Goal: Information Seeking & Learning: Learn about a topic

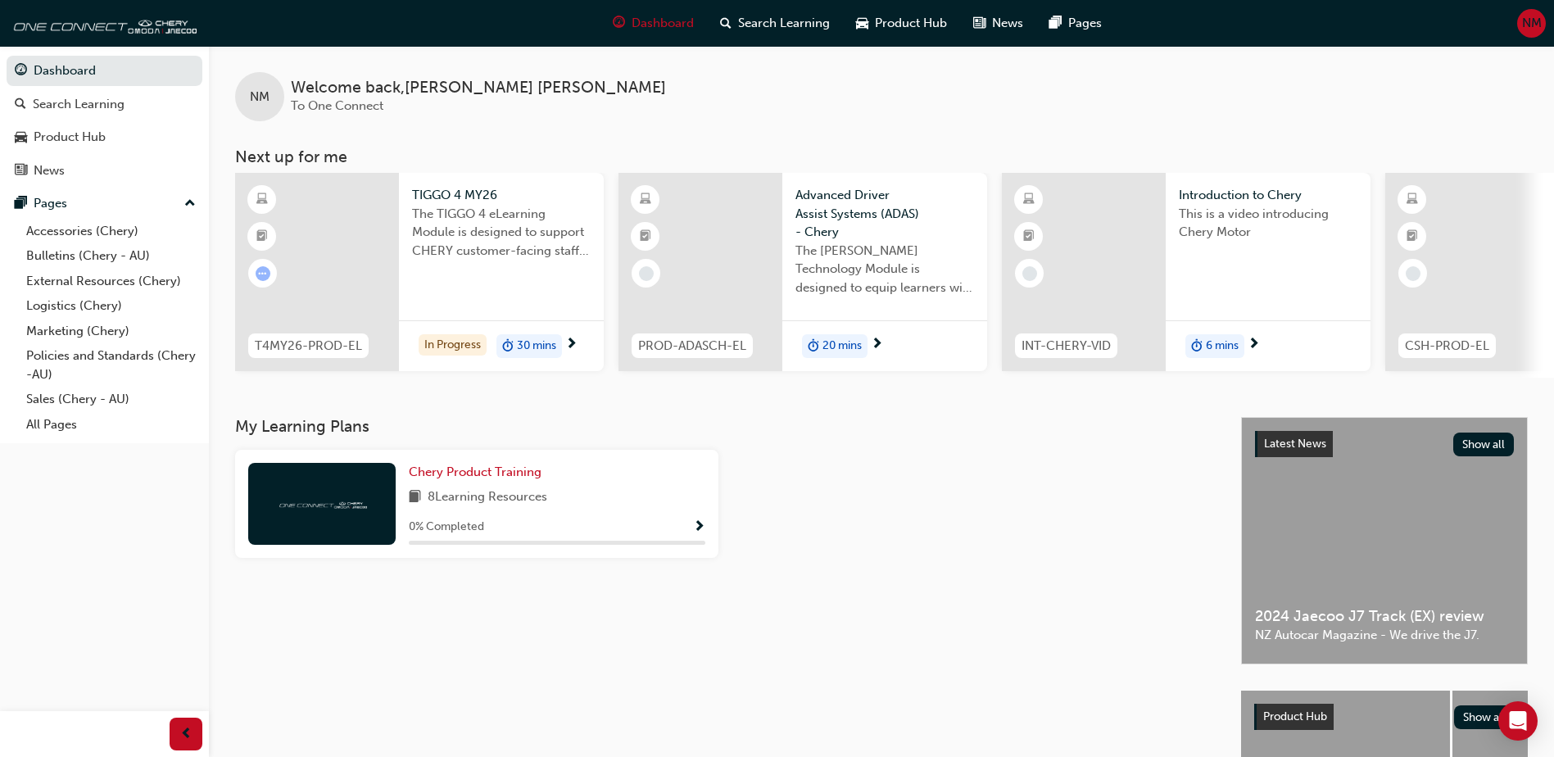
click at [491, 273] on div "TIGGO 4 MY26 The TIGGO 4 eLearning Module is designed to support CHERY customer…" at bounding box center [501, 228] width 205 height 111
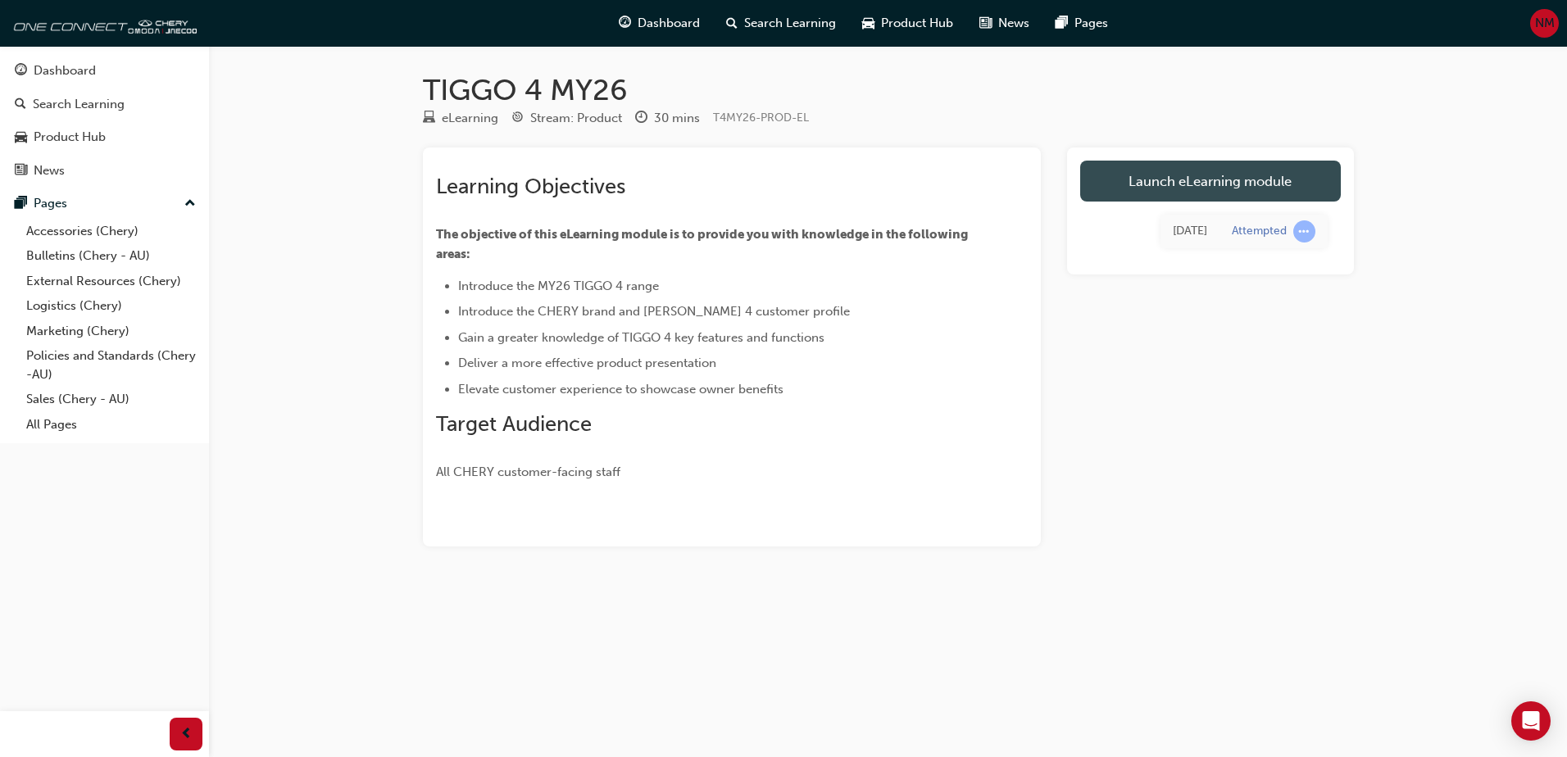
click at [1172, 184] on link "Launch eLearning module" at bounding box center [1210, 181] width 261 height 41
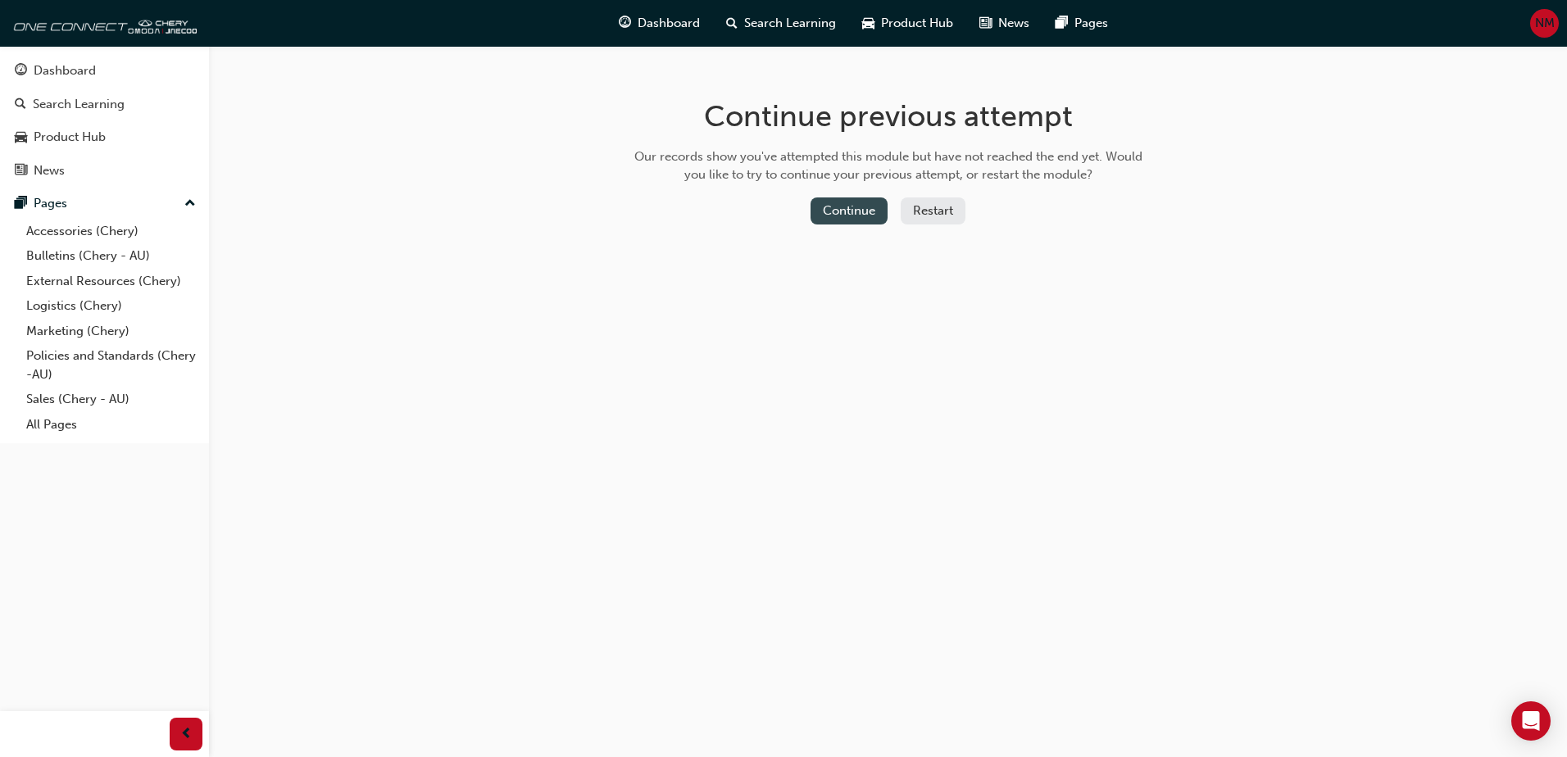
click at [837, 218] on button "Continue" at bounding box center [848, 210] width 77 height 27
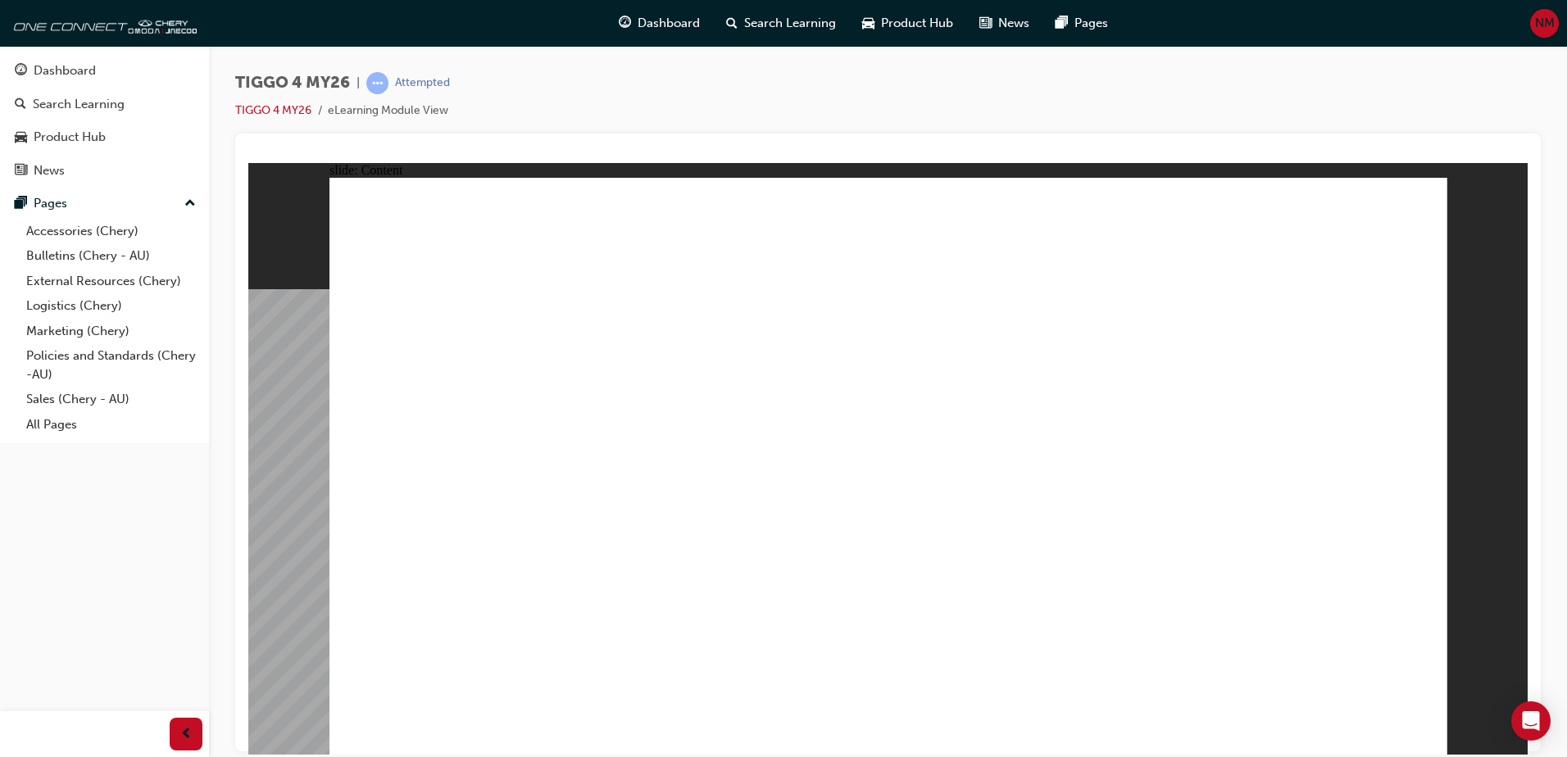
drag, startPoint x: 1323, startPoint y: 243, endPoint x: 1314, endPoint y: 301, distance: 58.1
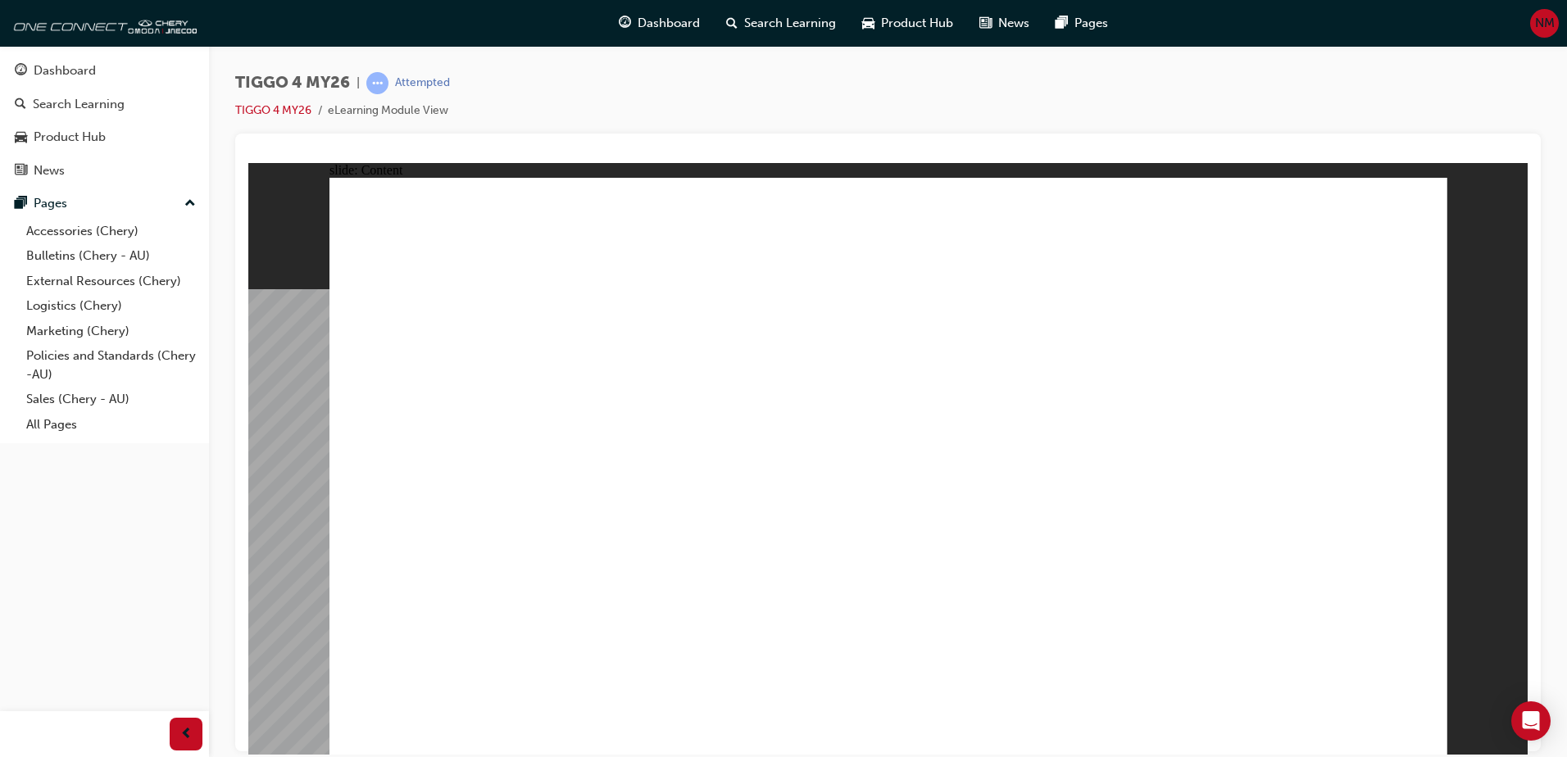
drag, startPoint x: 726, startPoint y: 392, endPoint x: 731, endPoint y: 383, distance: 11.0
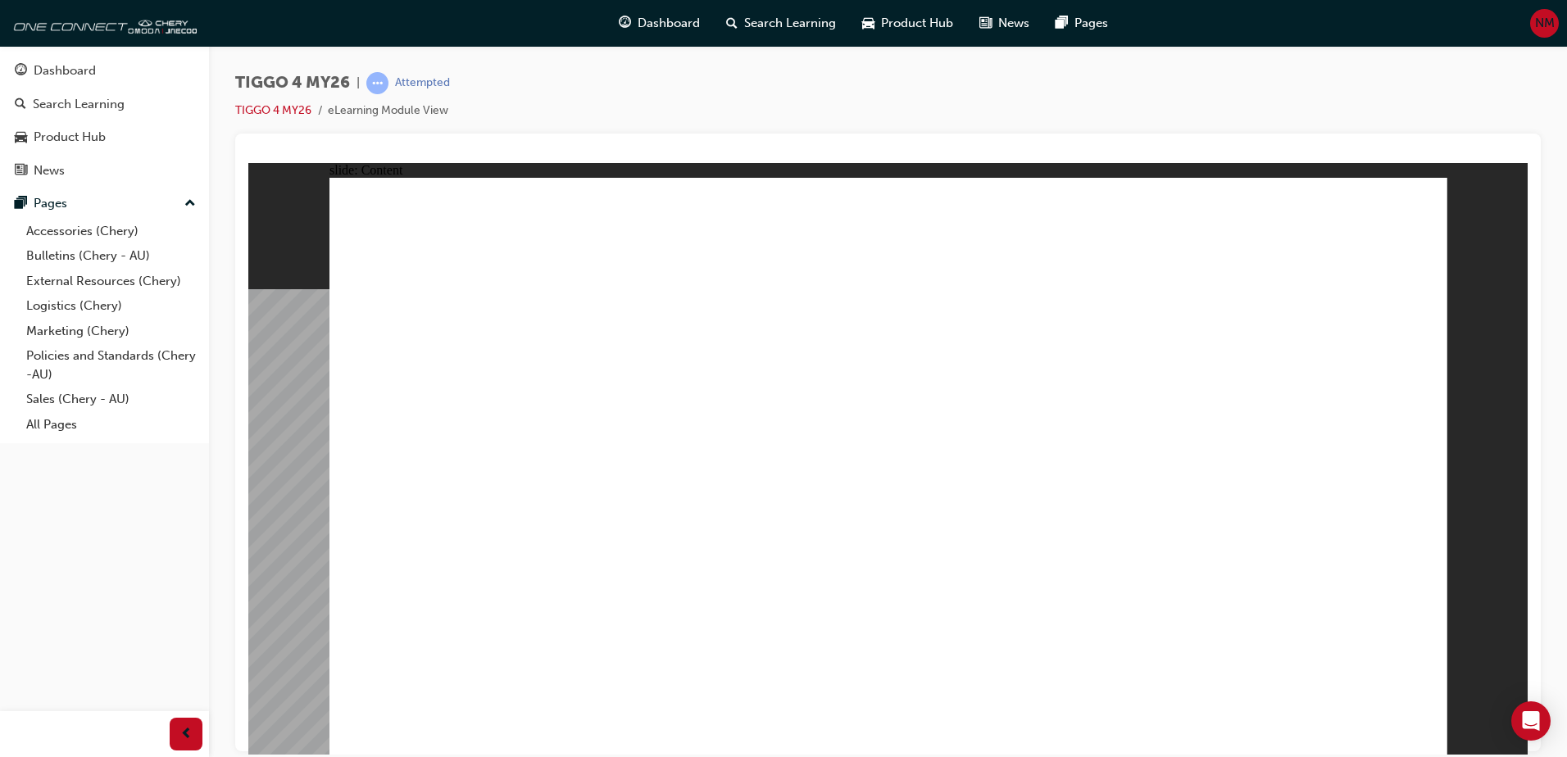
drag, startPoint x: 710, startPoint y: 392, endPoint x: 757, endPoint y: 372, distance: 51.0
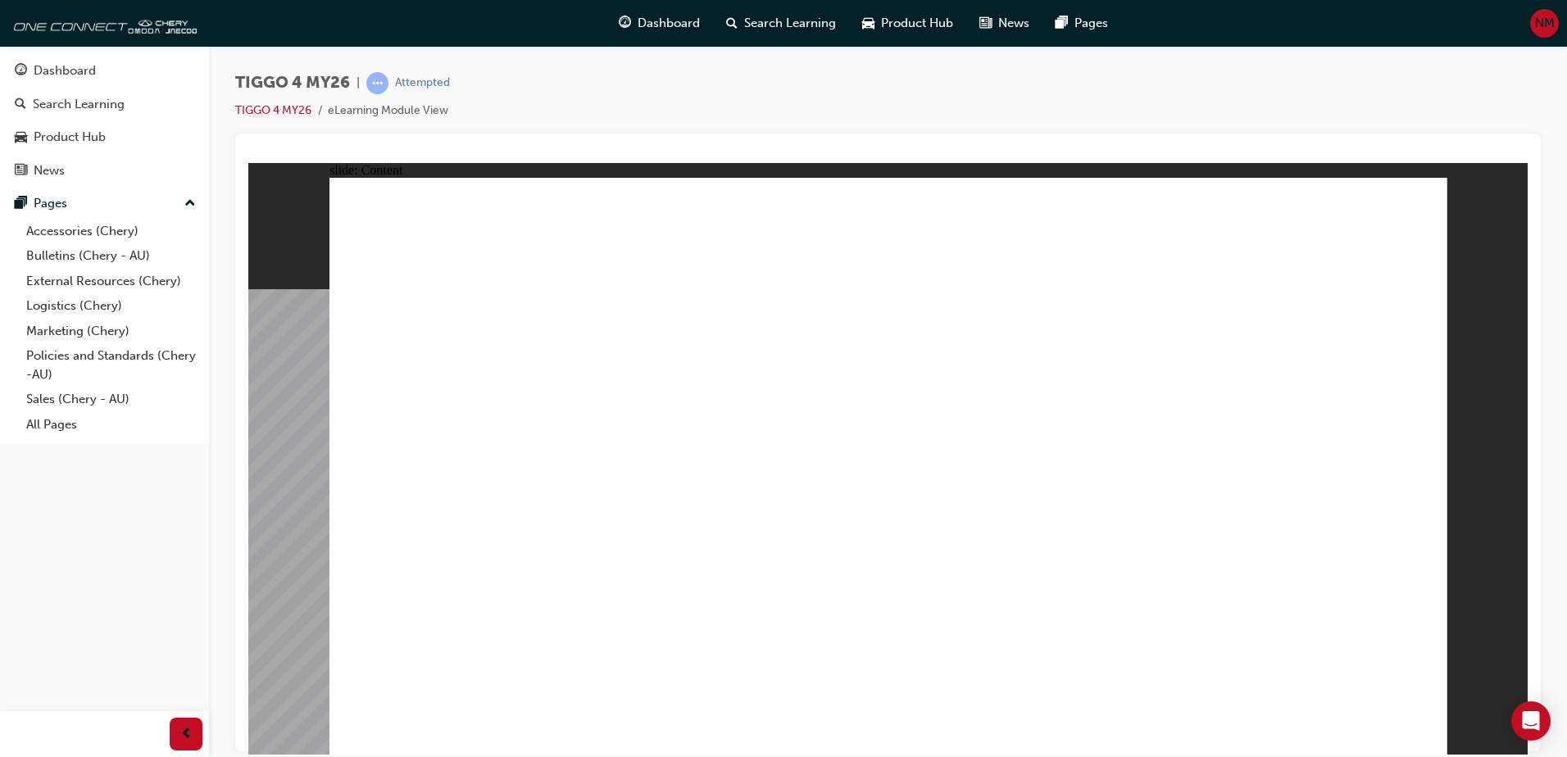
radio input "true"
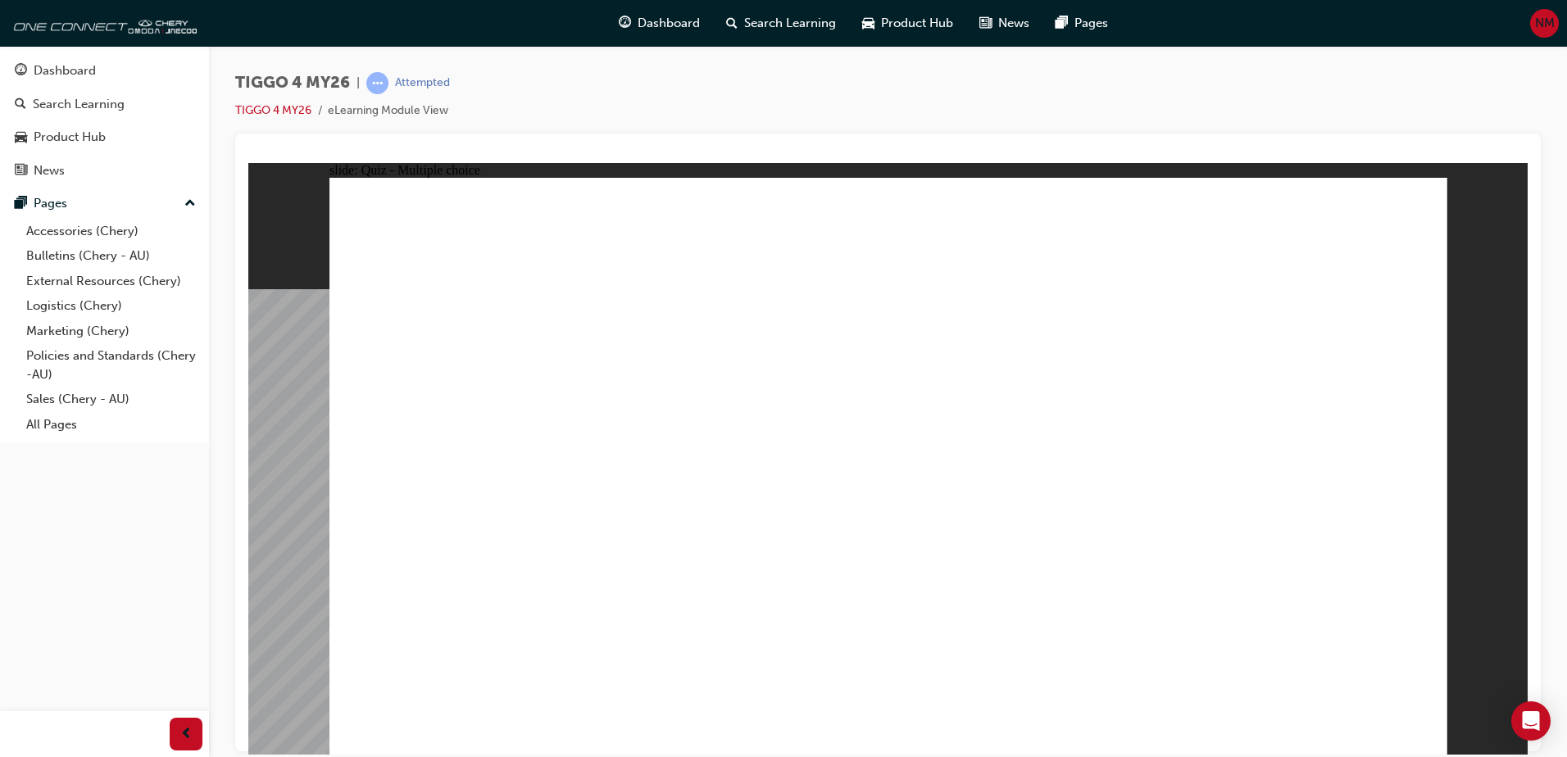
drag, startPoint x: 1121, startPoint y: 379, endPoint x: 462, endPoint y: 614, distance: 699.5
drag, startPoint x: 641, startPoint y: 375, endPoint x: 638, endPoint y: 595, distance: 219.6
drag, startPoint x: 515, startPoint y: 381, endPoint x: 927, endPoint y: 601, distance: 466.3
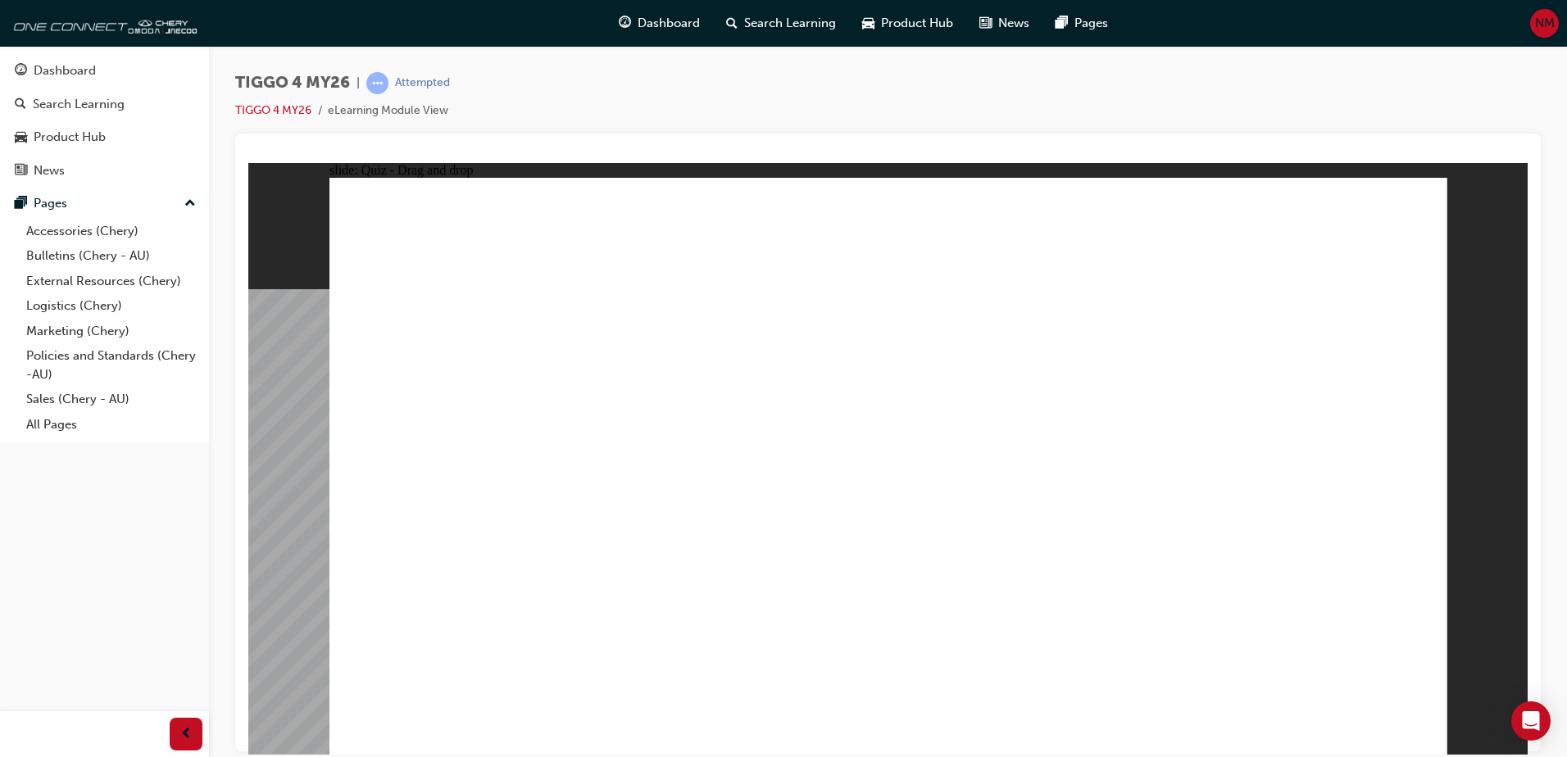
drag, startPoint x: 923, startPoint y: 372, endPoint x: 1163, endPoint y: 600, distance: 330.4
drag, startPoint x: 1339, startPoint y: 377, endPoint x: 1342, endPoint y: 581, distance: 204.1
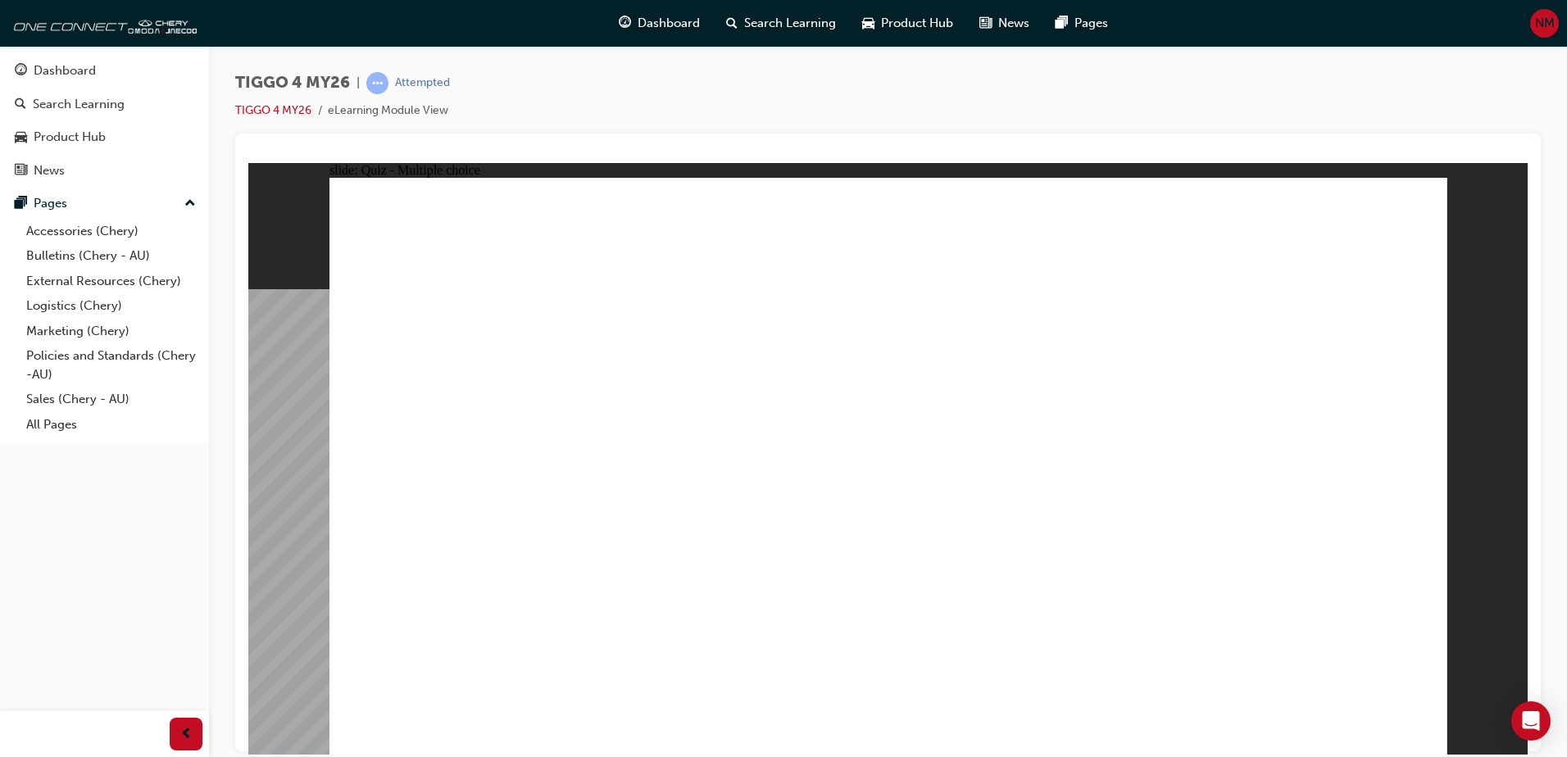
radio input "true"
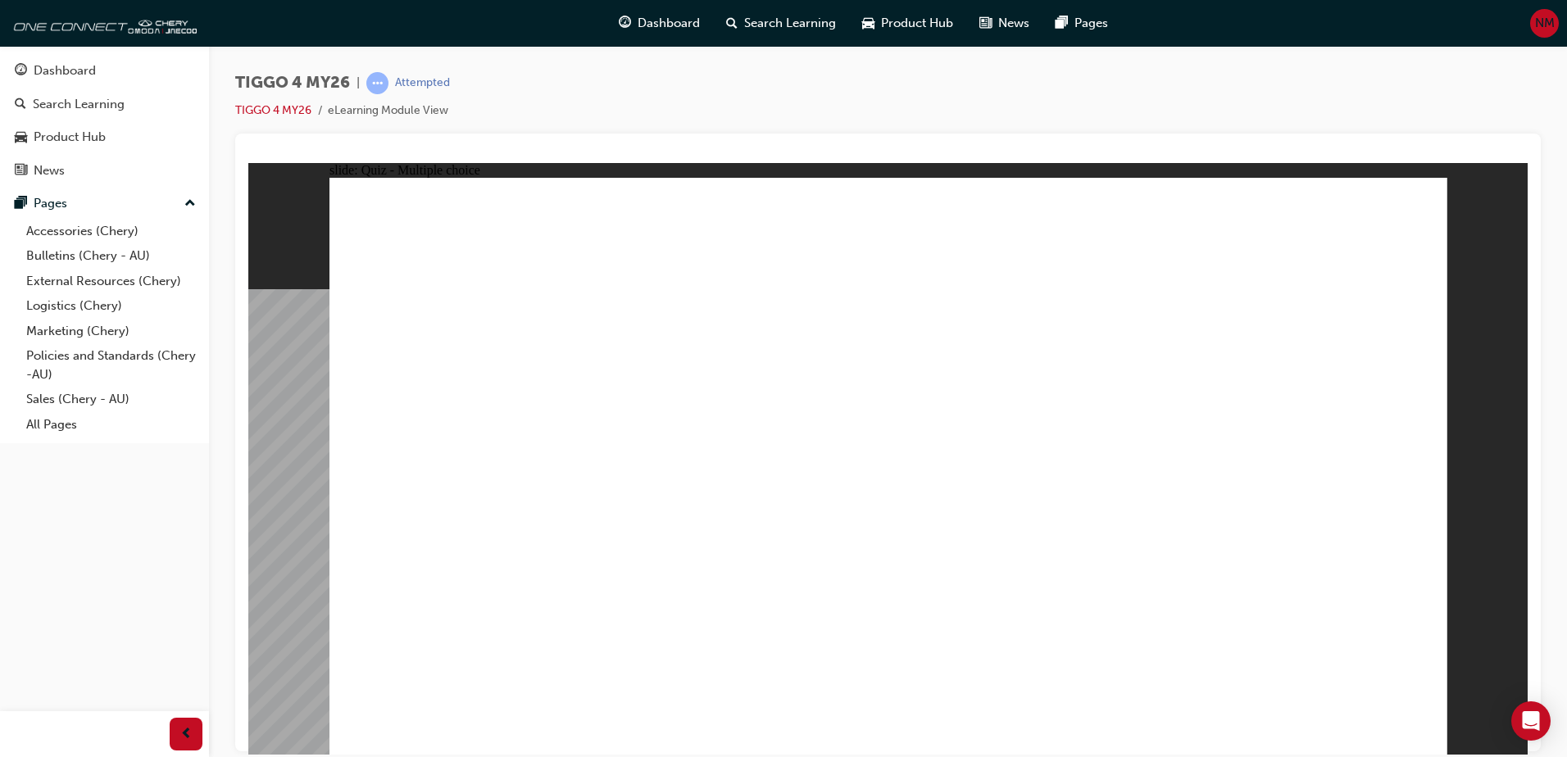
drag, startPoint x: 687, startPoint y: 419, endPoint x: 984, endPoint y: 333, distance: 308.9
drag, startPoint x: 680, startPoint y: 478, endPoint x: 1237, endPoint y: 329, distance: 576.6
drag, startPoint x: 703, startPoint y: 541, endPoint x: 1260, endPoint y: 390, distance: 577.2
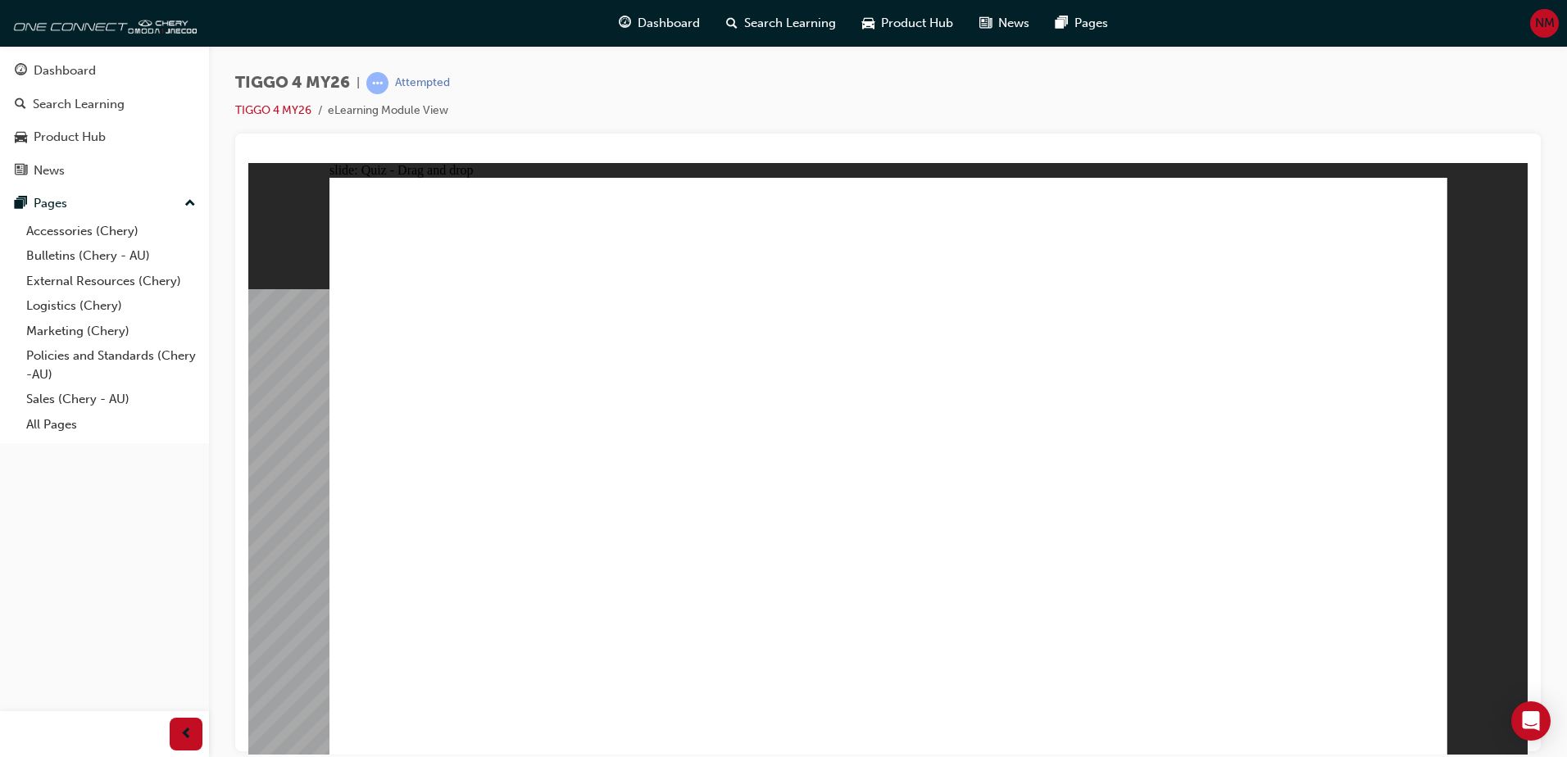
drag, startPoint x: 438, startPoint y: 414, endPoint x: 449, endPoint y: 411, distance: 11.9
drag, startPoint x: 461, startPoint y: 483, endPoint x: 1242, endPoint y: 432, distance: 783.4
drag, startPoint x: 483, startPoint y: 542, endPoint x: 1019, endPoint y: 389, distance: 556.6
drag, startPoint x: 476, startPoint y: 602, endPoint x: 1248, endPoint y: 495, distance: 779.3
drag, startPoint x: 482, startPoint y: 409, endPoint x: 1268, endPoint y: 492, distance: 790.2
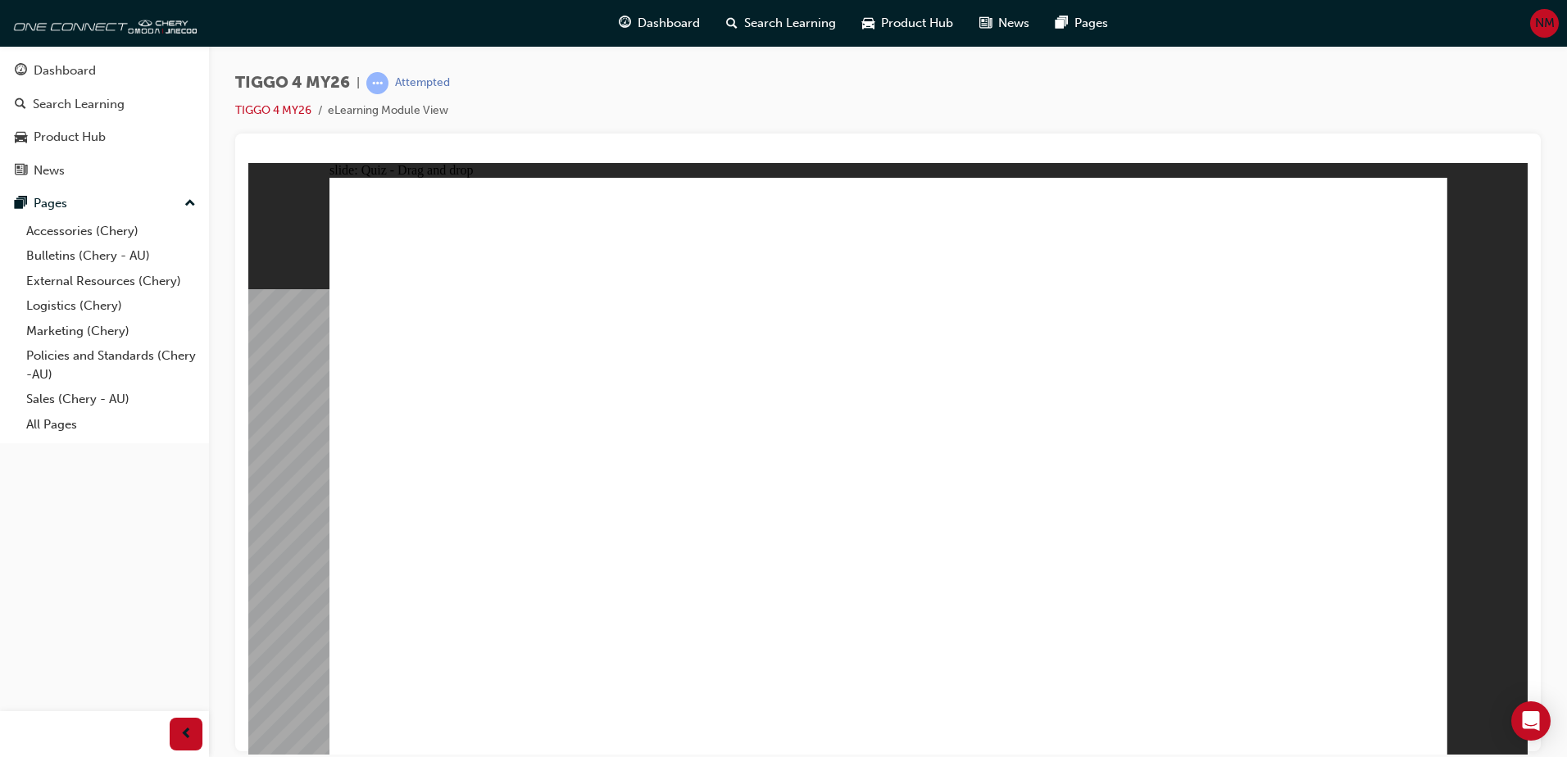
drag, startPoint x: 1140, startPoint y: 417, endPoint x: 1220, endPoint y: 383, distance: 87.4
radio input "true"
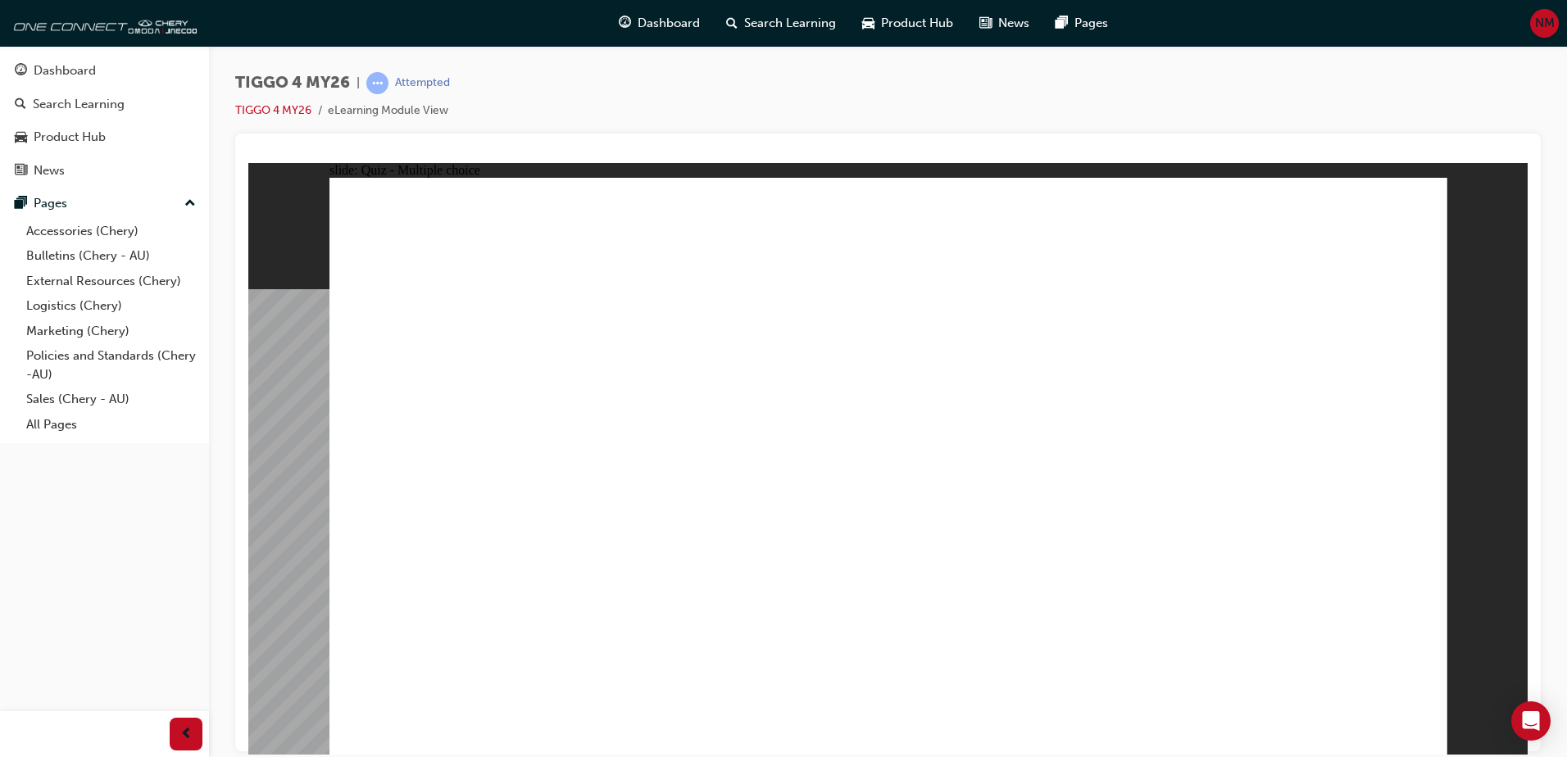
radio input "true"
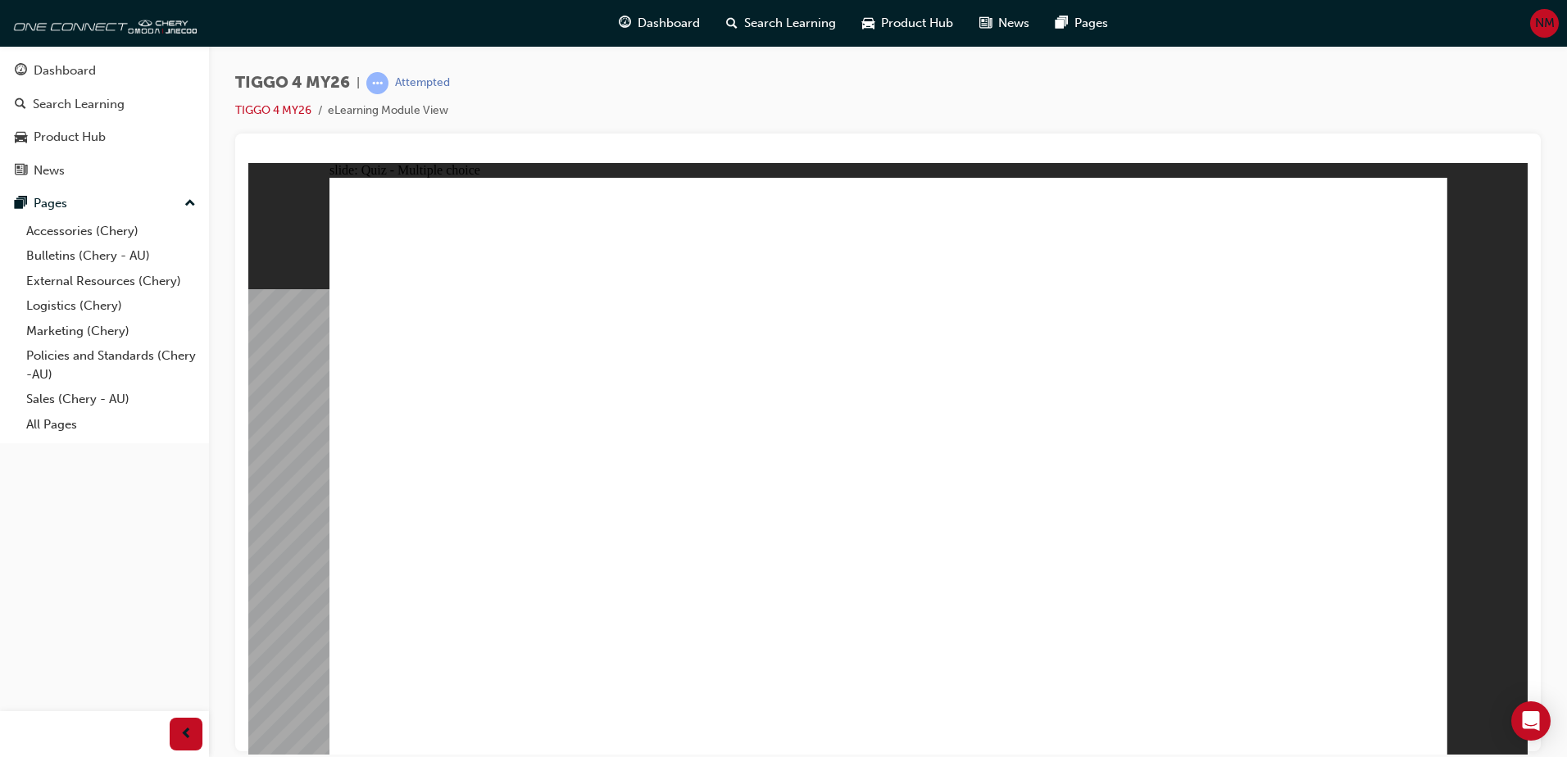
radio input "false"
radio input "true"
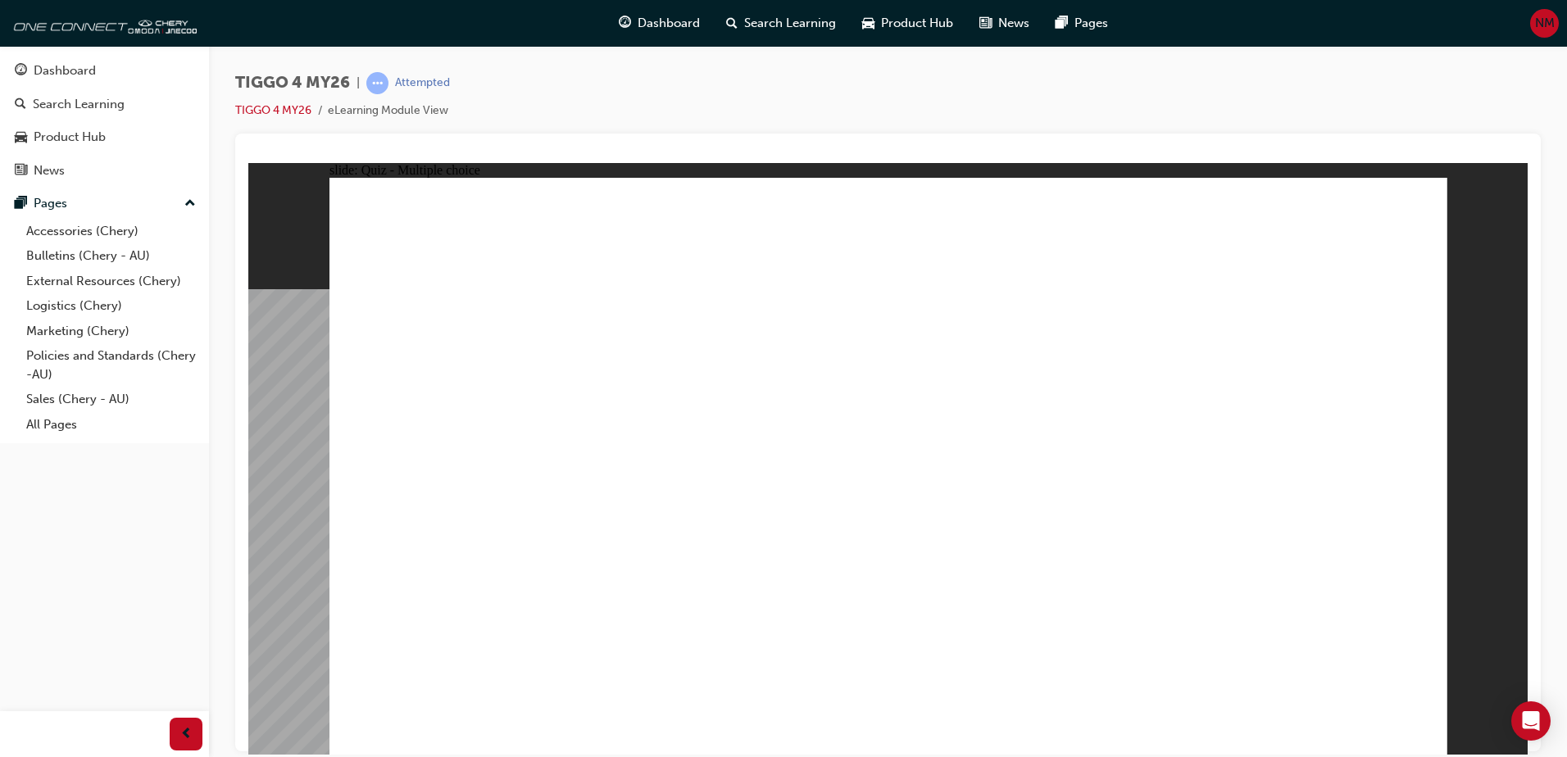
radio input "true"
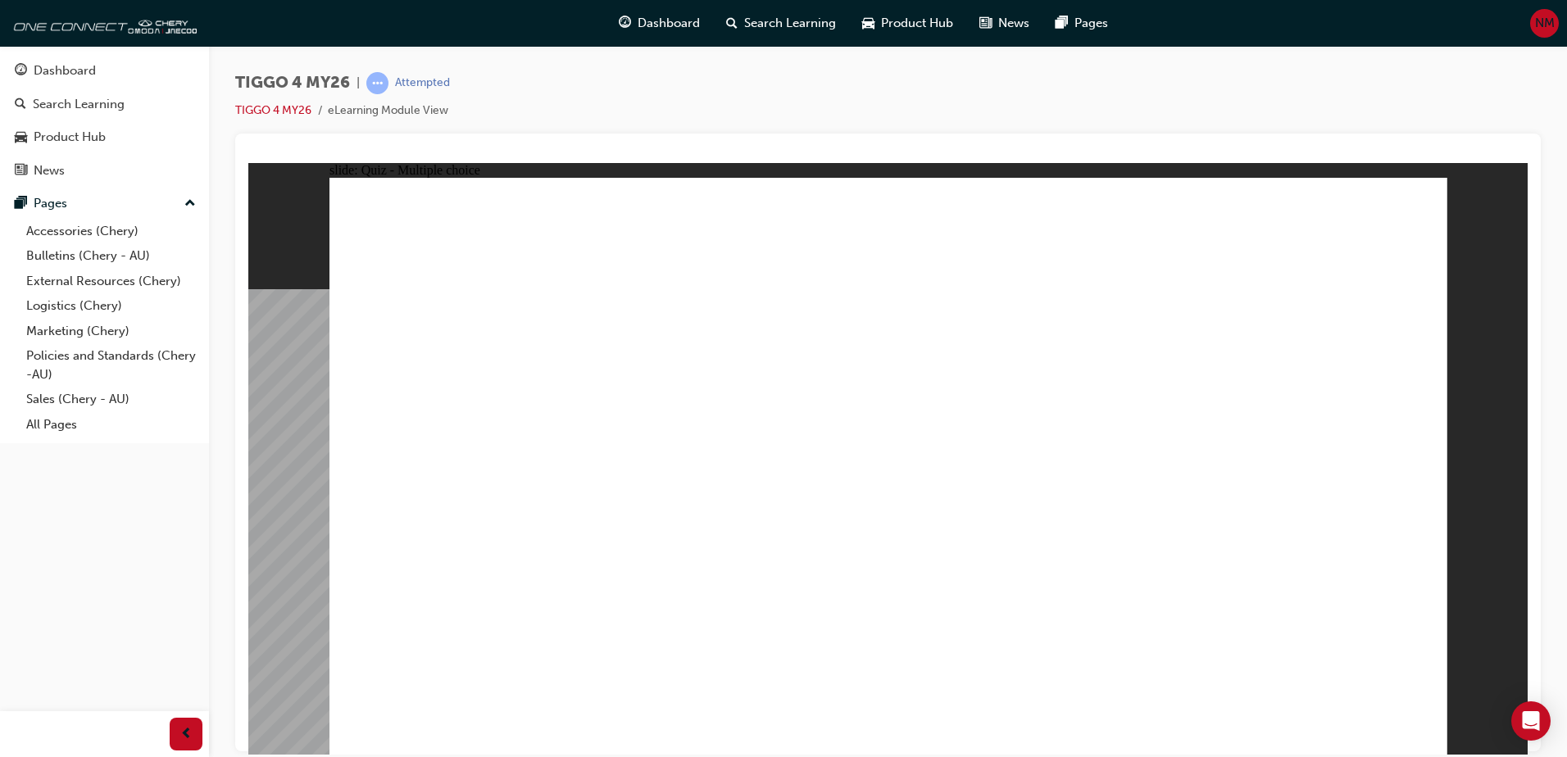
radio input "true"
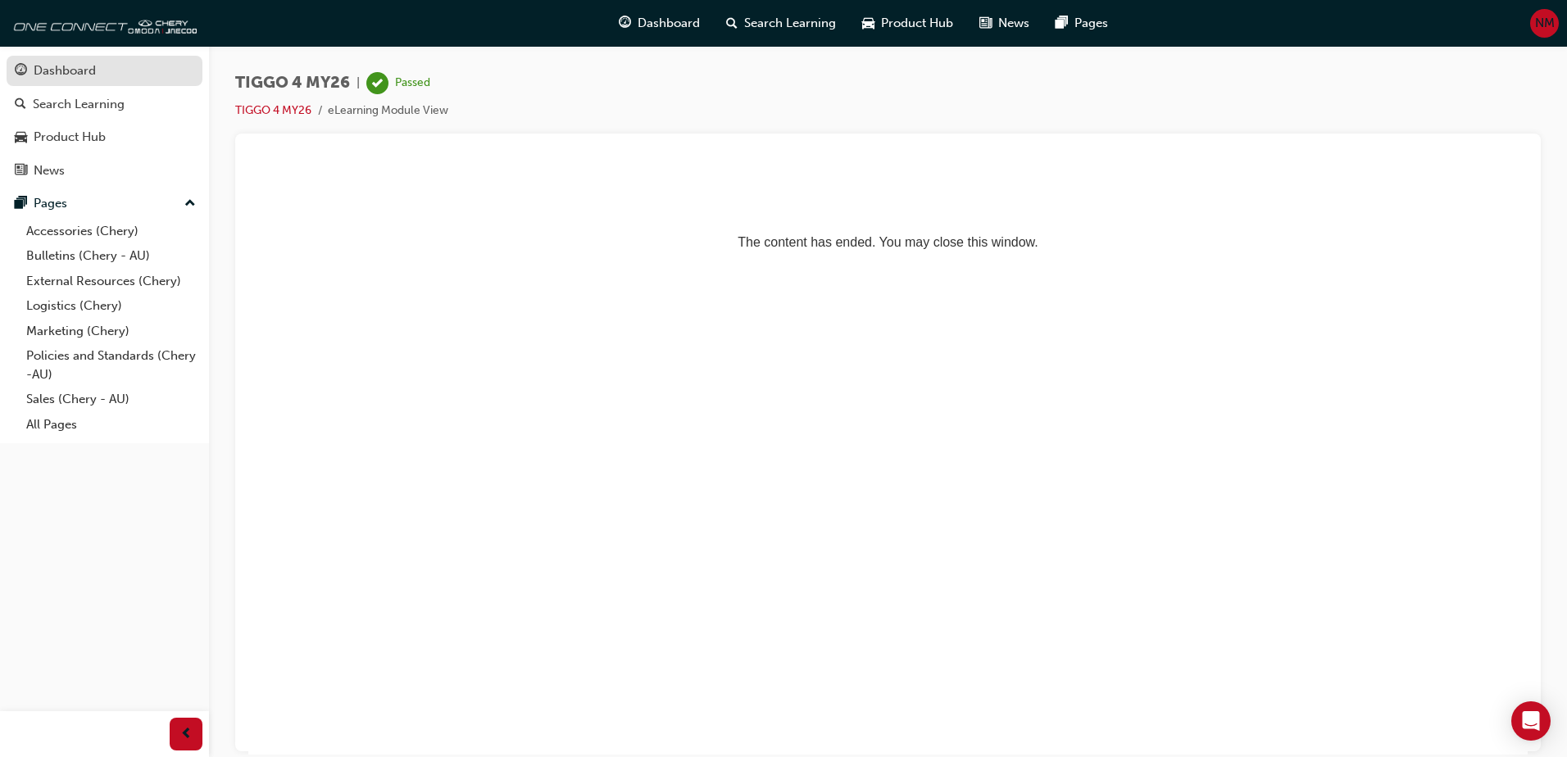
click at [94, 67] on div "Dashboard" at bounding box center [65, 70] width 62 height 19
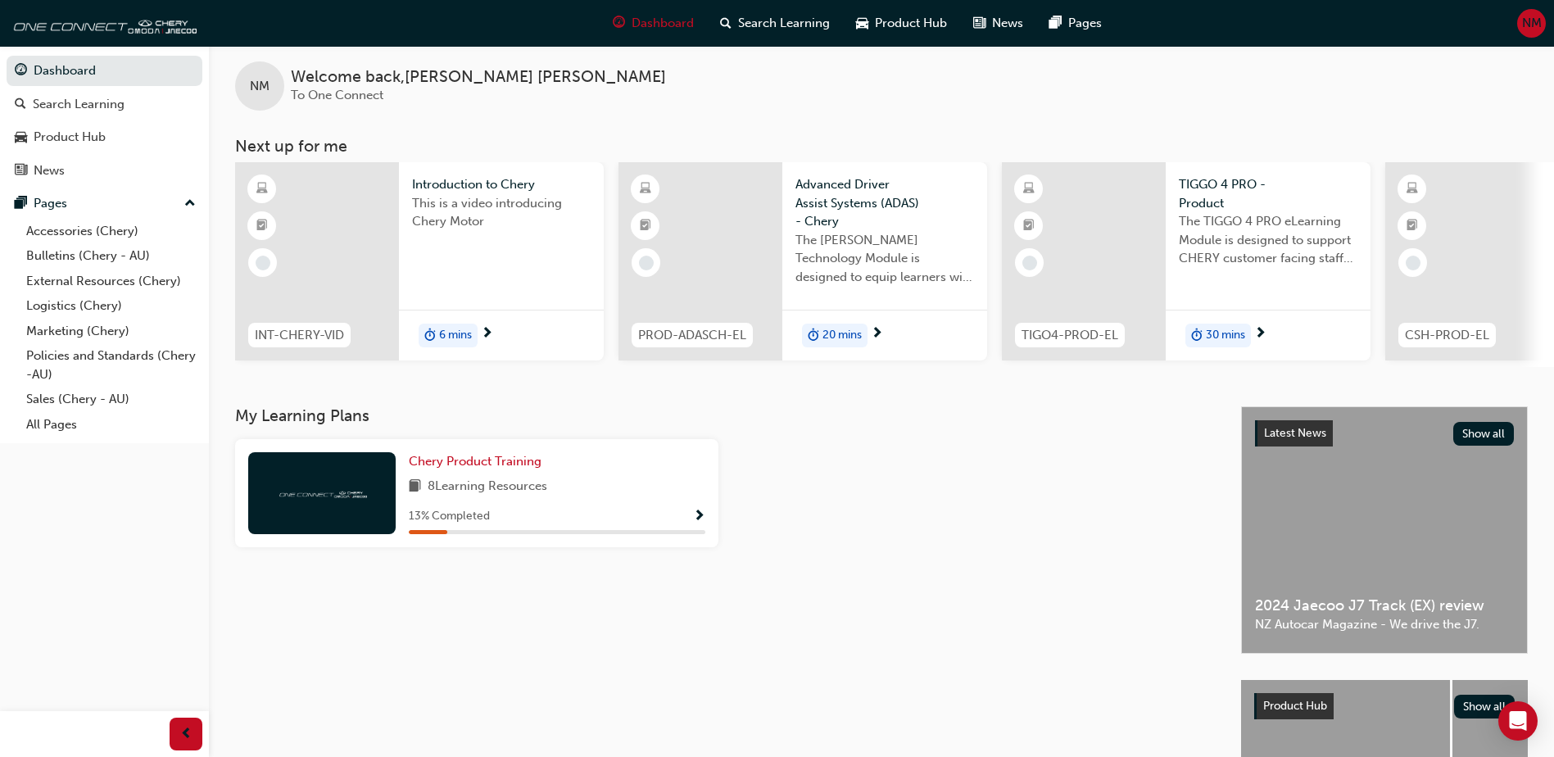
scroll to position [82, 0]
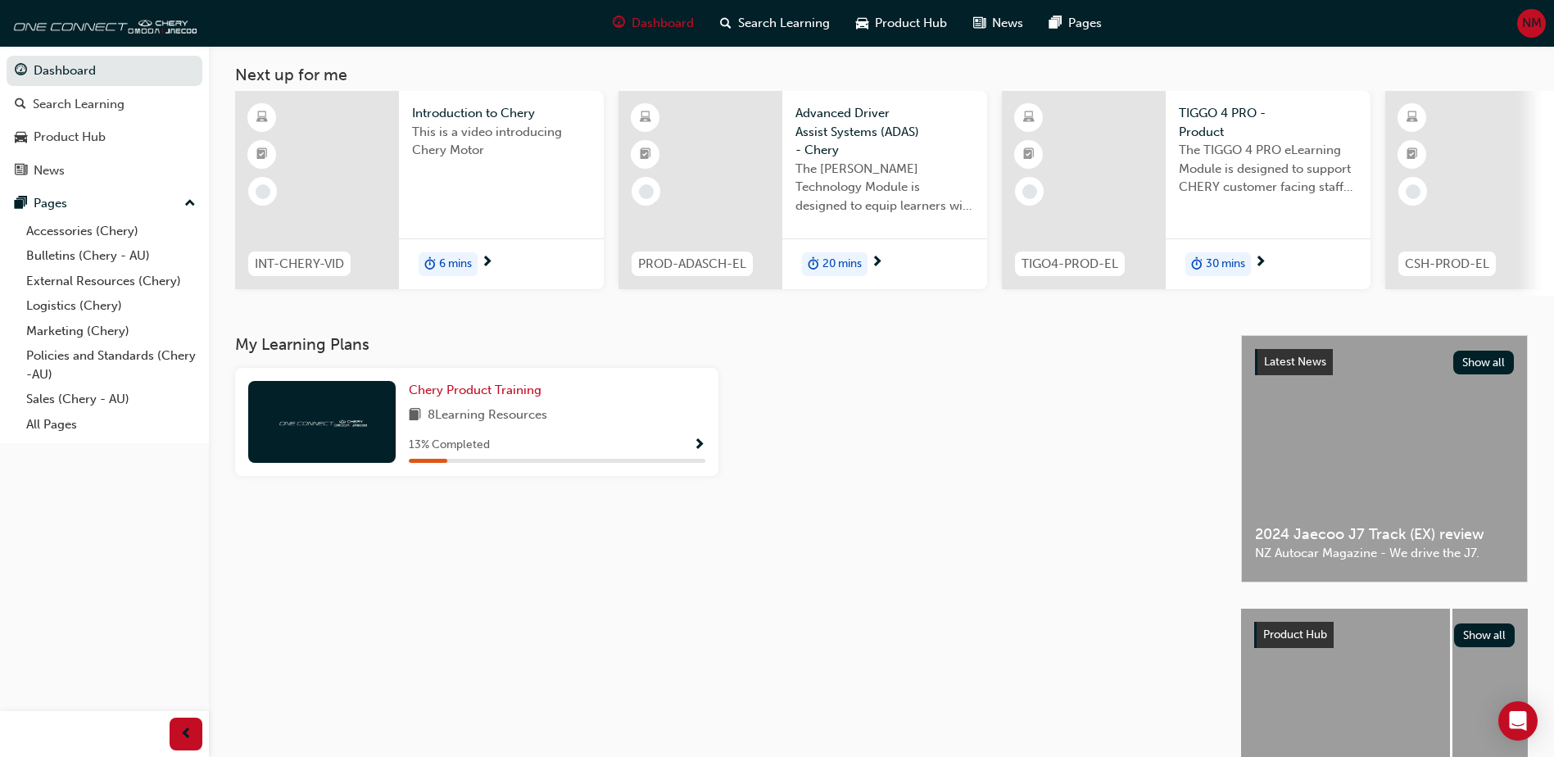
click at [461, 178] on div "This is a video introducing Chery Motor" at bounding box center [501, 156] width 179 height 66
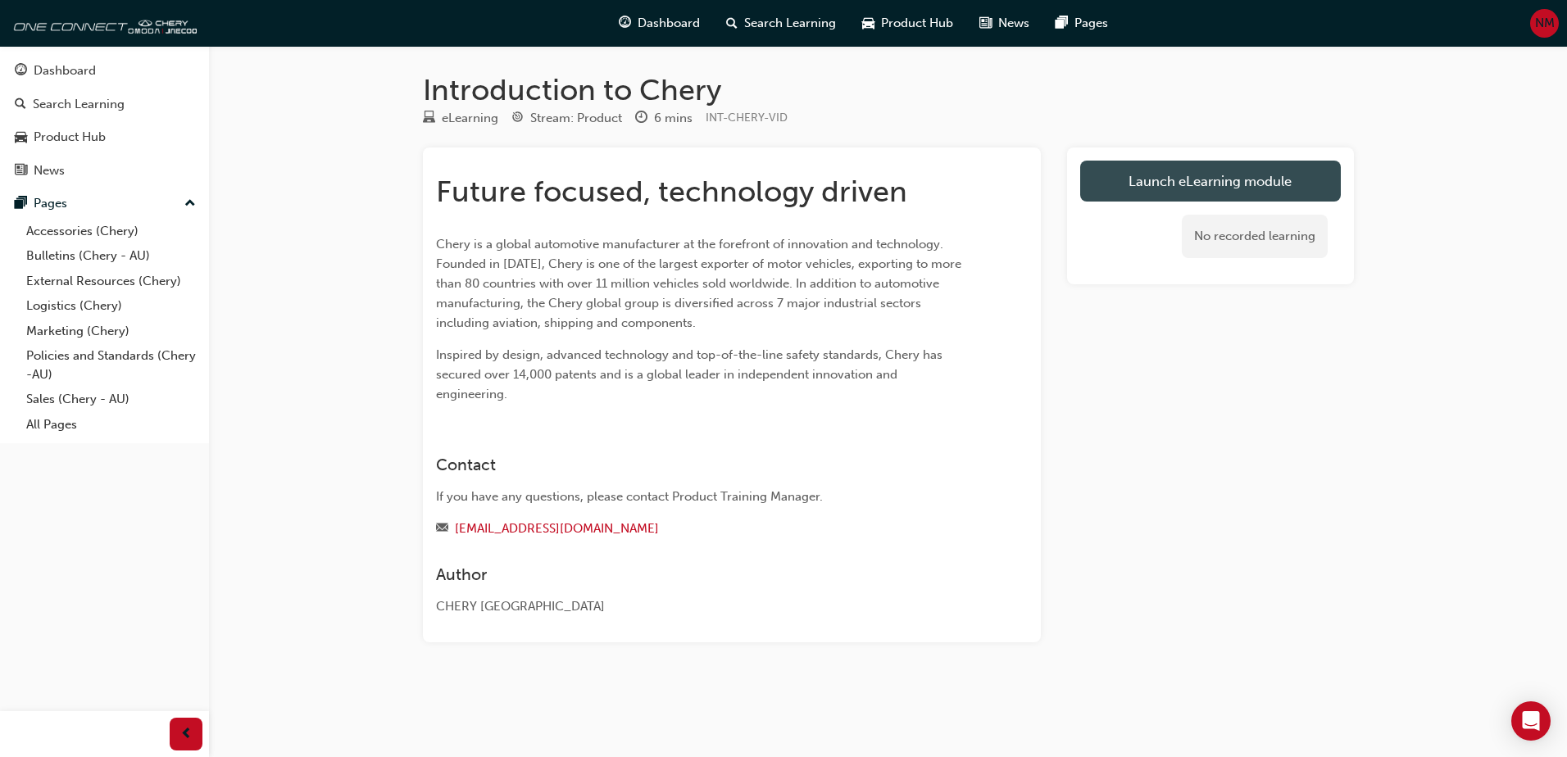
click at [1172, 181] on link "Launch eLearning module" at bounding box center [1210, 181] width 261 height 41
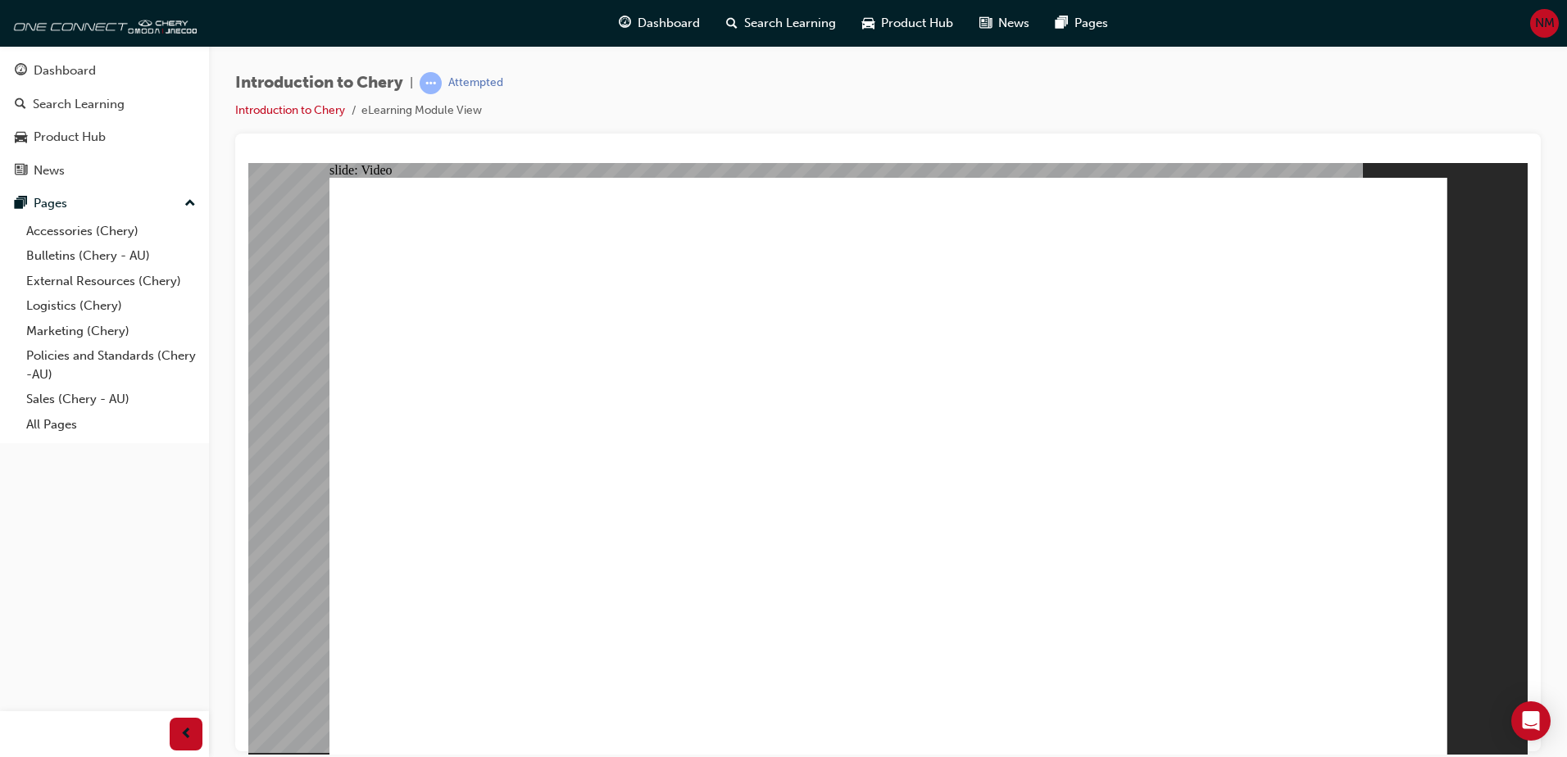
type input "3"
type input "0"
type input "311"
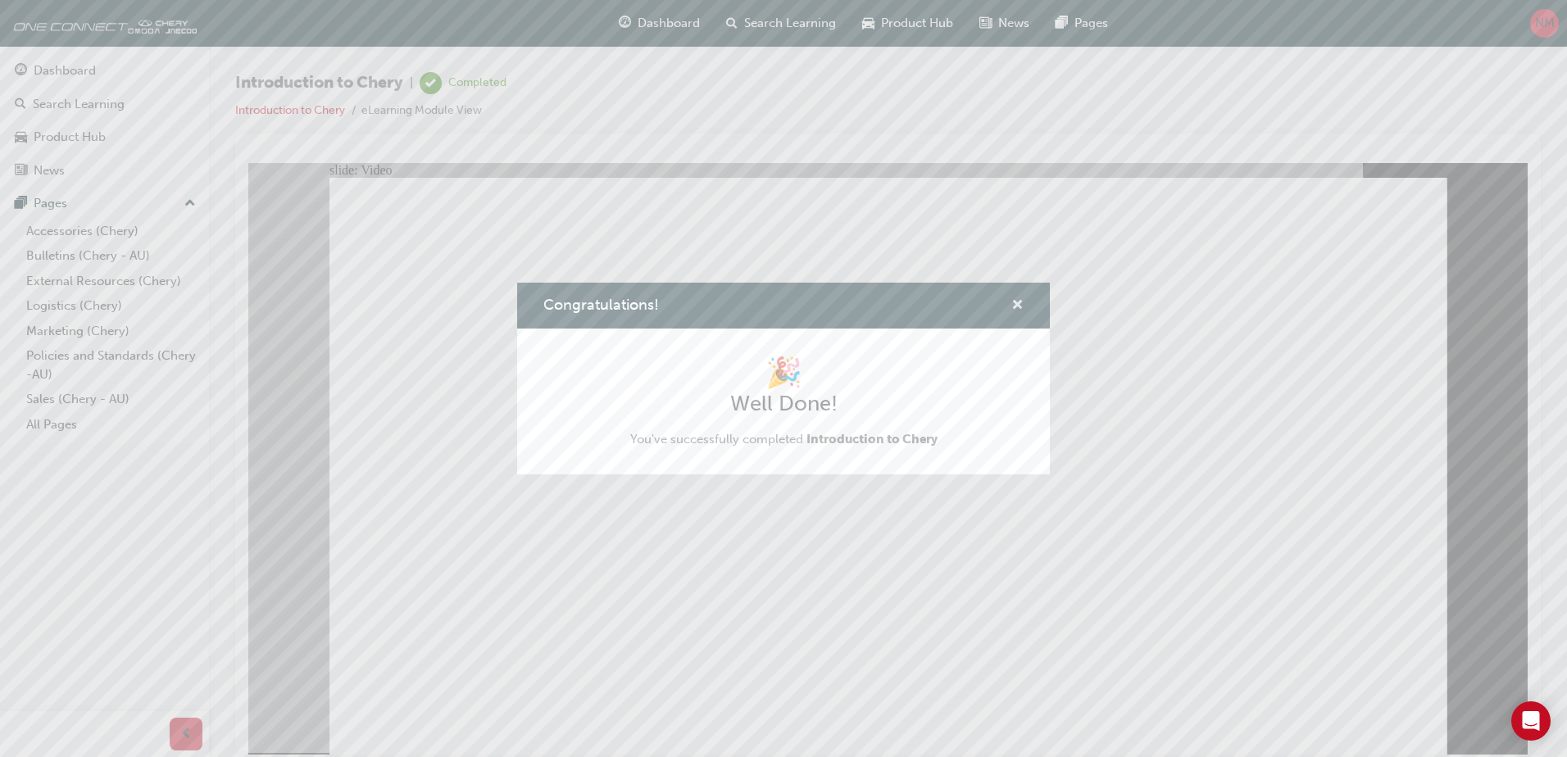
click at [1014, 310] on span "cross-icon" at bounding box center [1017, 306] width 12 height 15
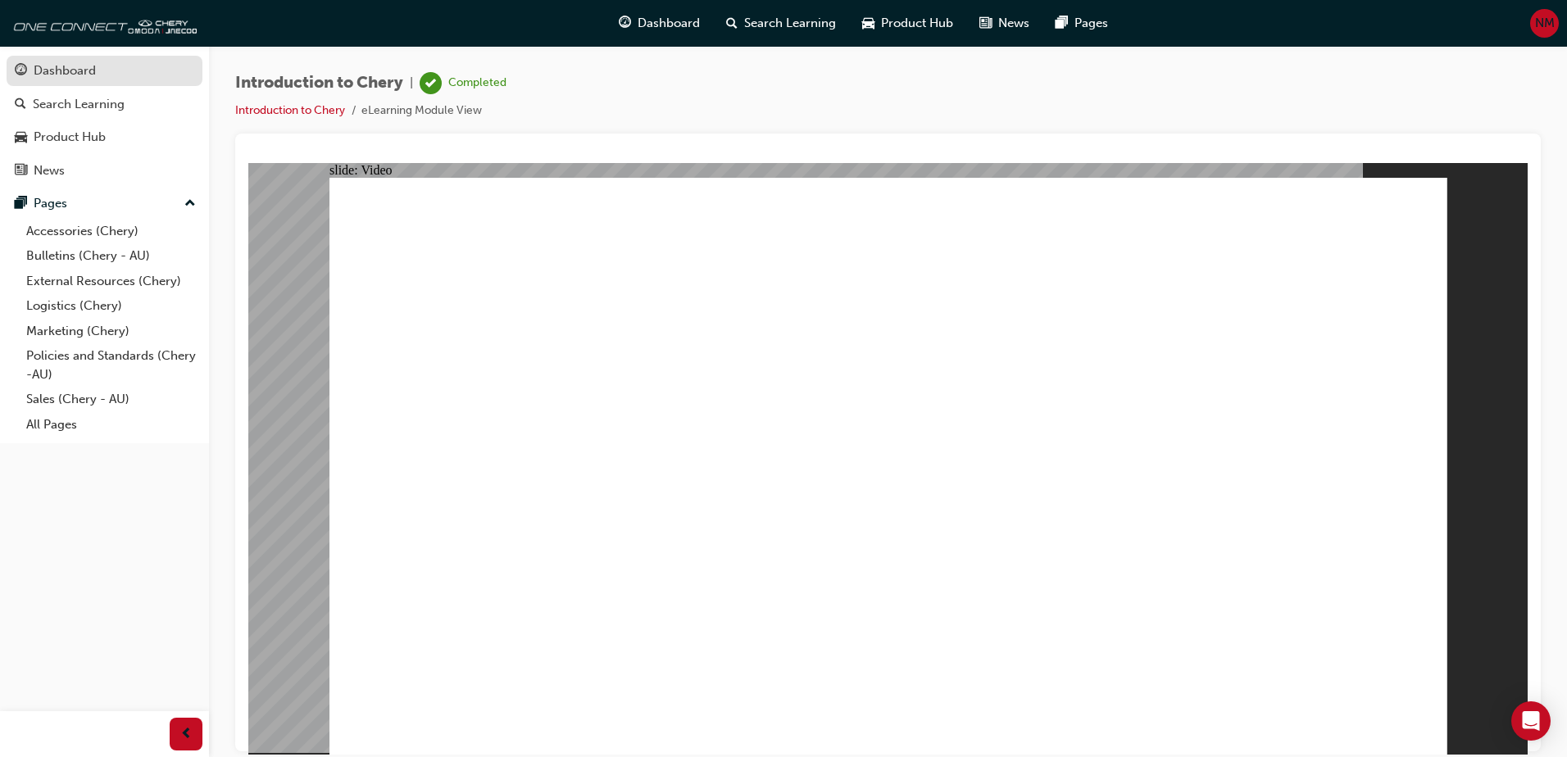
click at [101, 79] on div "Dashboard" at bounding box center [104, 71] width 179 height 20
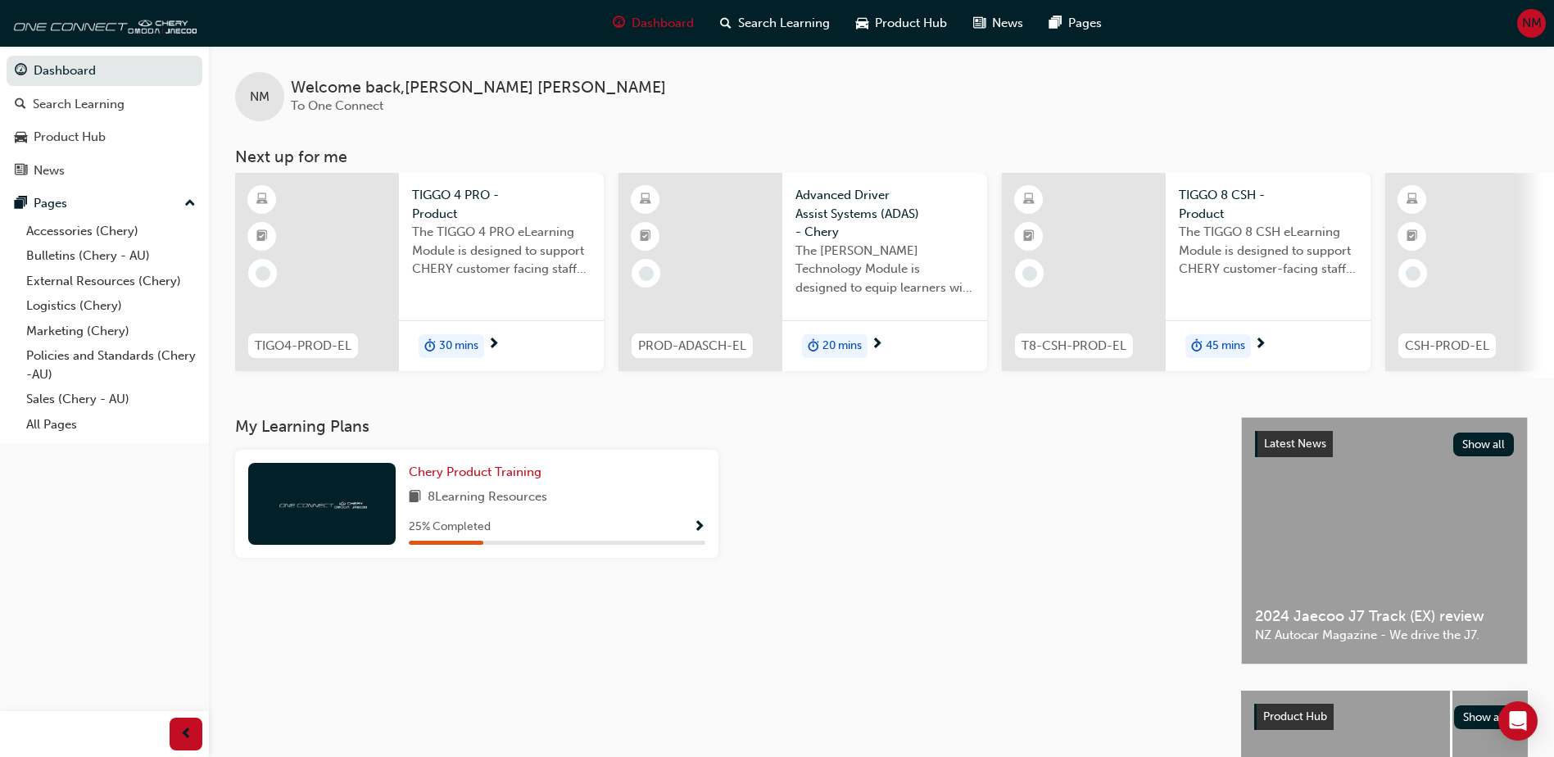
click at [515, 244] on span "The TIGGO 4 PRO eLearning Module is designed to support CHERY customer facing s…" at bounding box center [501, 251] width 179 height 56
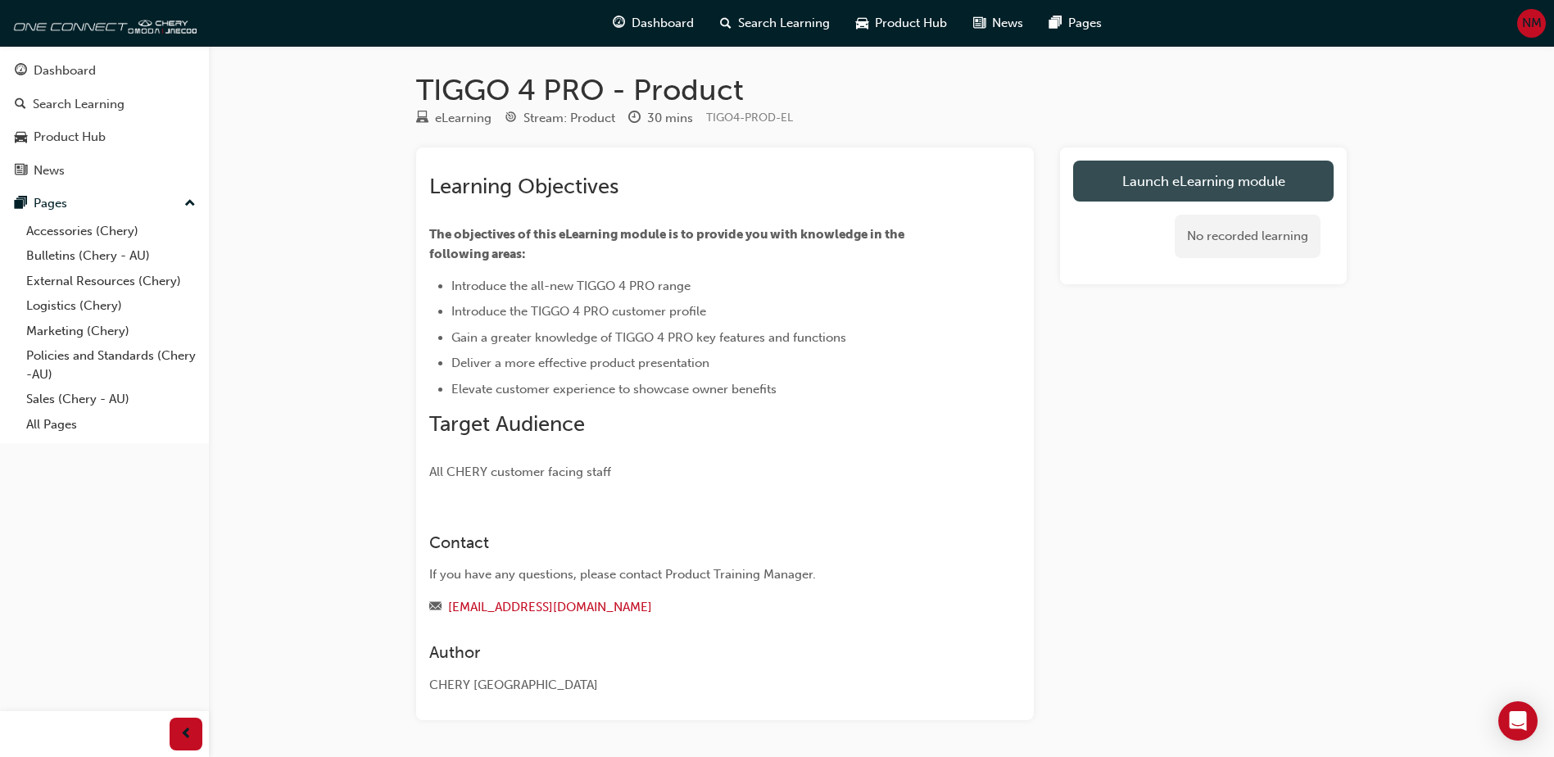
click at [1227, 197] on link "Launch eLearning module" at bounding box center [1203, 181] width 261 height 41
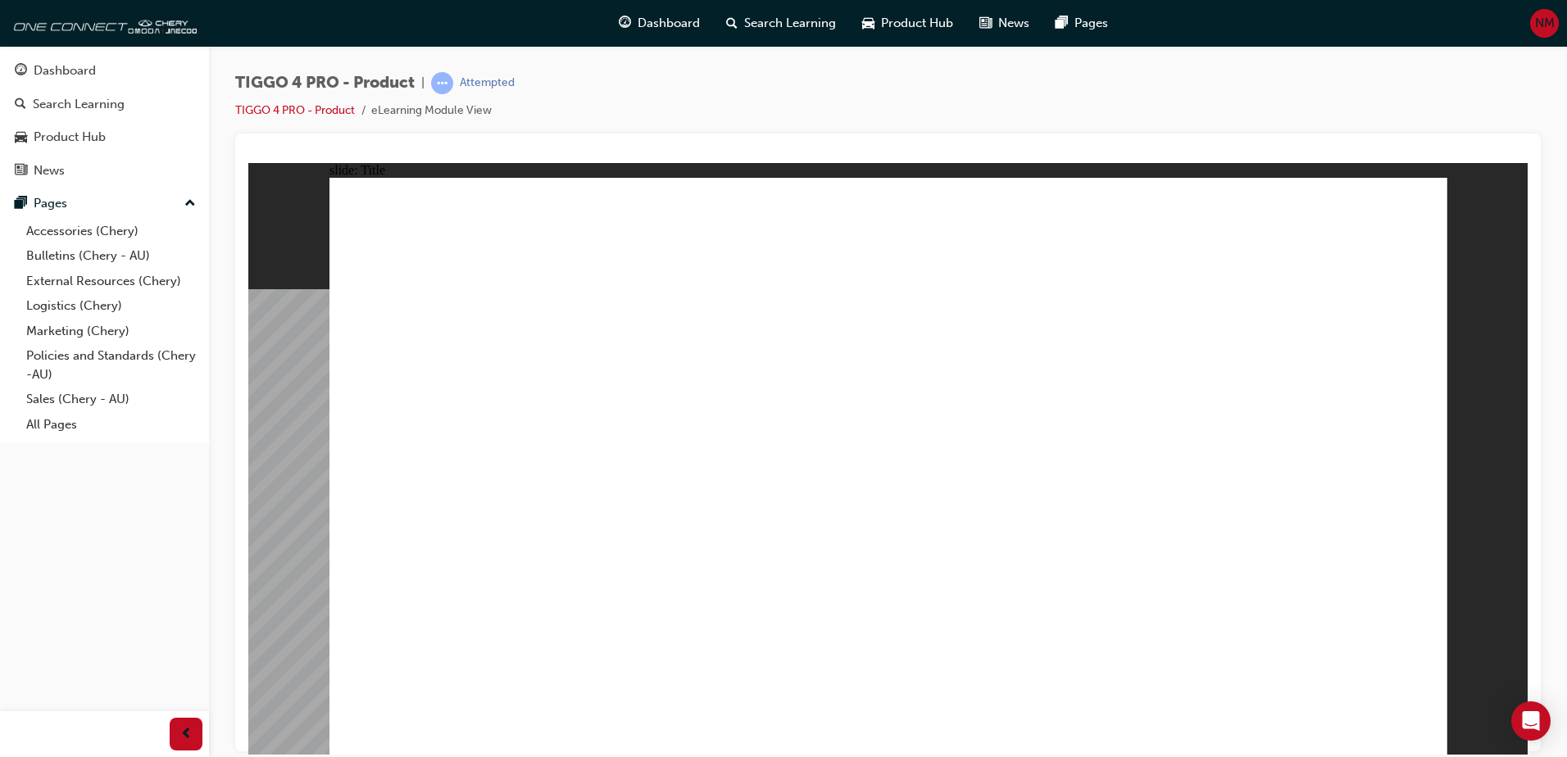
drag, startPoint x: 457, startPoint y: 567, endPoint x: 472, endPoint y: 543, distance: 28.0
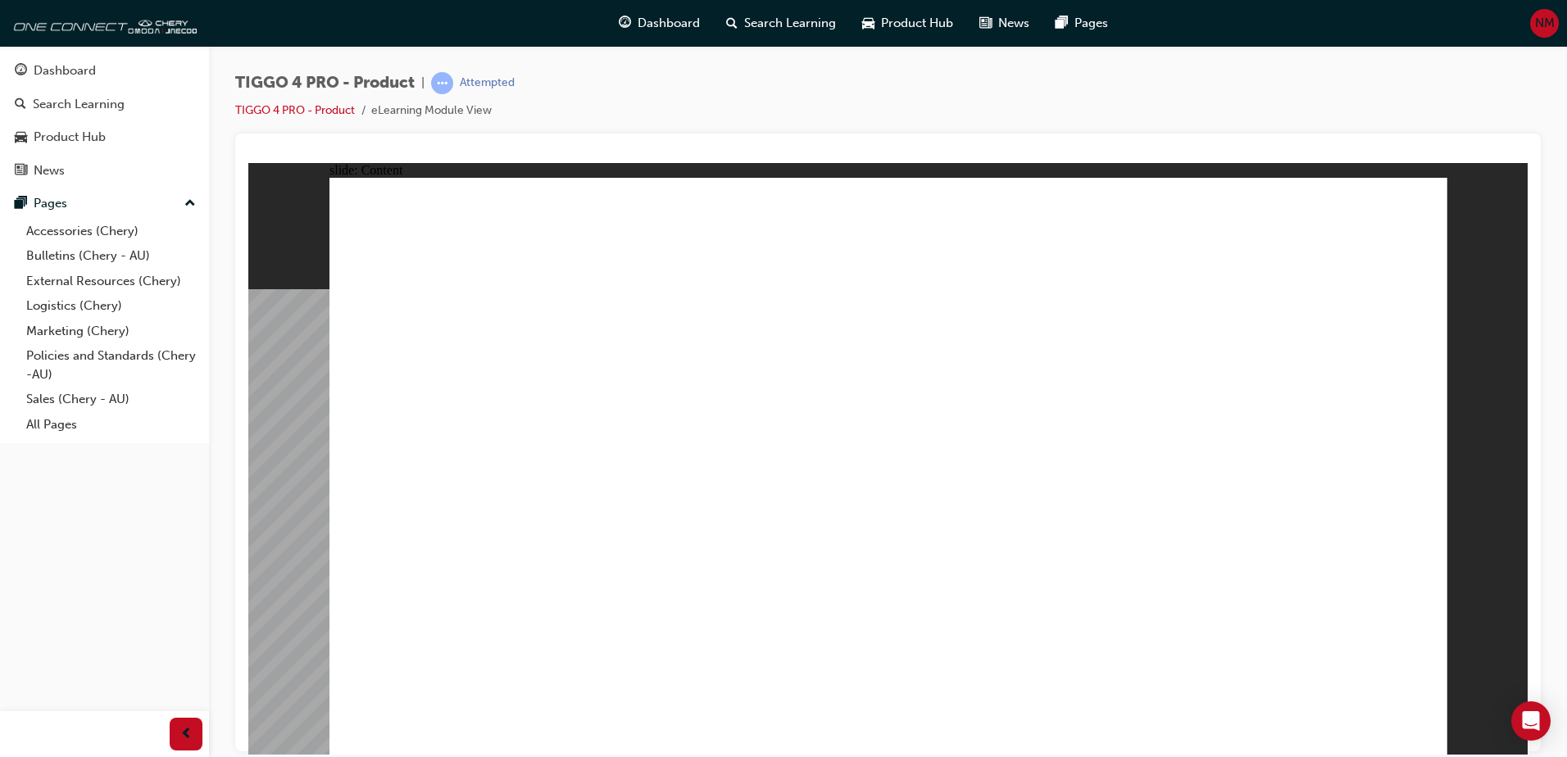
click at [1505, 747] on div "slide: Content Rectangle 2 Rectangle 1 Rectangle MENU RESOURCES left-arrow.png …" at bounding box center [887, 458] width 1279 height 592
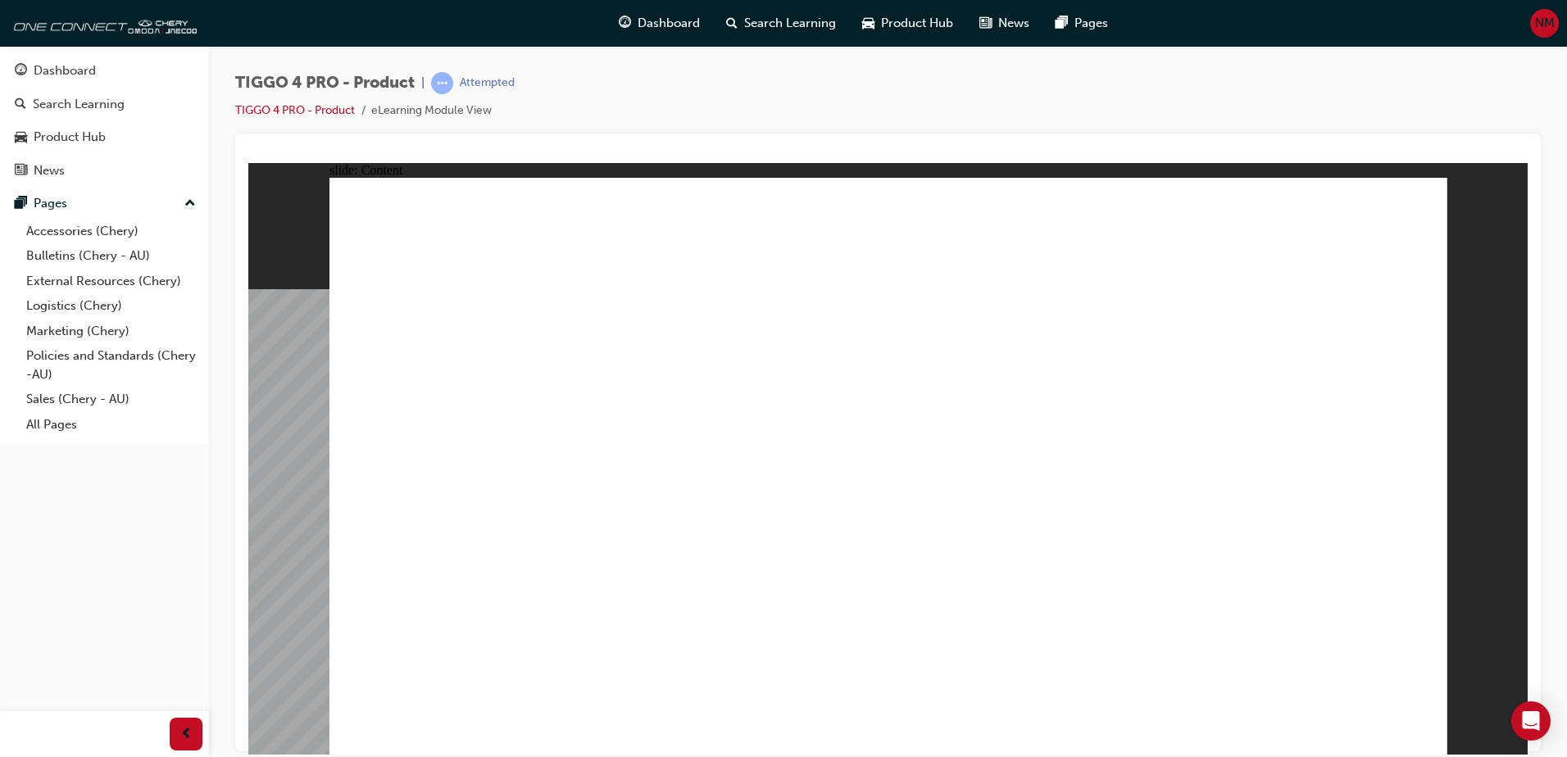
drag, startPoint x: 851, startPoint y: 479, endPoint x: 873, endPoint y: 483, distance: 23.5
drag, startPoint x: 972, startPoint y: 495, endPoint x: 1111, endPoint y: 486, distance: 139.6
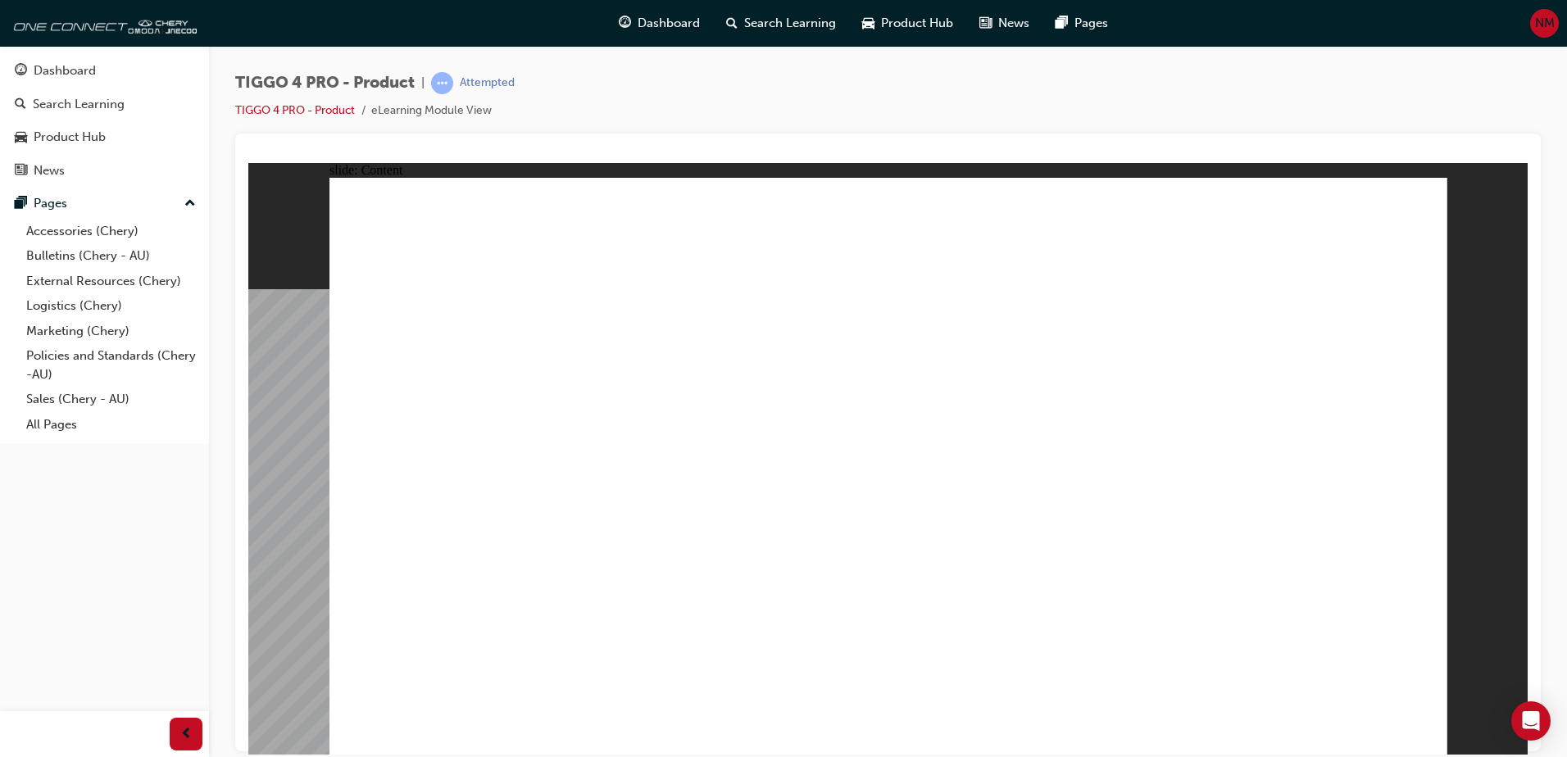
drag, startPoint x: 1146, startPoint y: 487, endPoint x: 1245, endPoint y: 484, distance: 100.0
drag, startPoint x: 1279, startPoint y: 489, endPoint x: 1289, endPoint y: 488, distance: 9.9
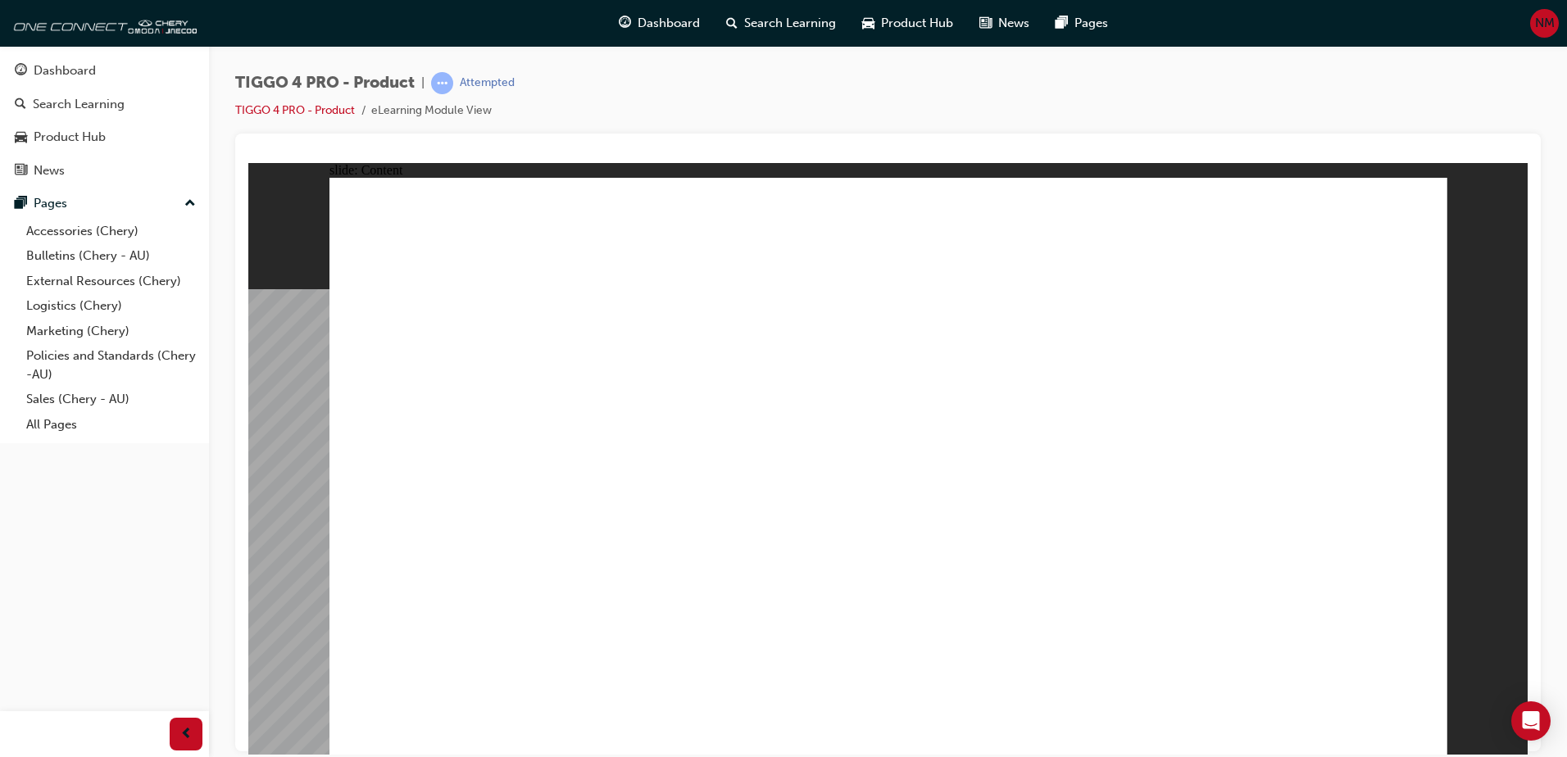
click at [1414, 730] on div "Rectangle 1 TIGGO 4 PRO EXTERIOR DESIGN Line 1 Rectangle 1 MENU RESOURCES left-…" at bounding box center [888, 473] width 1118 height 592
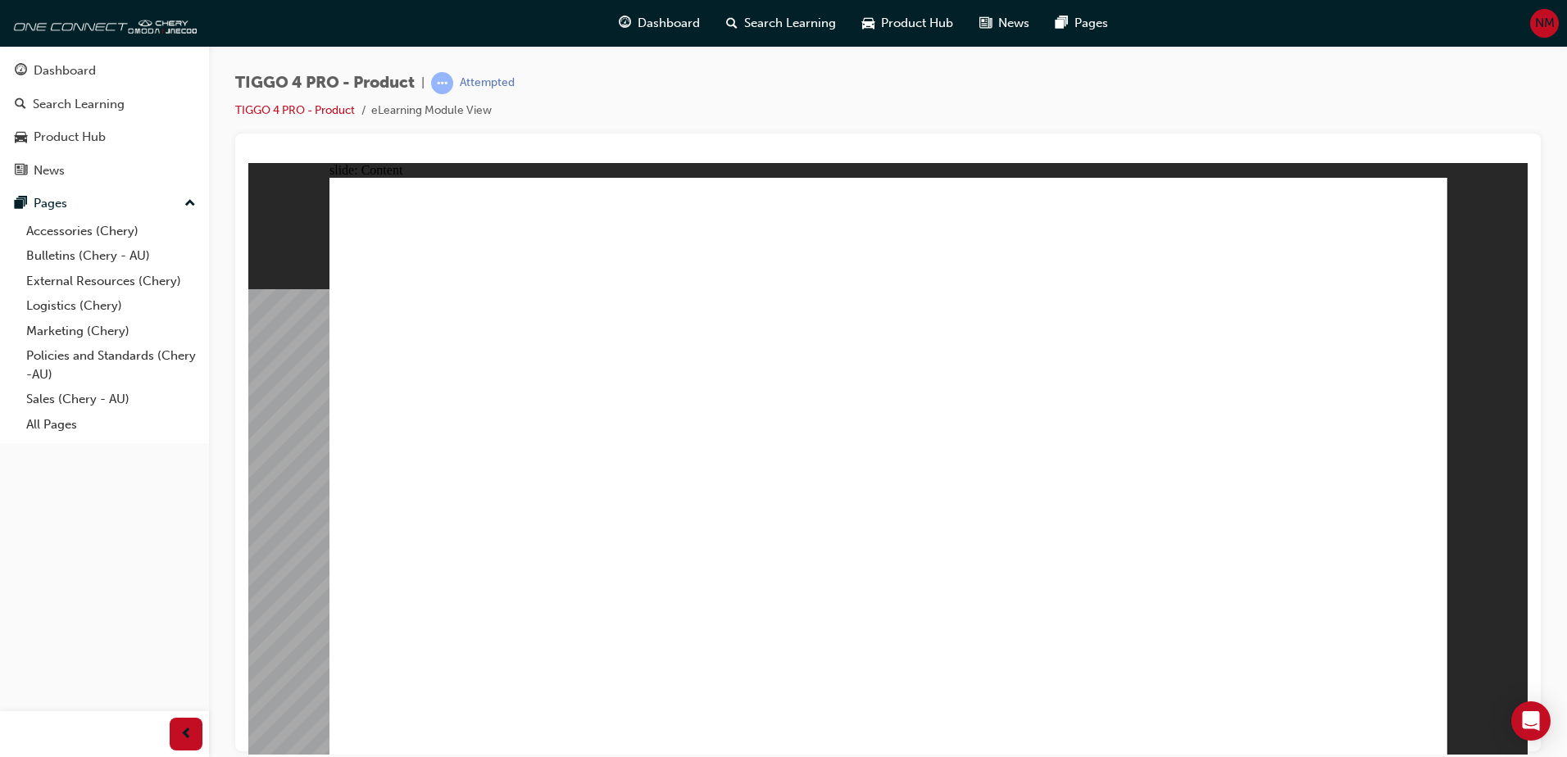
drag, startPoint x: 888, startPoint y: 488, endPoint x: 886, endPoint y: 545, distance: 57.4
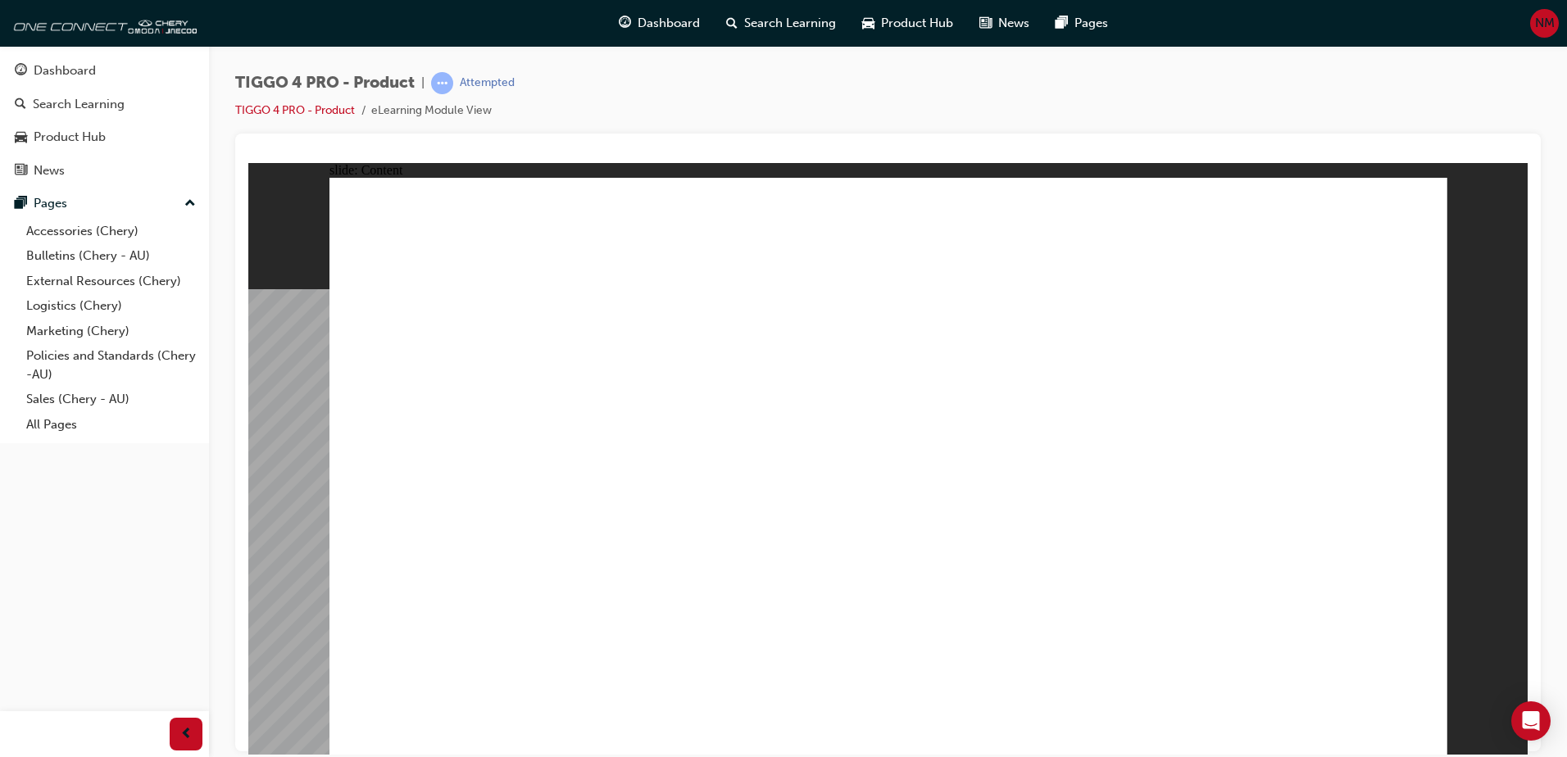
drag, startPoint x: 792, startPoint y: 553, endPoint x: 805, endPoint y: 559, distance: 14.3
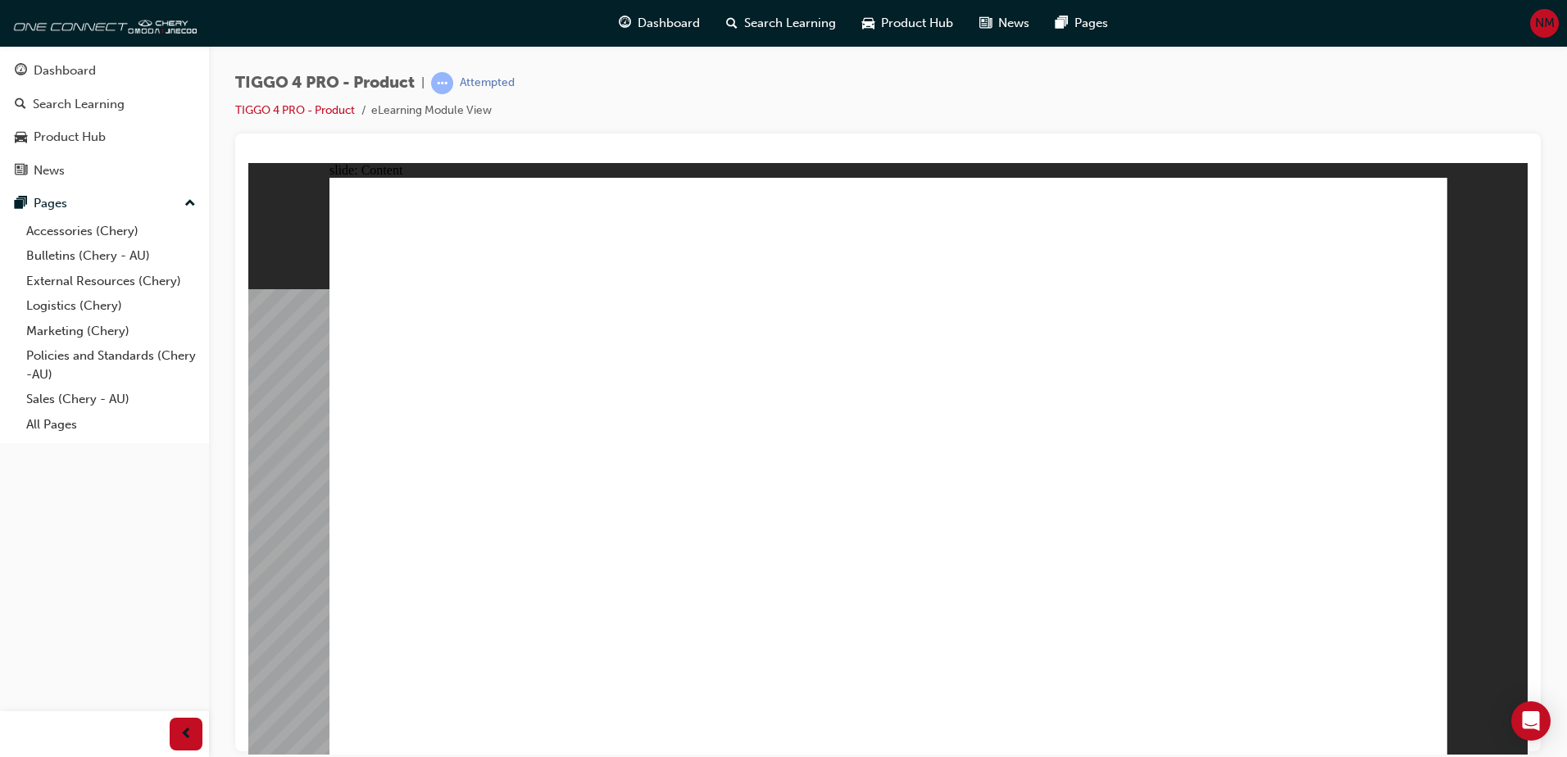
drag, startPoint x: 827, startPoint y: 568, endPoint x: 962, endPoint y: 557, distance: 135.6
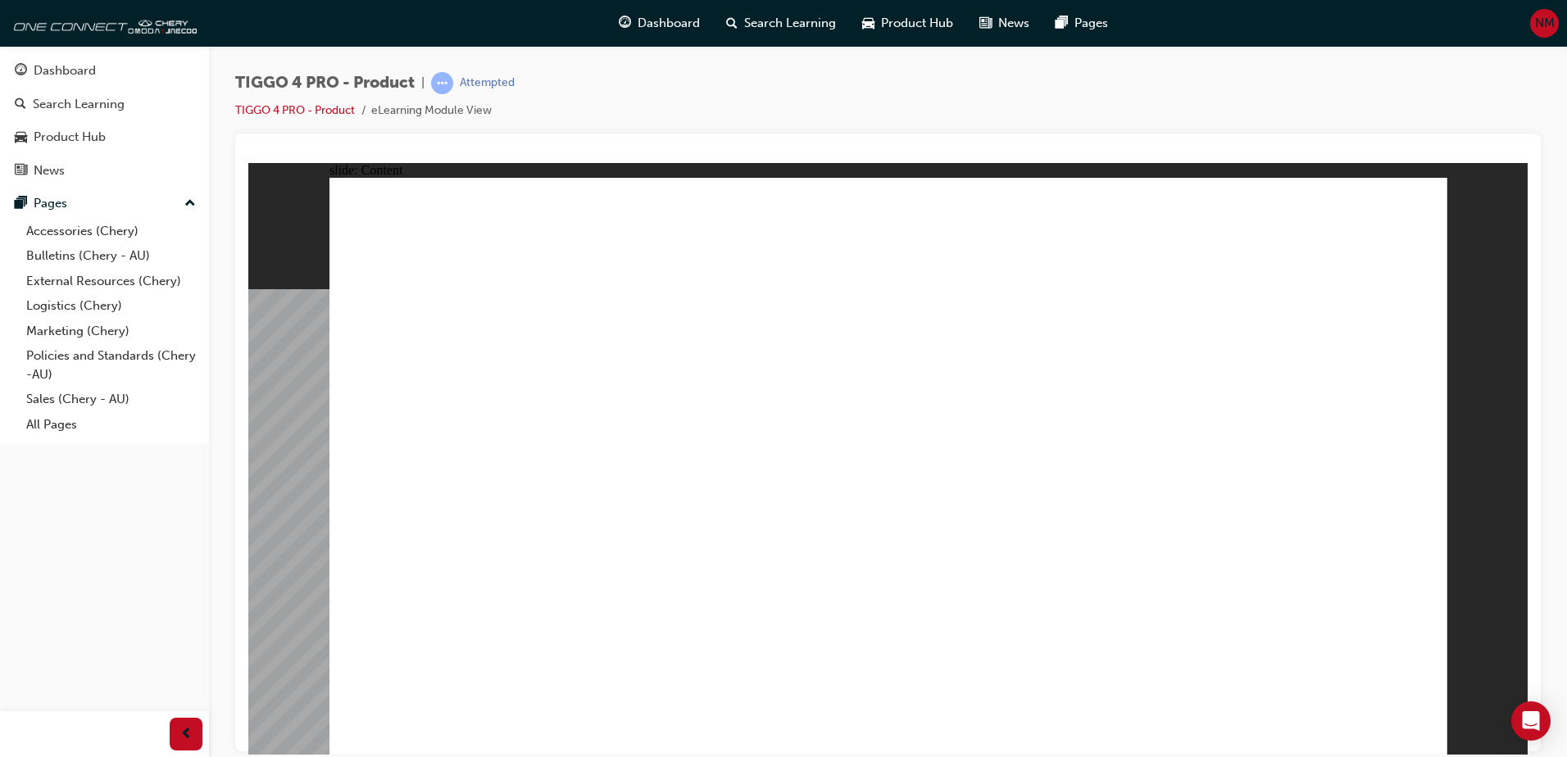
click at [691, 26] on span "Dashboard" at bounding box center [668, 23] width 62 height 19
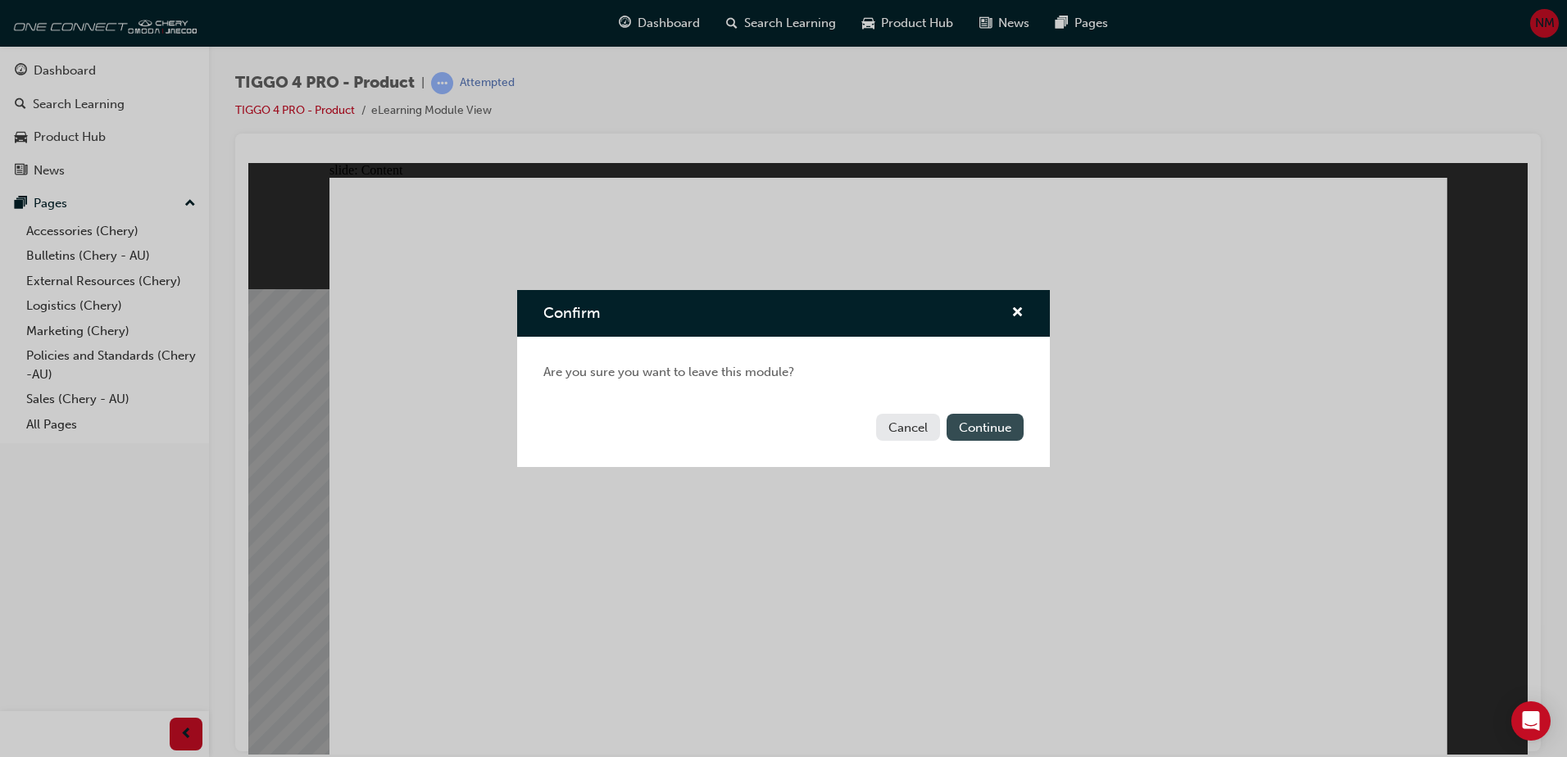
click at [974, 437] on button "Continue" at bounding box center [984, 427] width 77 height 27
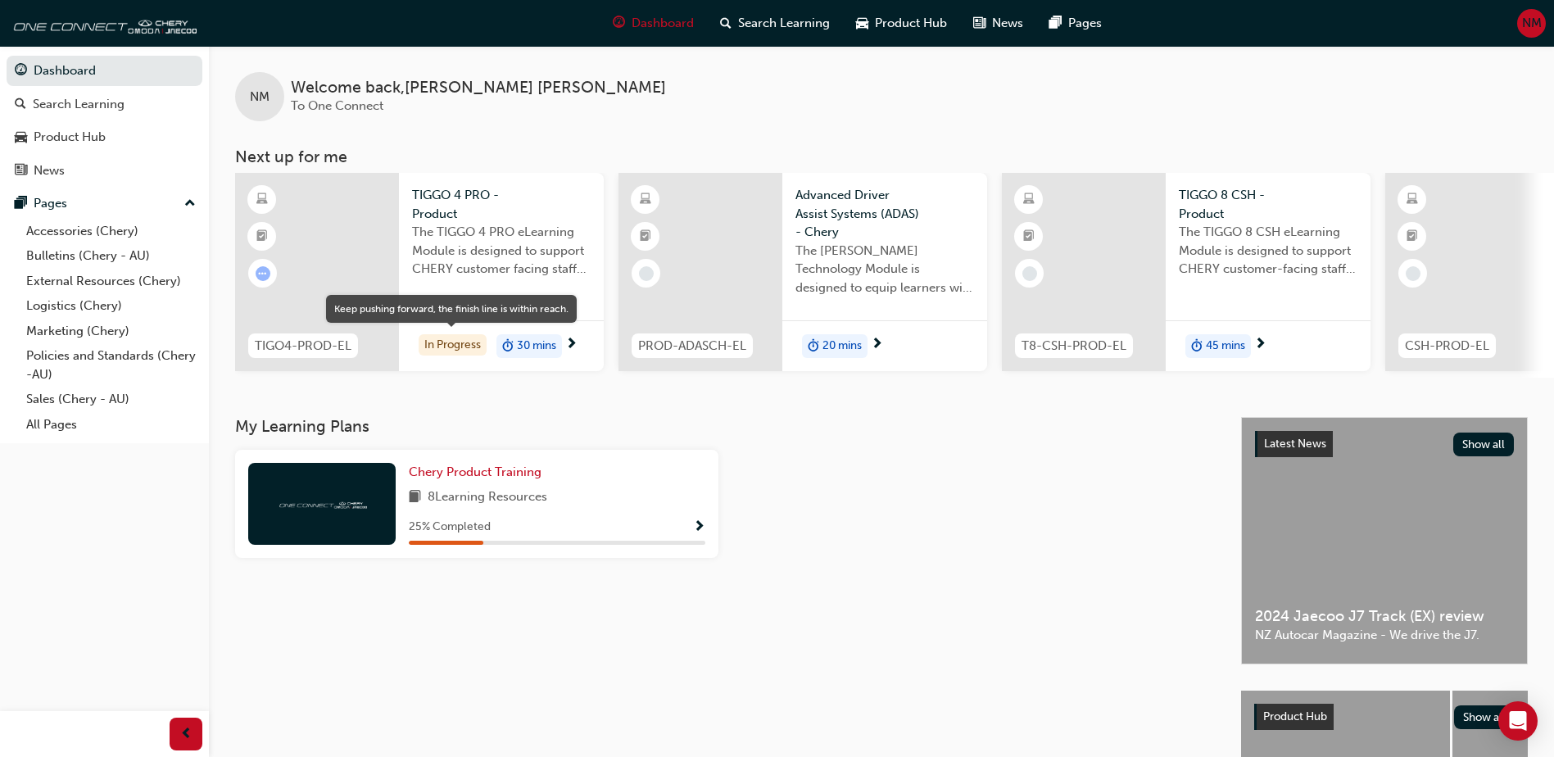
click at [460, 348] on div "In Progress" at bounding box center [453, 345] width 68 height 22
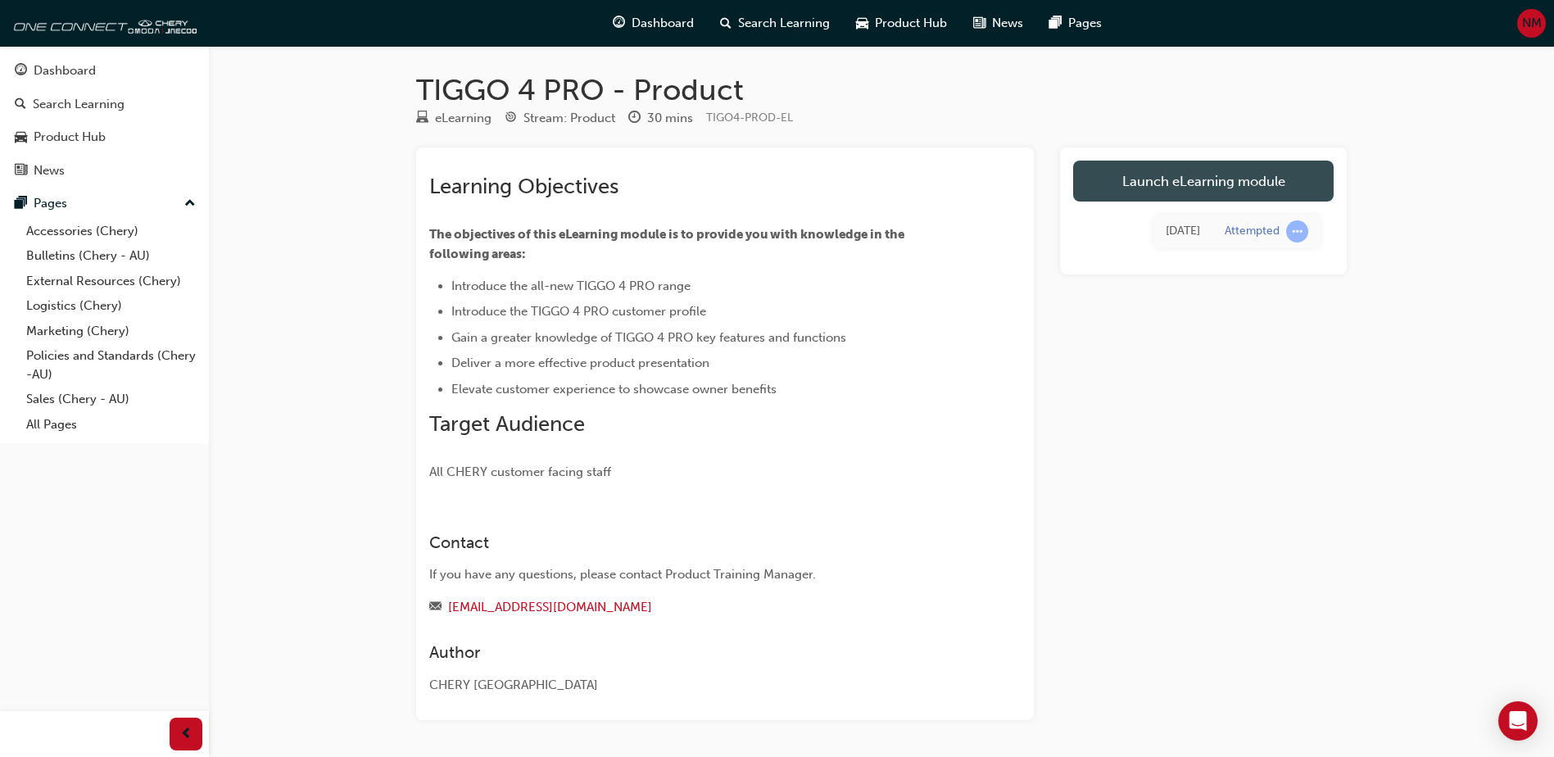
click at [1236, 197] on link "Launch eLearning module" at bounding box center [1203, 181] width 261 height 41
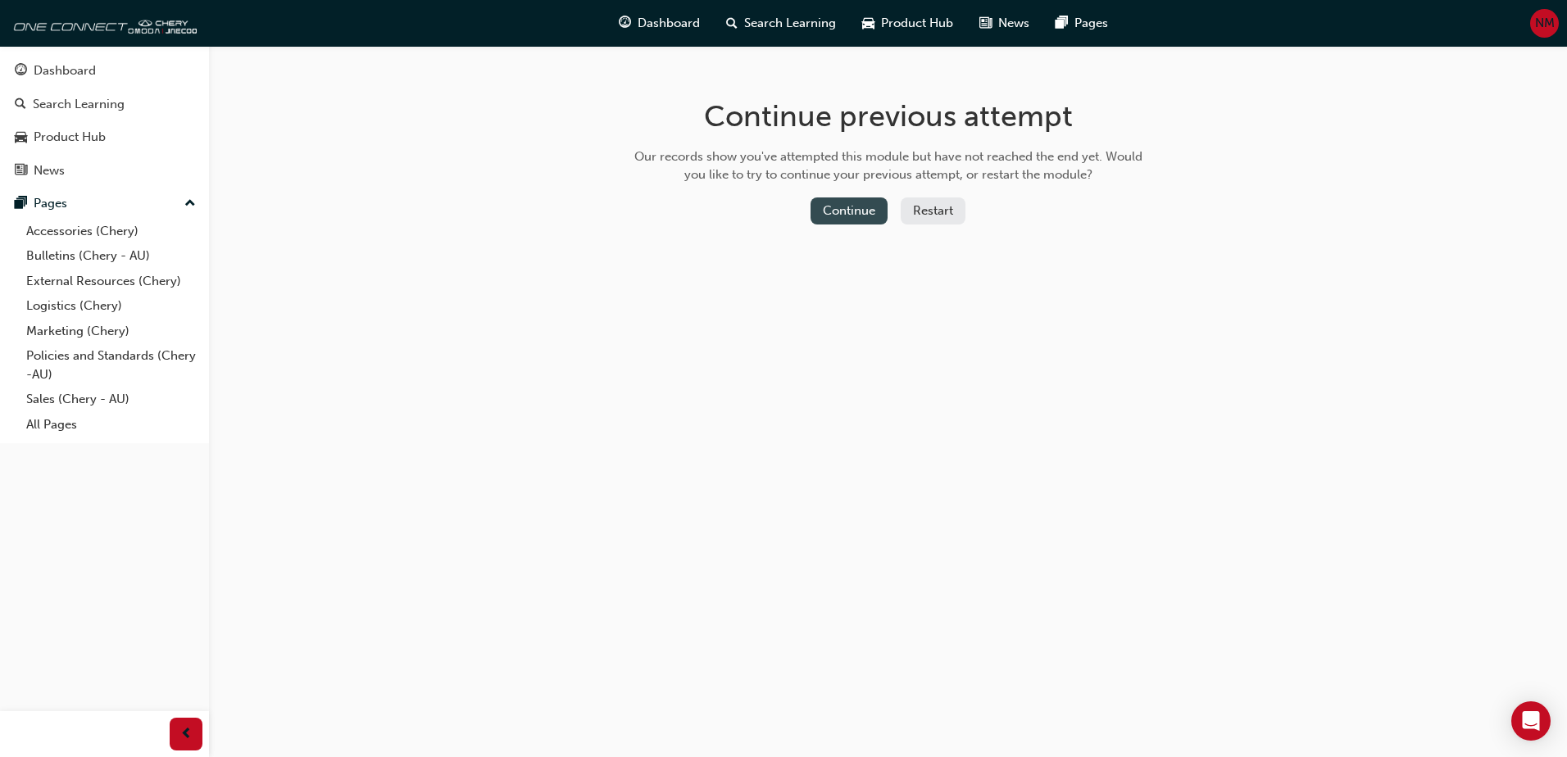
click at [854, 199] on button "Continue" at bounding box center [848, 210] width 77 height 27
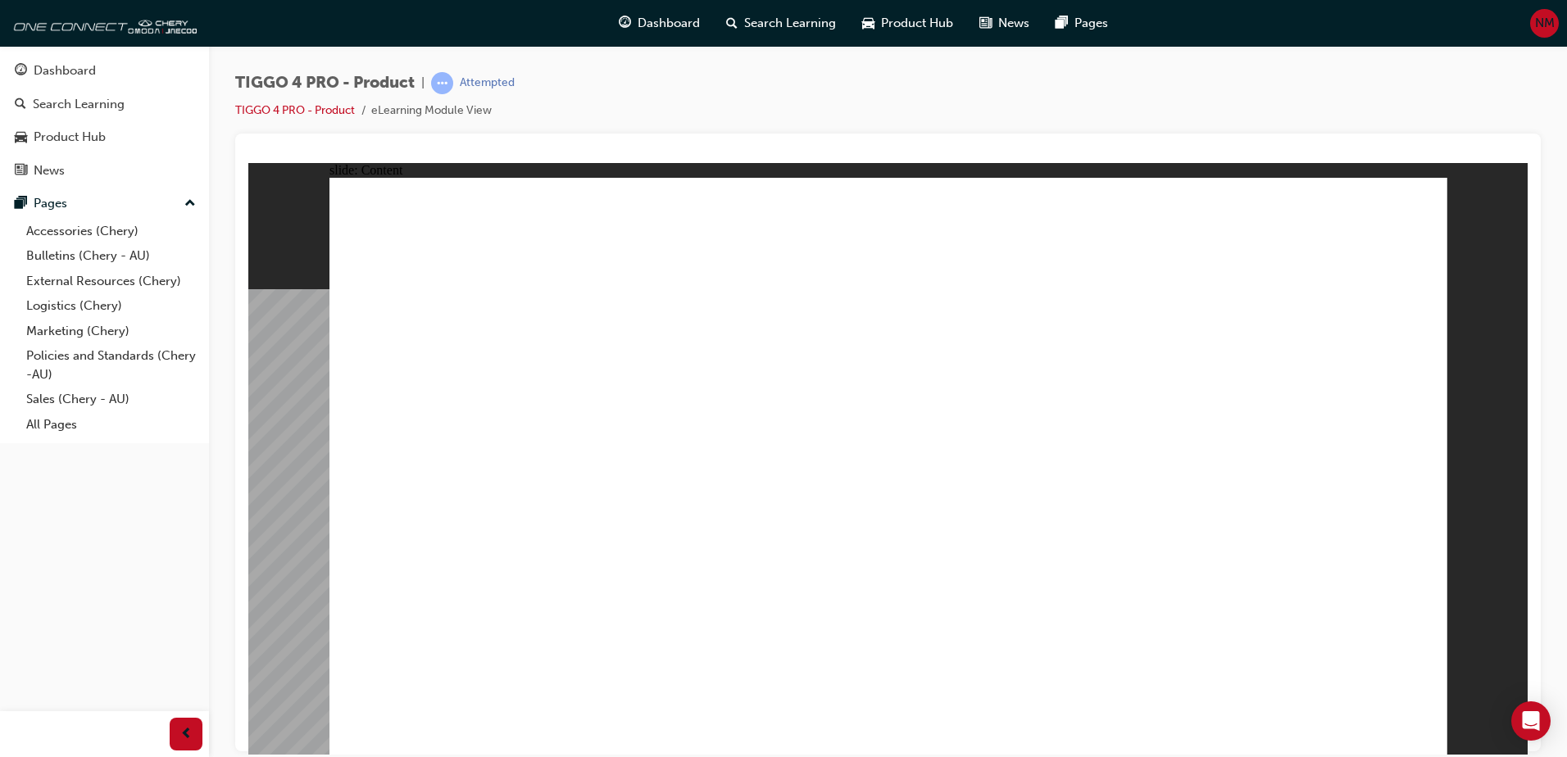
drag, startPoint x: 1408, startPoint y: 725, endPoint x: 1410, endPoint y: 709, distance: 16.6
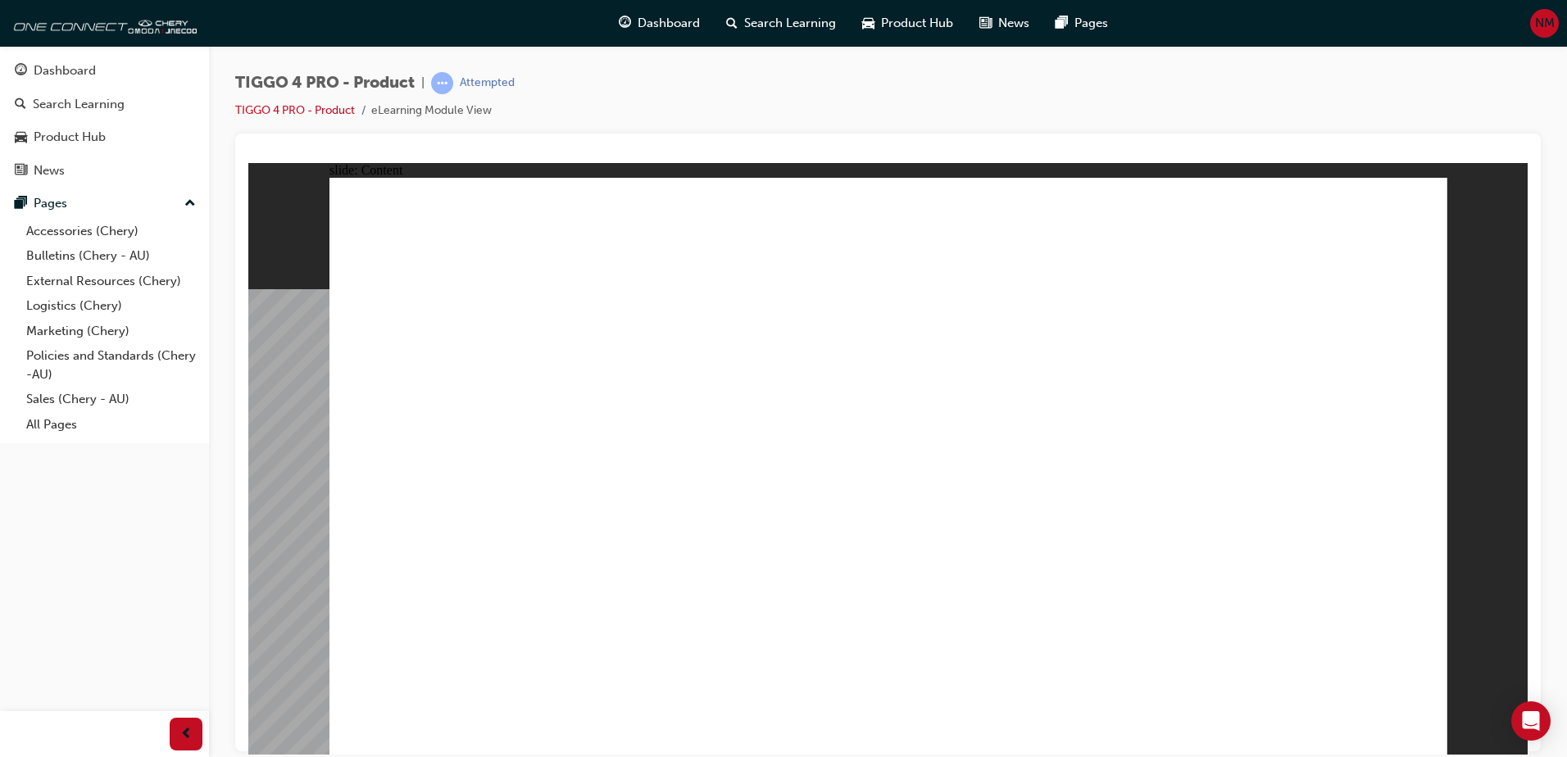
drag, startPoint x: 1409, startPoint y: 718, endPoint x: 1382, endPoint y: 696, distance: 35.6
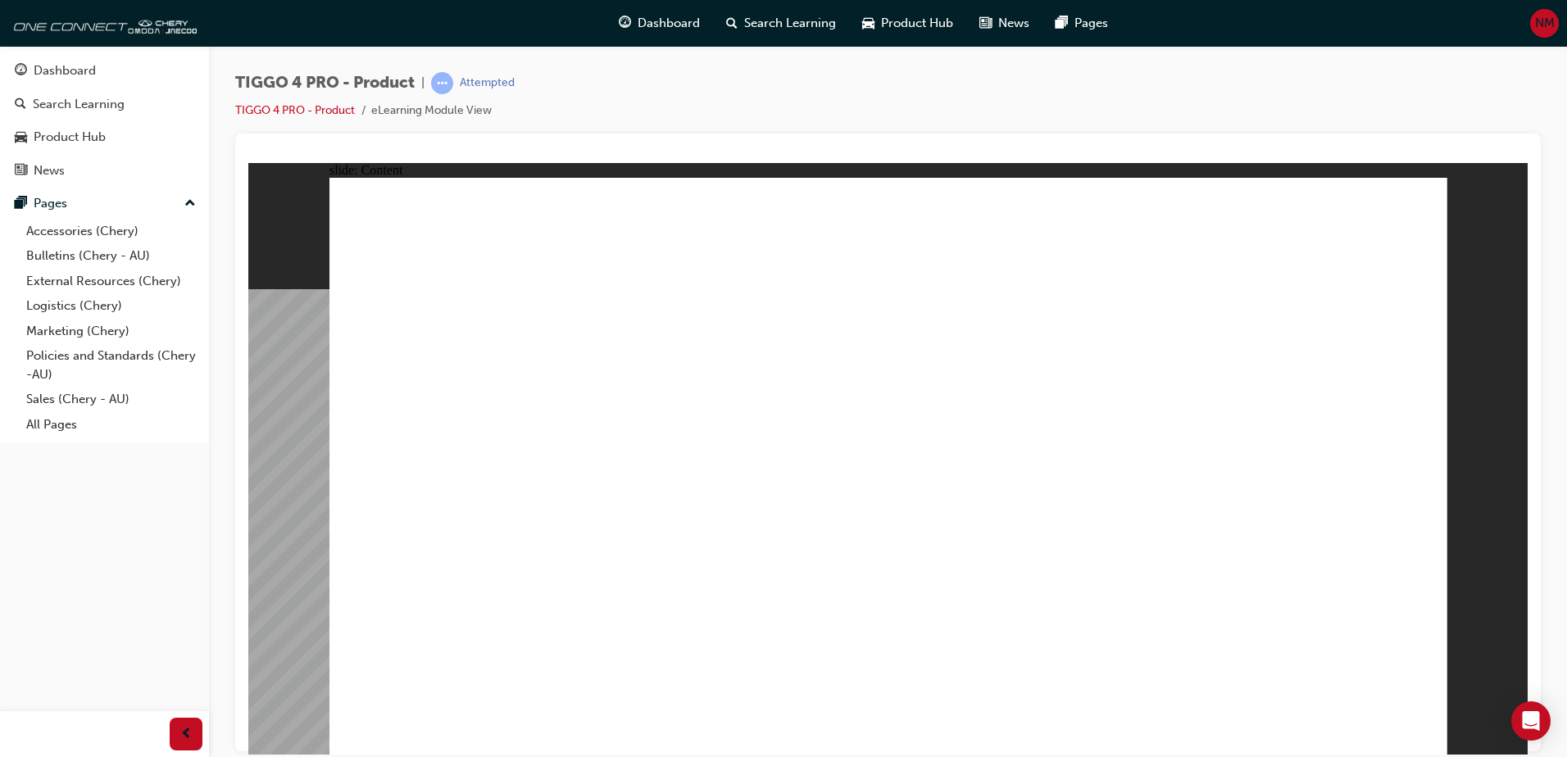
drag, startPoint x: 820, startPoint y: 349, endPoint x: 990, endPoint y: 430, distance: 188.0
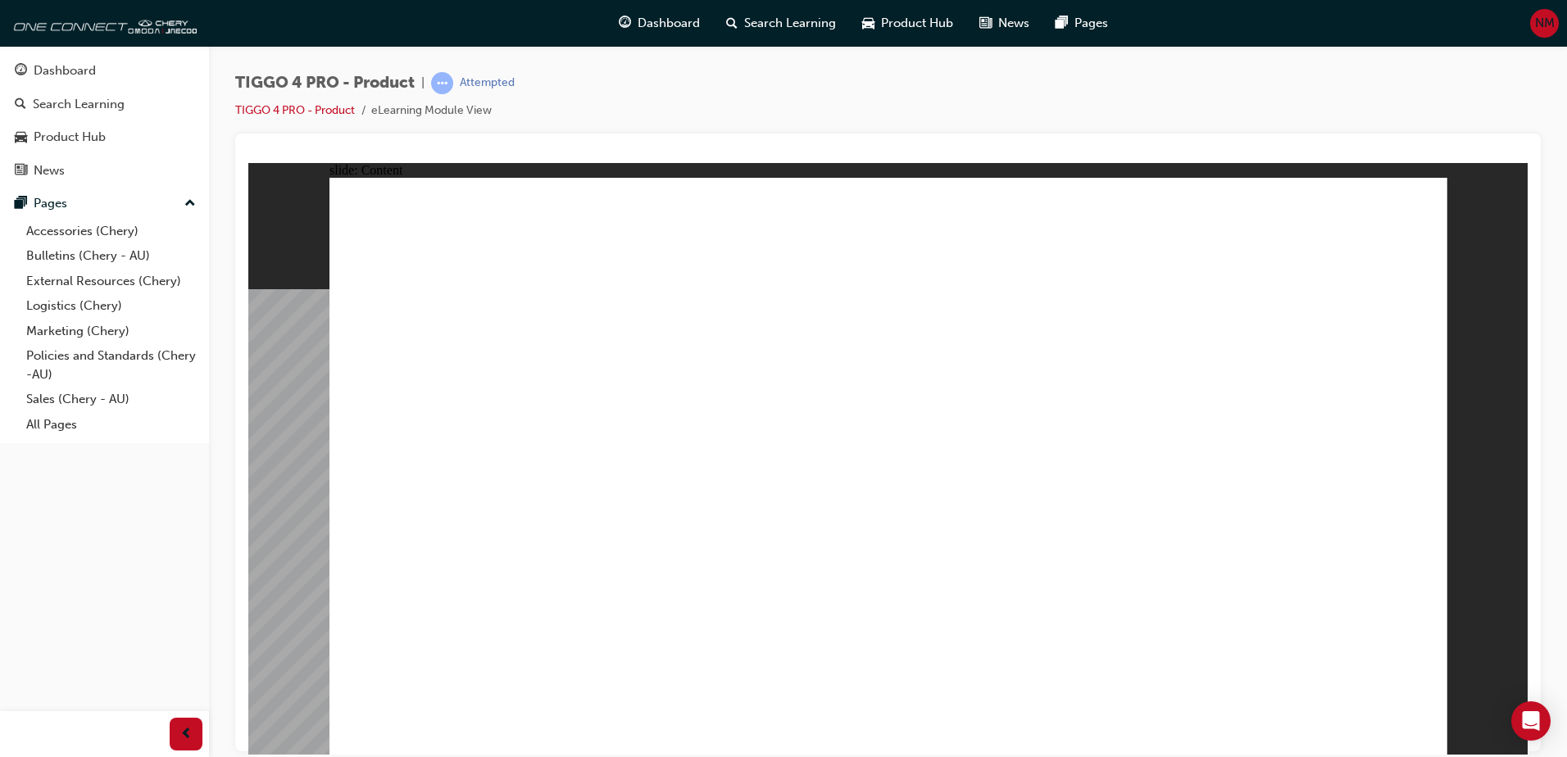
drag, startPoint x: 990, startPoint y: 430, endPoint x: 978, endPoint y: 474, distance: 45.1
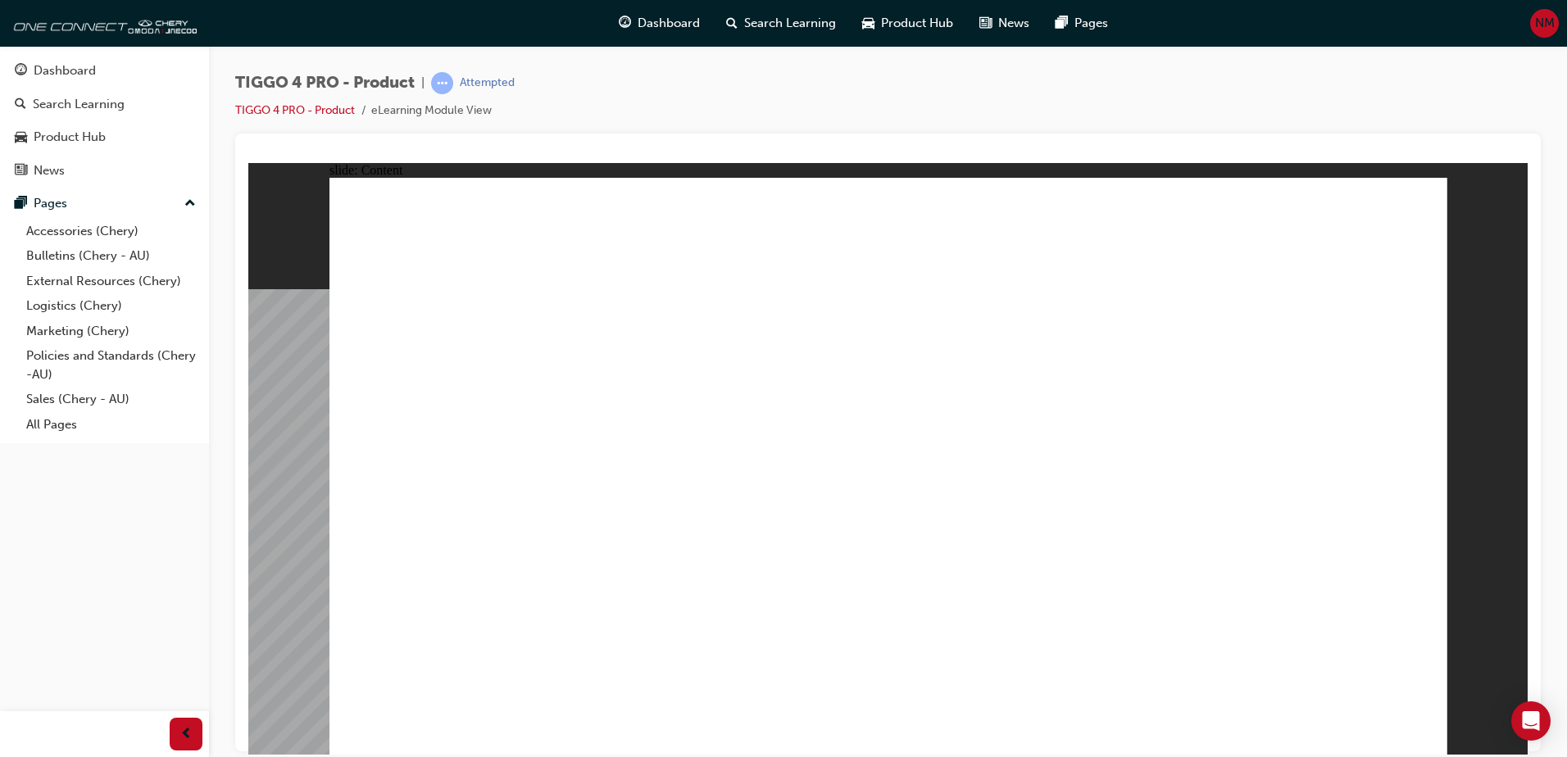
drag, startPoint x: 1059, startPoint y: 519, endPoint x: 998, endPoint y: 537, distance: 64.0
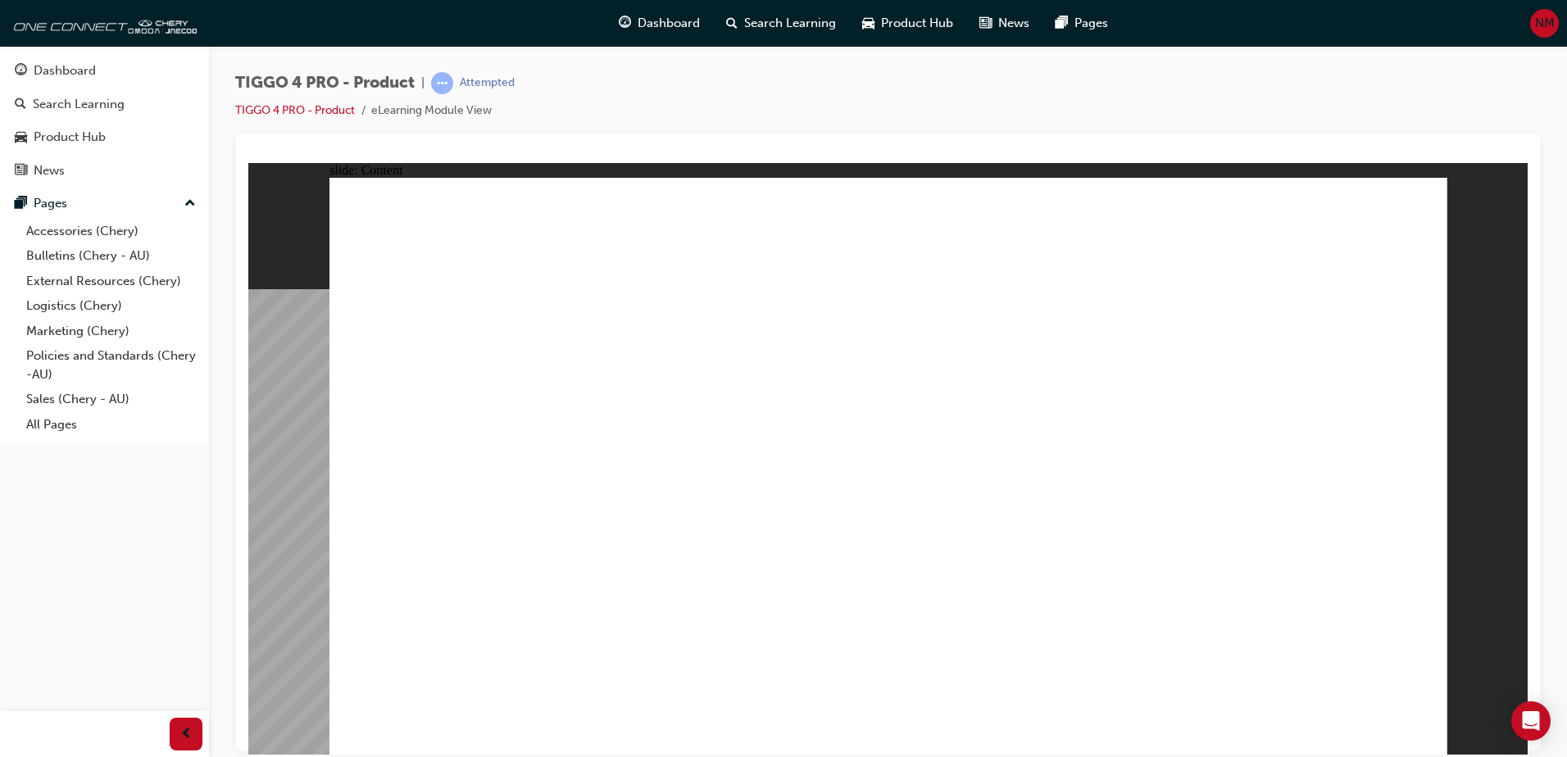
drag, startPoint x: 998, startPoint y: 537, endPoint x: 969, endPoint y: 538, distance: 29.5
drag, startPoint x: 892, startPoint y: 464, endPoint x: 960, endPoint y: 387, distance: 102.2
drag, startPoint x: 960, startPoint y: 387, endPoint x: 957, endPoint y: 371, distance: 15.8
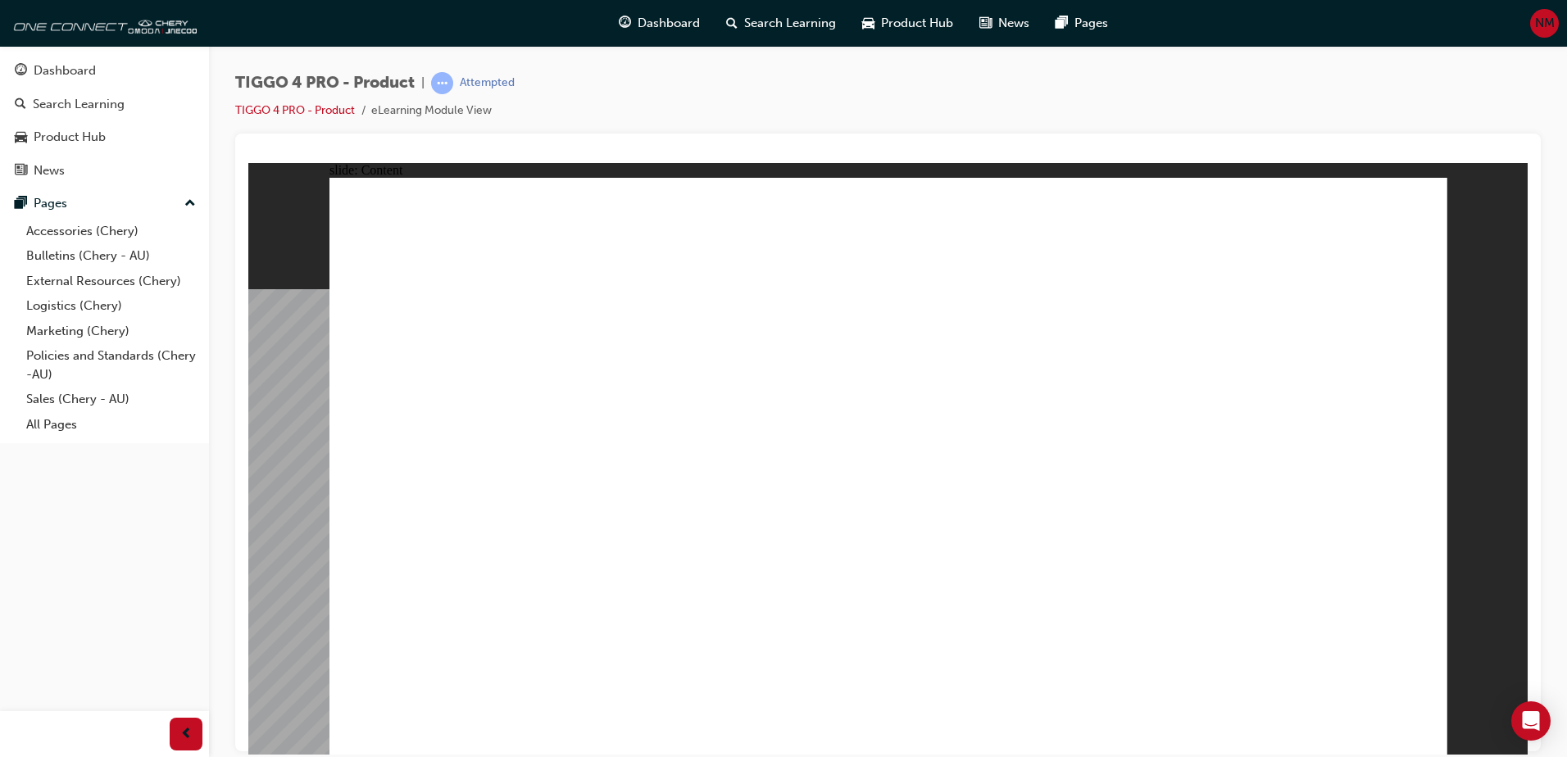
drag, startPoint x: 892, startPoint y: 365, endPoint x: 909, endPoint y: 538, distance: 172.9
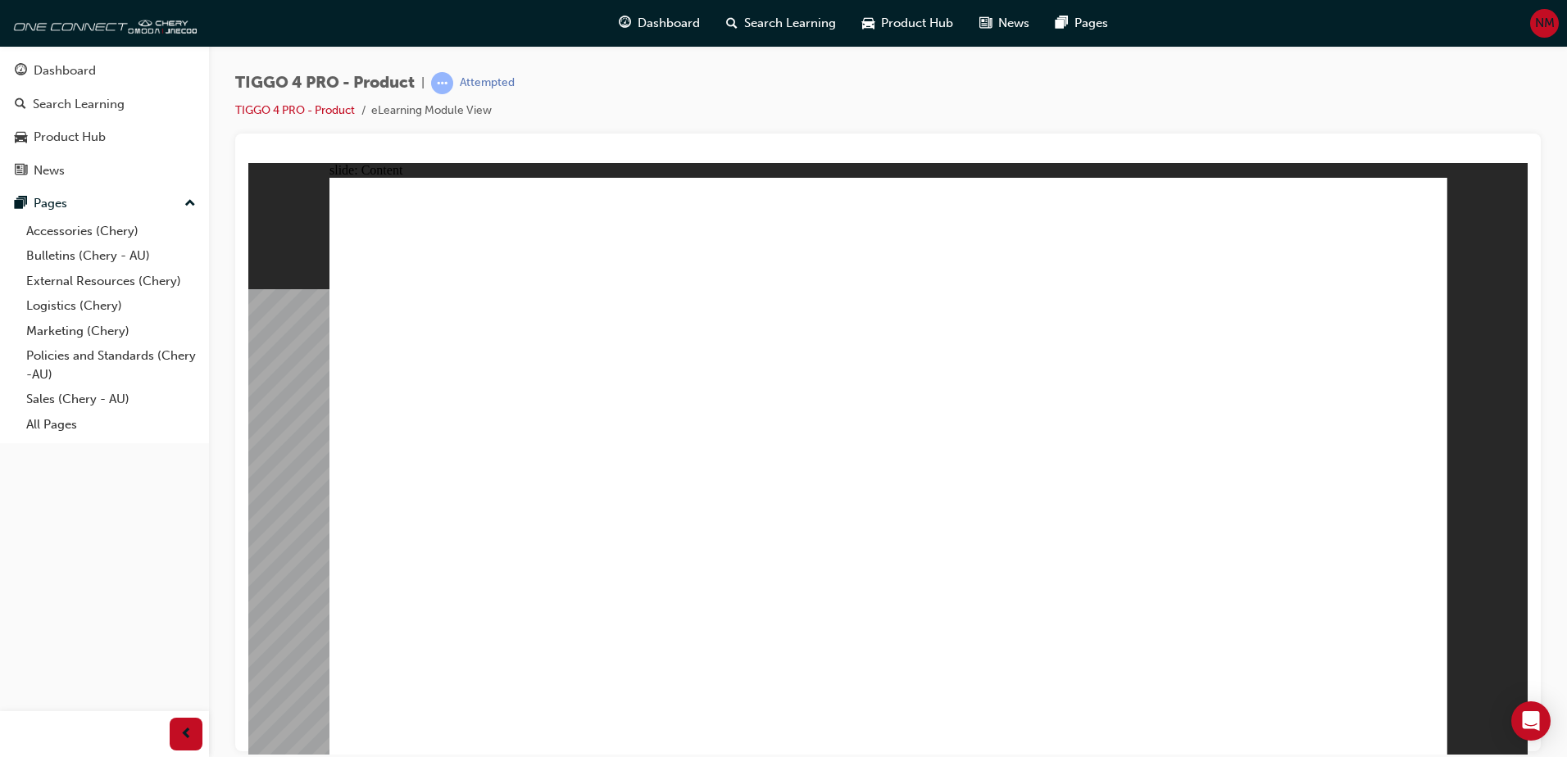
drag, startPoint x: 1236, startPoint y: 369, endPoint x: 1014, endPoint y: 288, distance: 236.4
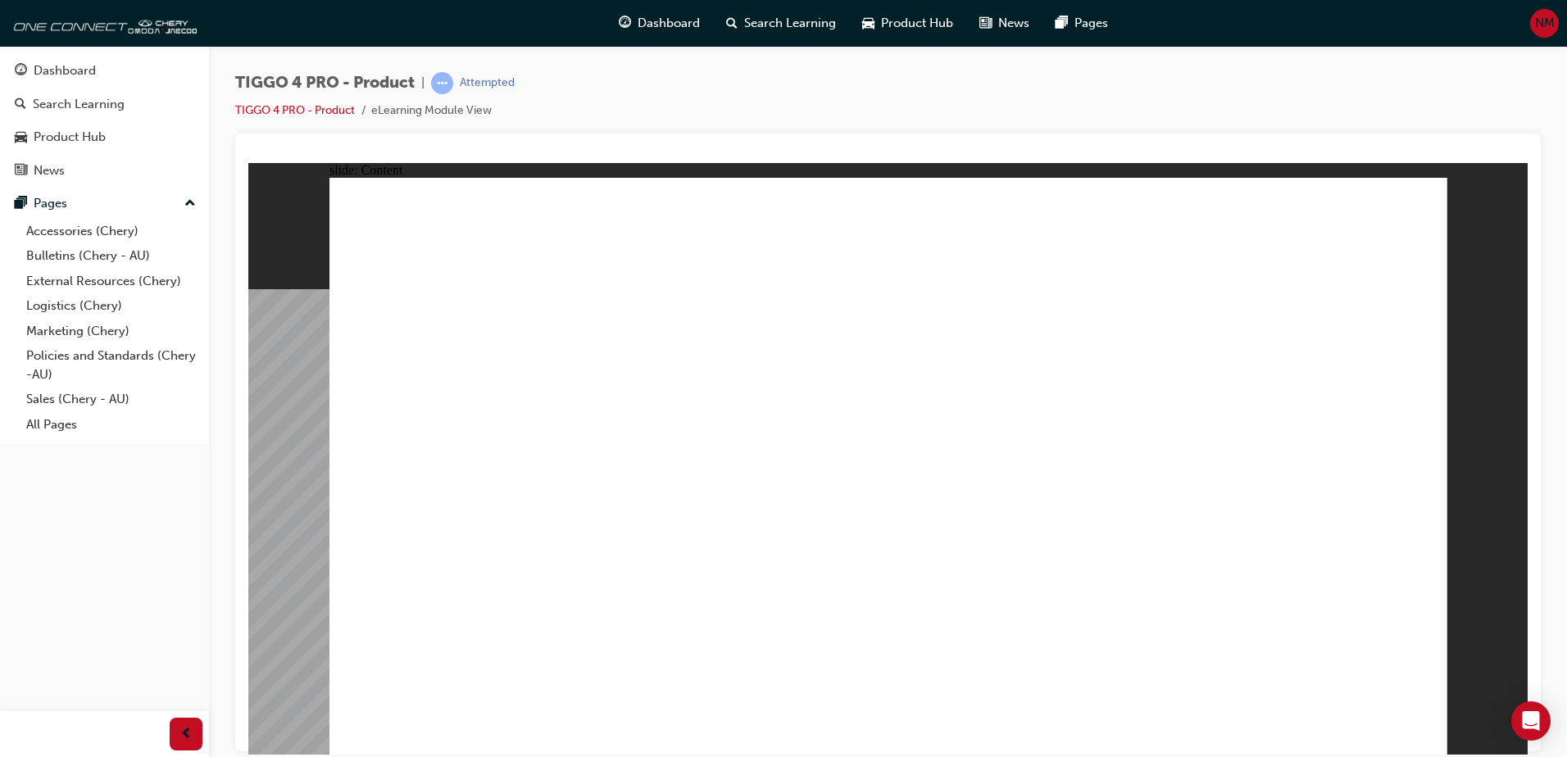
drag, startPoint x: 529, startPoint y: 448, endPoint x: 466, endPoint y: 443, distance: 63.3
drag, startPoint x: 716, startPoint y: 388, endPoint x: 623, endPoint y: 404, distance: 94.7
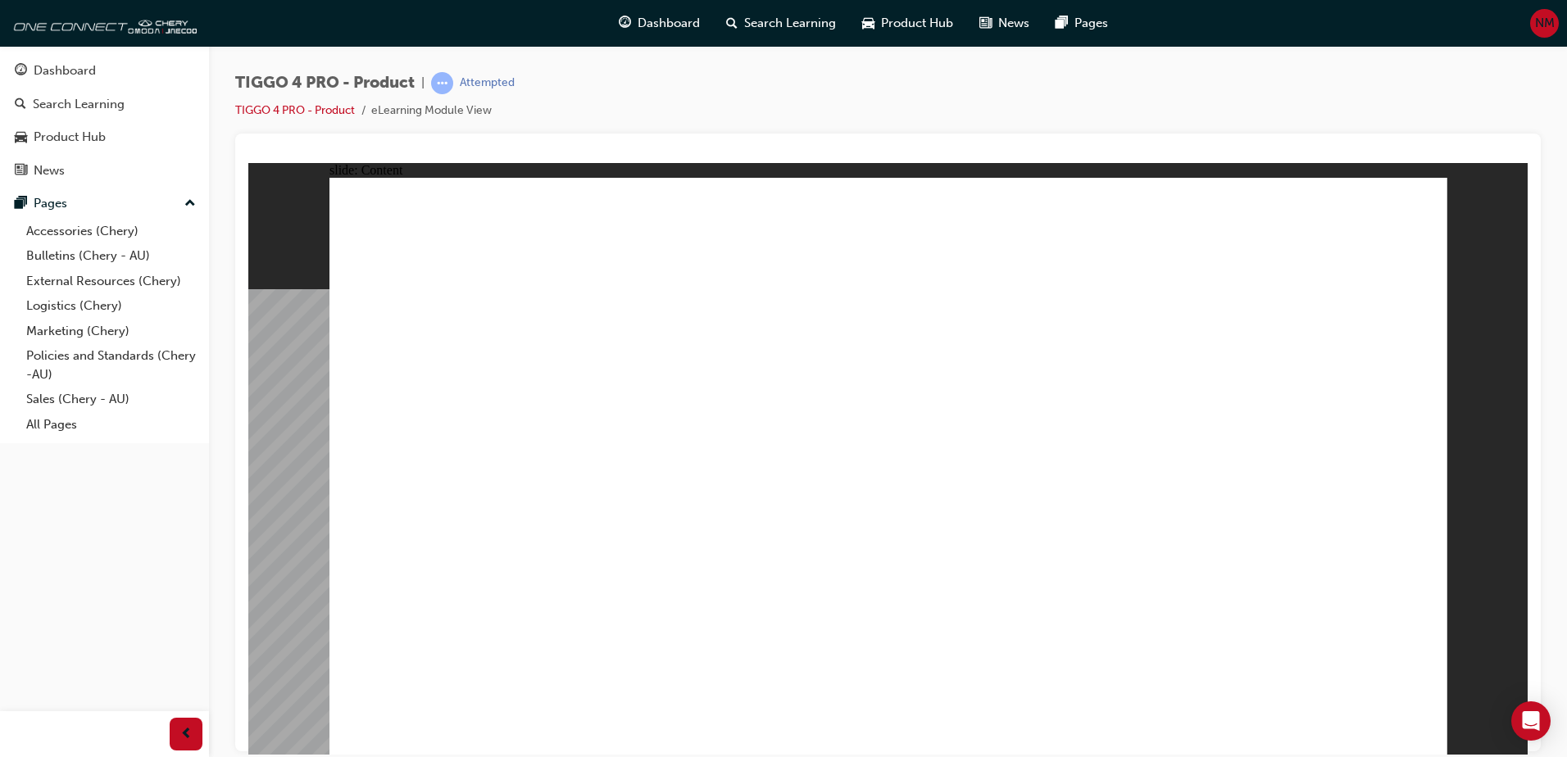
drag, startPoint x: 486, startPoint y: 456, endPoint x: 495, endPoint y: 451, distance: 10.7
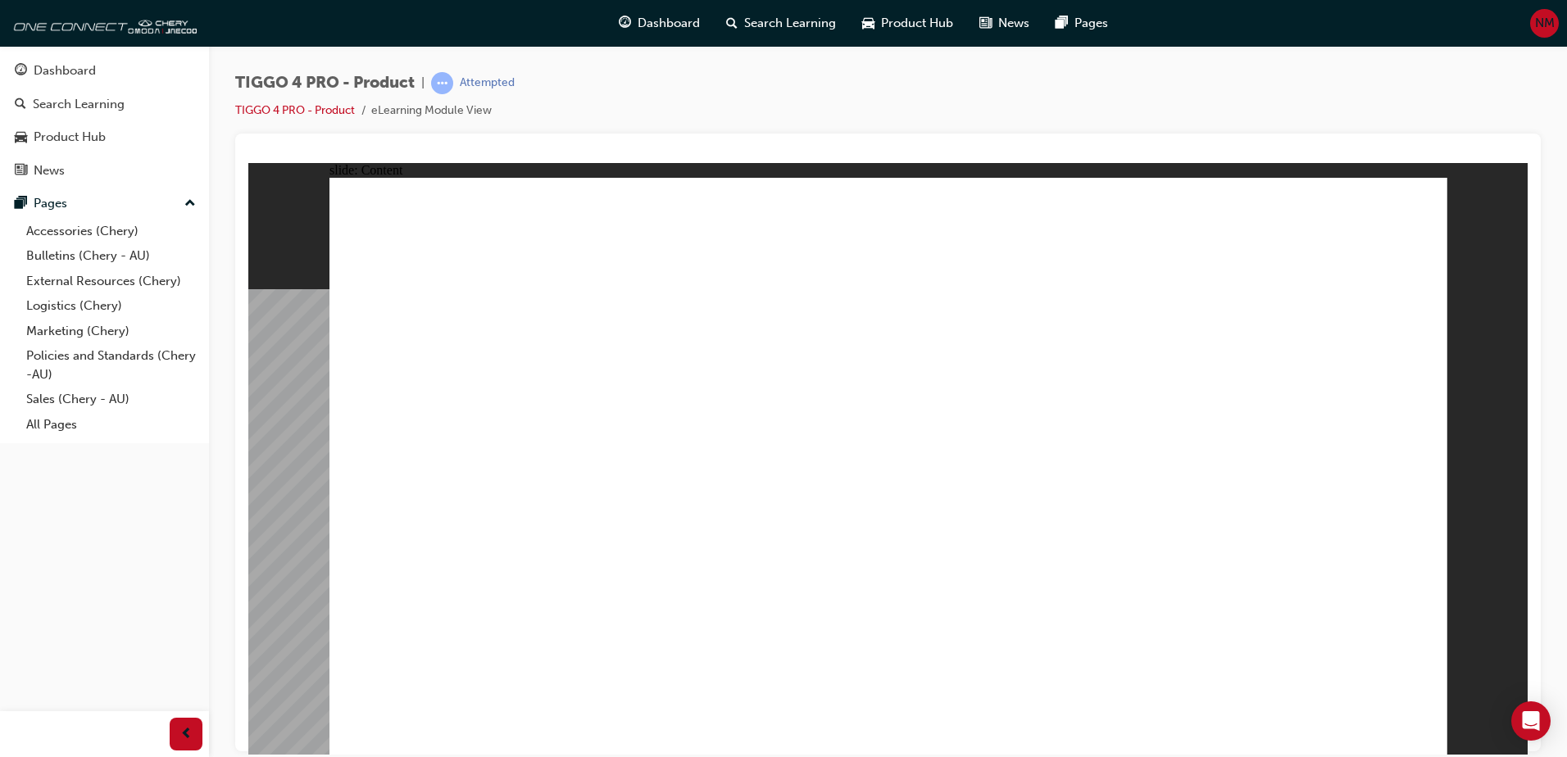
drag, startPoint x: 1368, startPoint y: 243, endPoint x: 1381, endPoint y: 211, distance: 34.5
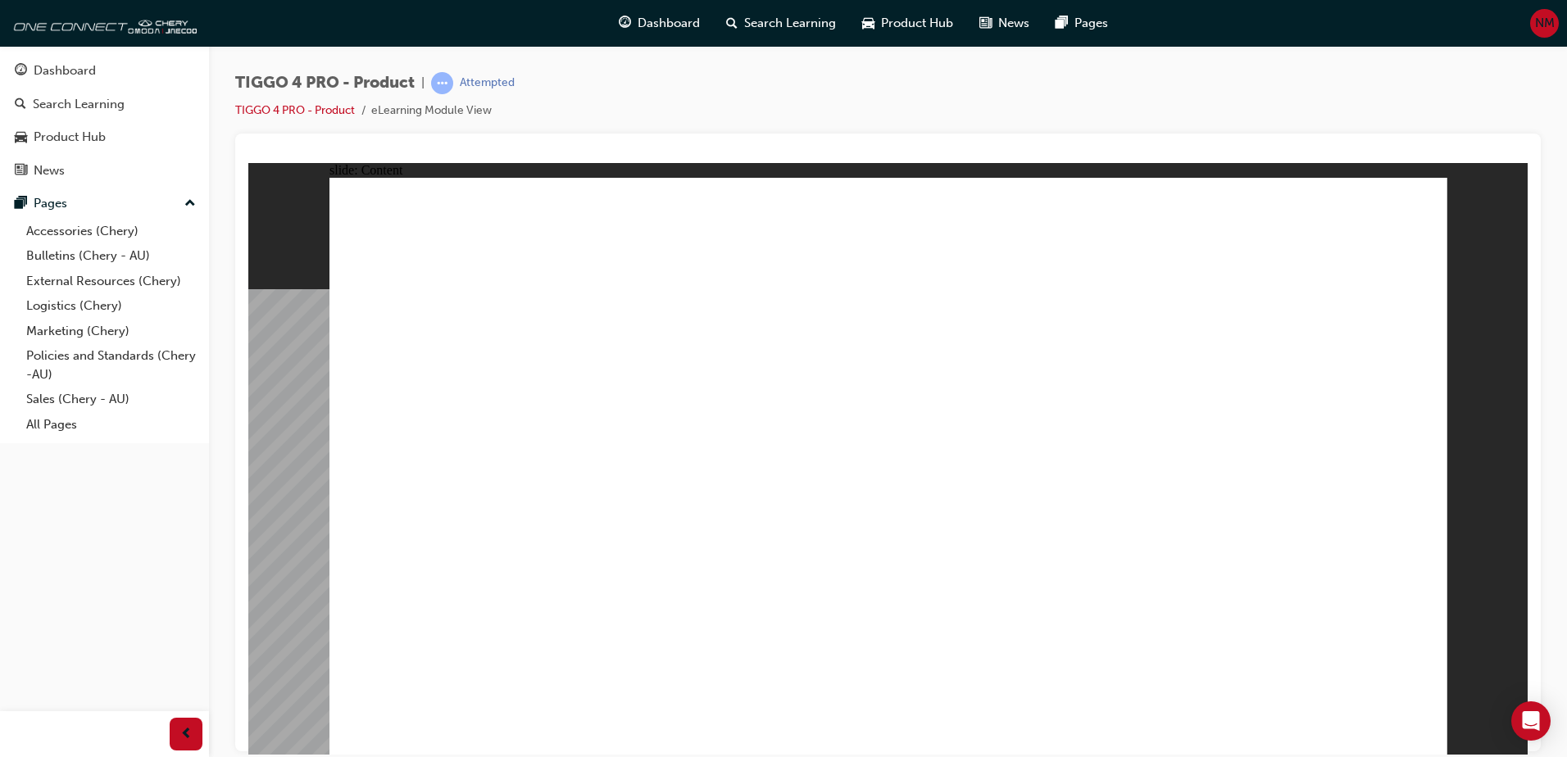
click at [1413, 728] on div "Rectangle 1 TIGGO 4 PRO DRIVETRAIN Line 1 Rectangle 1 MENU RESOURCES left-arrow…" at bounding box center [888, 473] width 1118 height 592
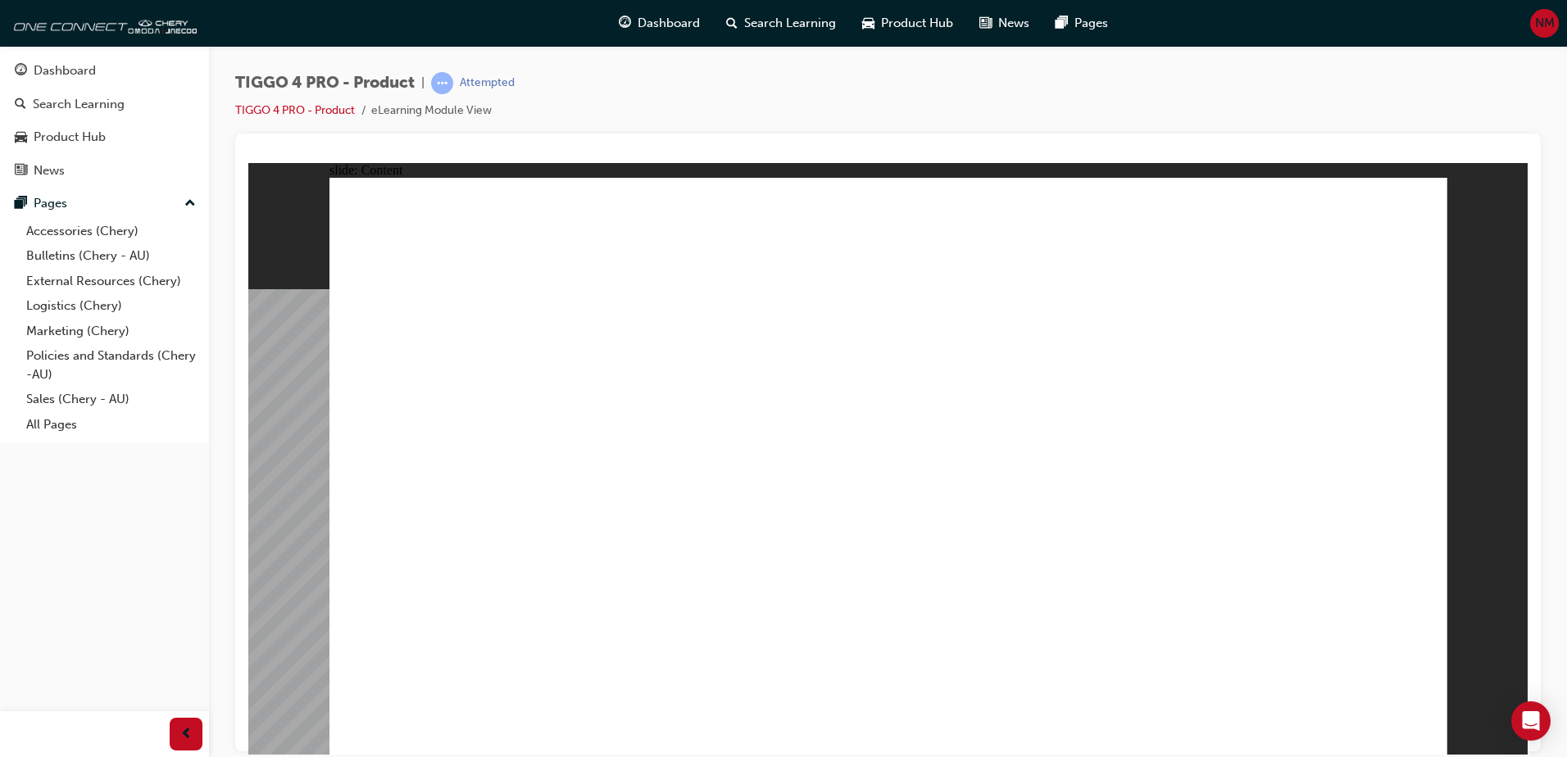
drag, startPoint x: 733, startPoint y: 435, endPoint x: 630, endPoint y: 496, distance: 119.0
drag, startPoint x: 685, startPoint y: 270, endPoint x: 799, endPoint y: 324, distance: 126.4
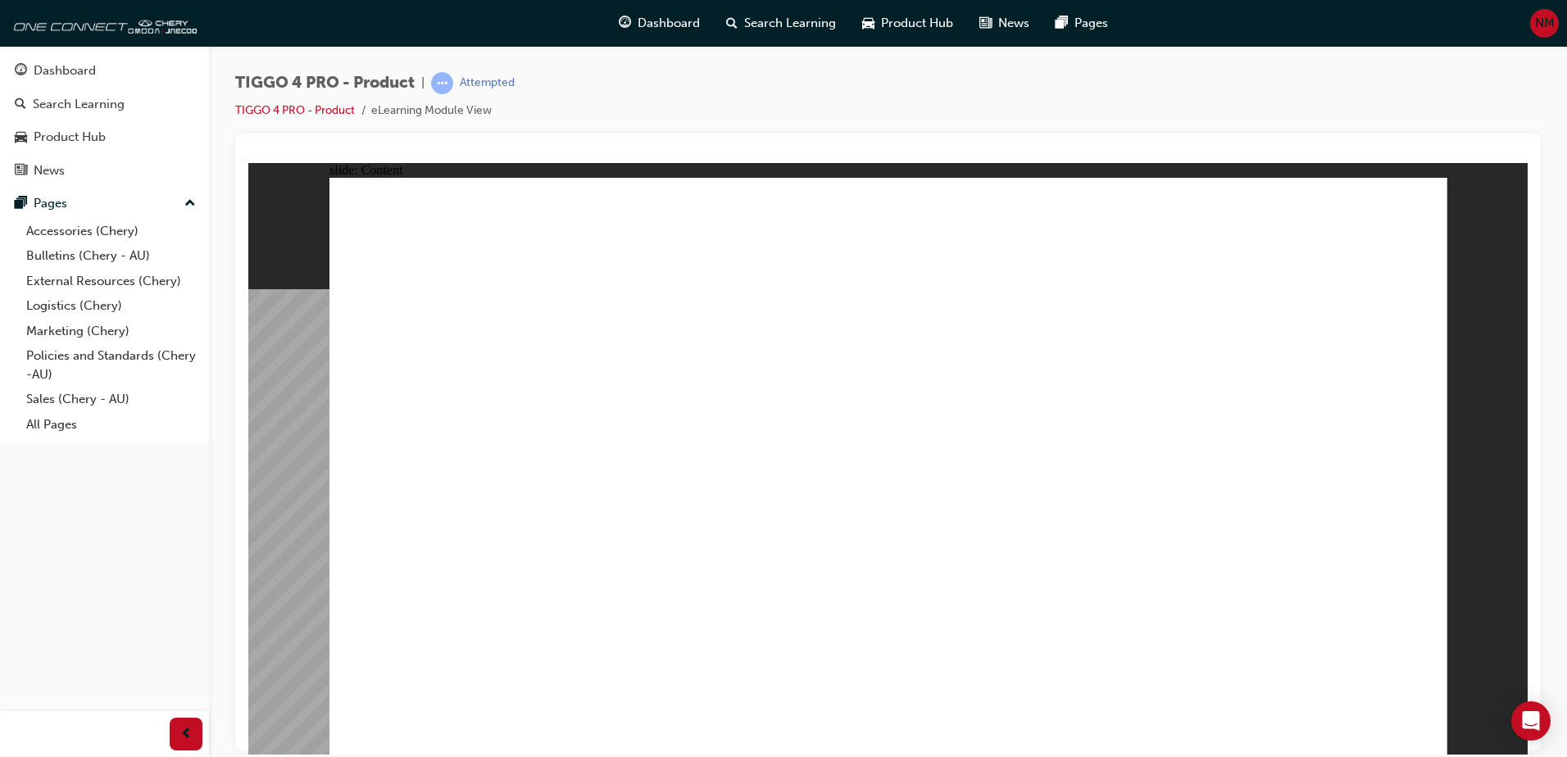
drag, startPoint x: 1138, startPoint y: 334, endPoint x: 574, endPoint y: 623, distance: 633.3
drag, startPoint x: 559, startPoint y: 676, endPoint x: 863, endPoint y: 595, distance: 314.6
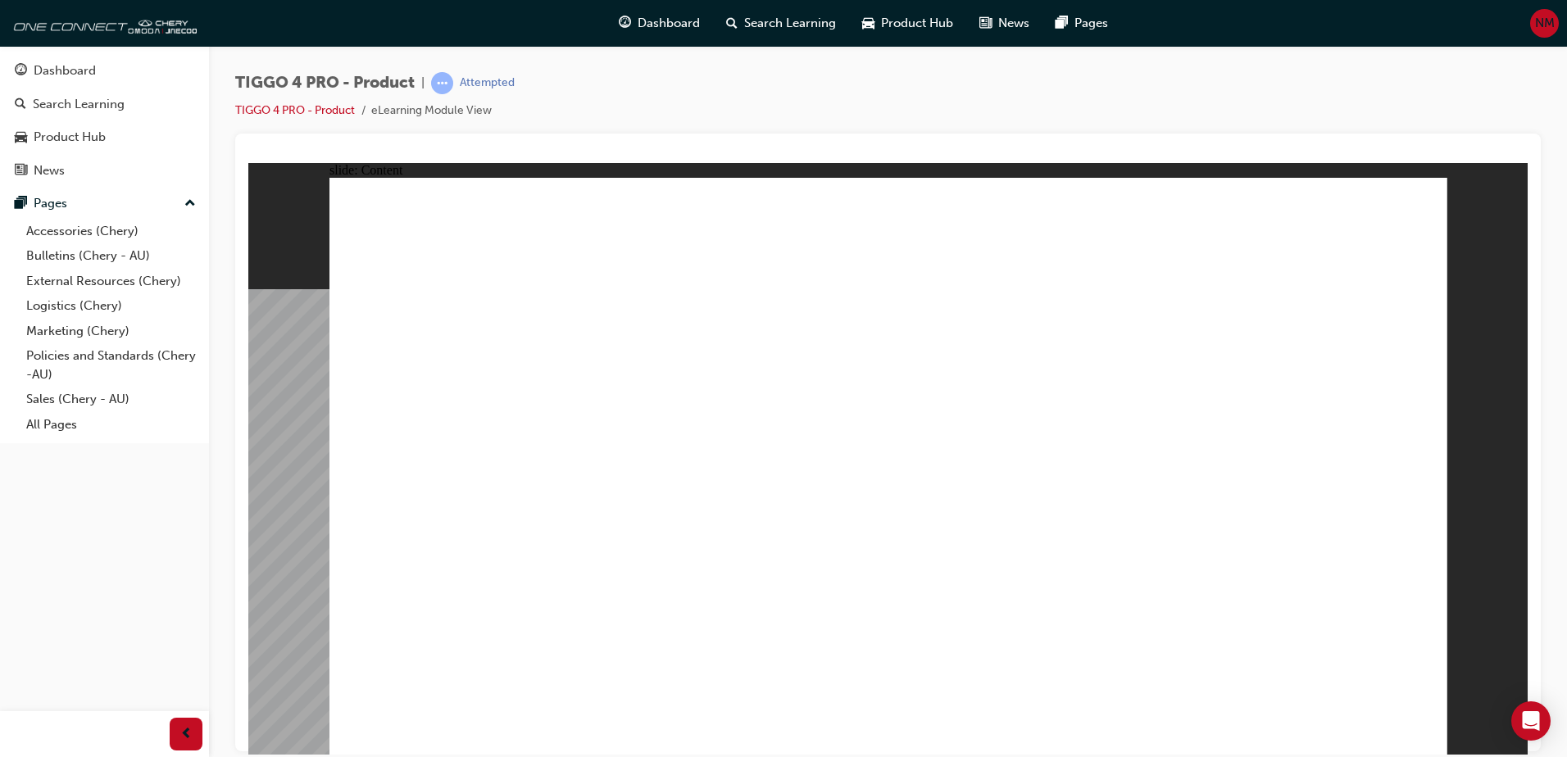
drag, startPoint x: 1257, startPoint y: 635, endPoint x: 1300, endPoint y: 642, distance: 43.1
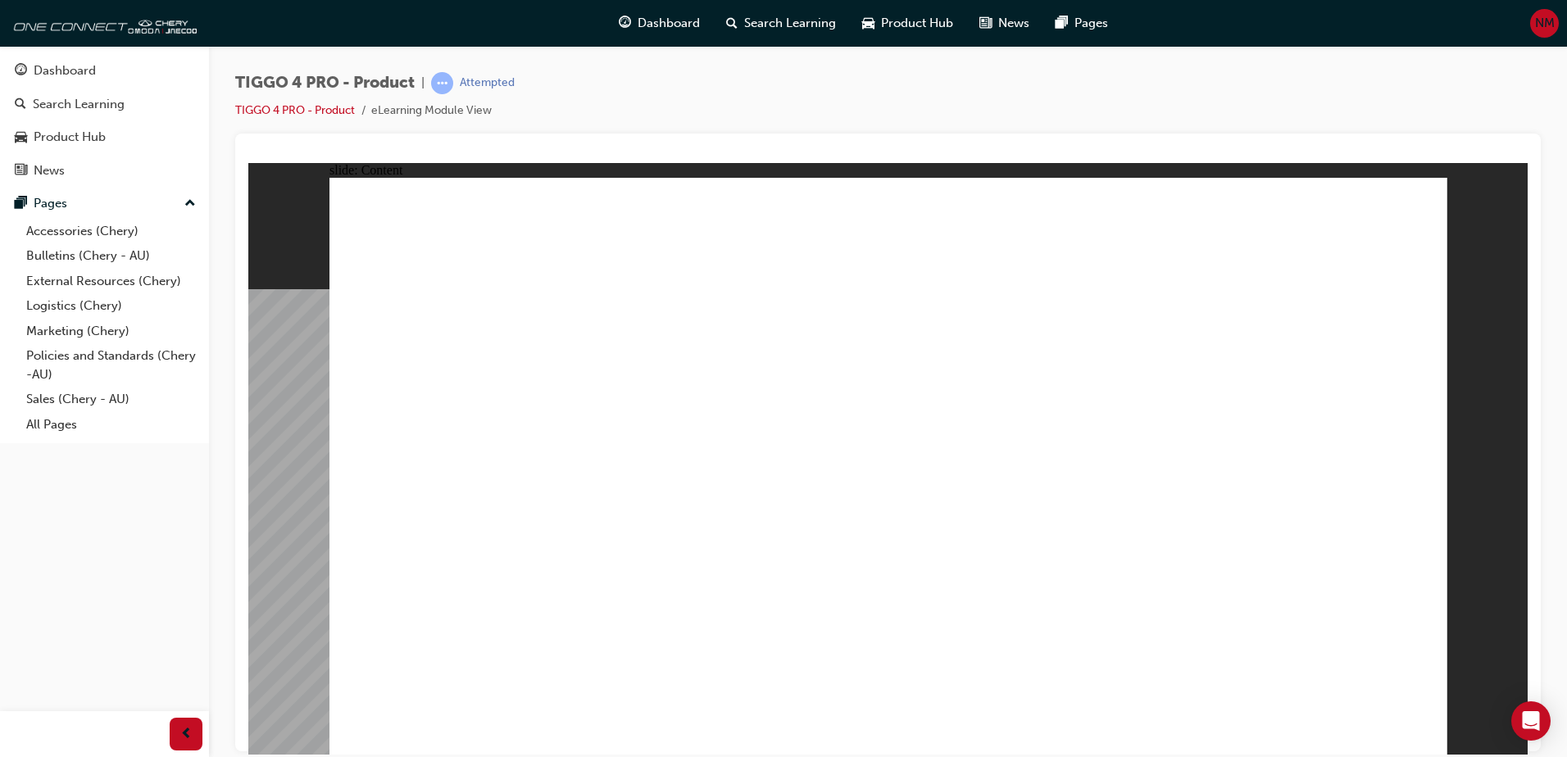
drag, startPoint x: 1300, startPoint y: 642, endPoint x: 1324, endPoint y: 643, distance: 24.6
drag, startPoint x: 1351, startPoint y: 746, endPoint x: 1351, endPoint y: 725, distance: 21.3
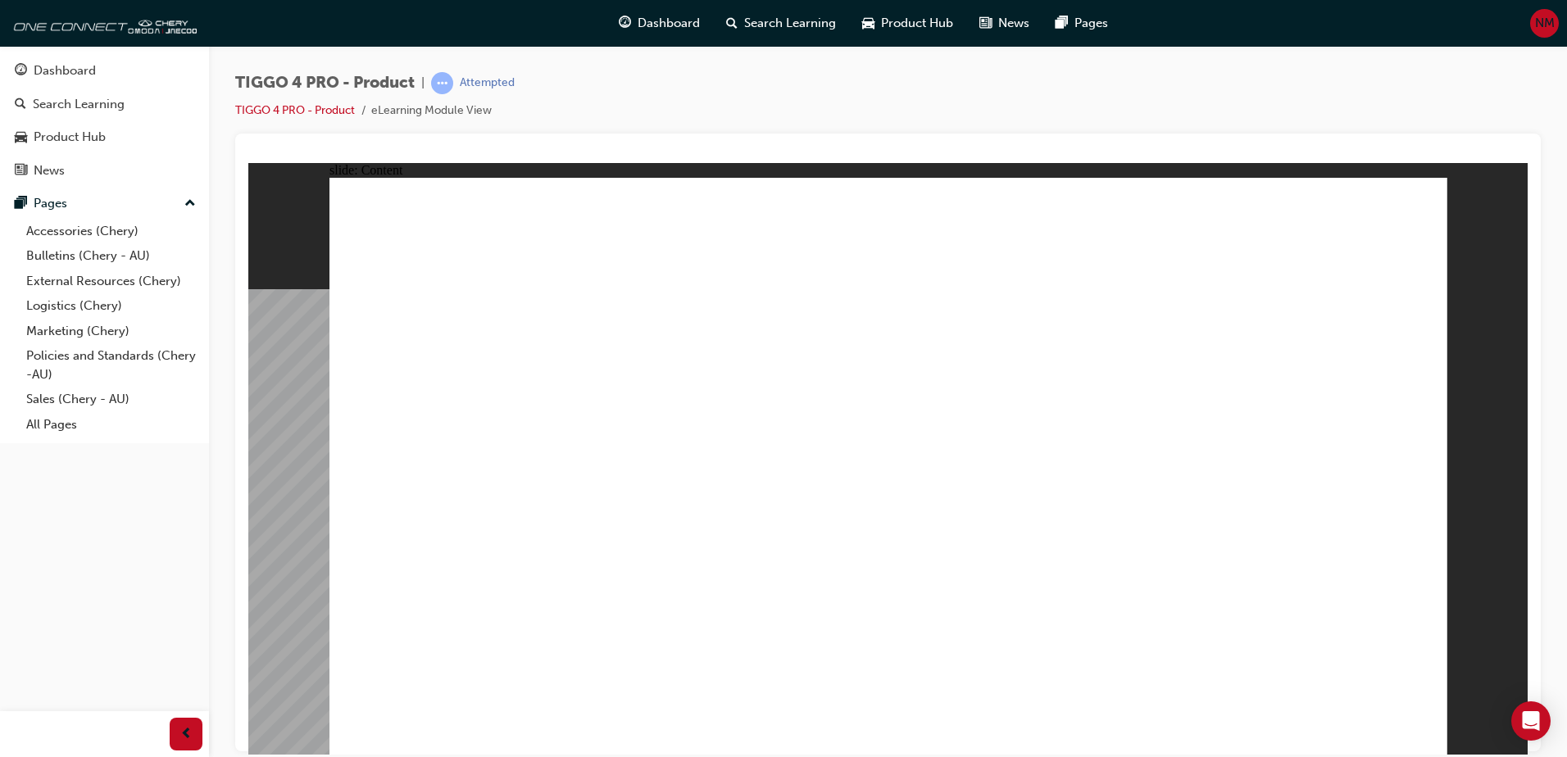
drag, startPoint x: 529, startPoint y: 496, endPoint x: 755, endPoint y: 538, distance: 230.8
drag, startPoint x: 943, startPoint y: 554, endPoint x: 955, endPoint y: 548, distance: 13.6
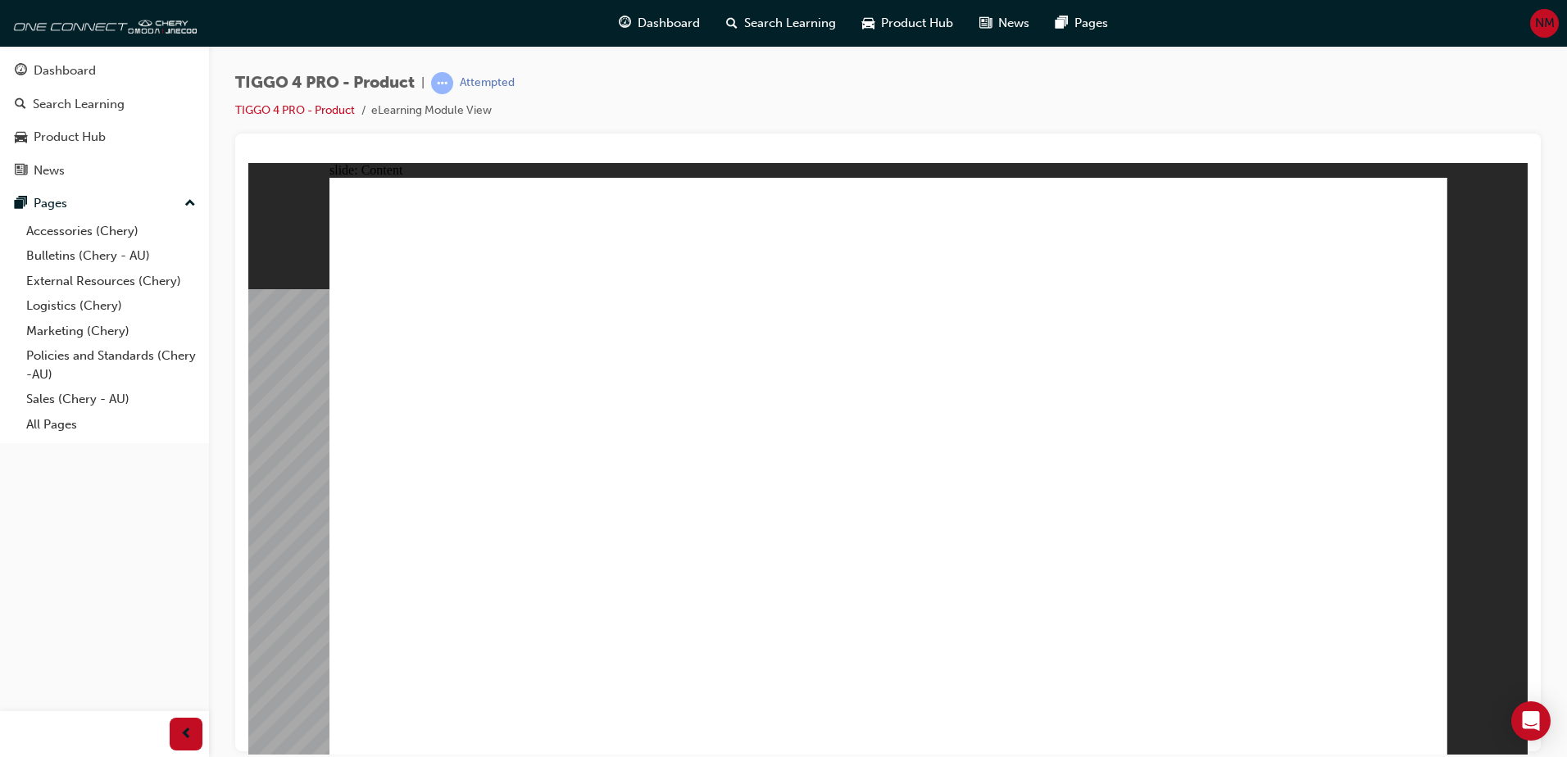
drag, startPoint x: 1392, startPoint y: 710, endPoint x: 1401, endPoint y: 715, distance: 10.7
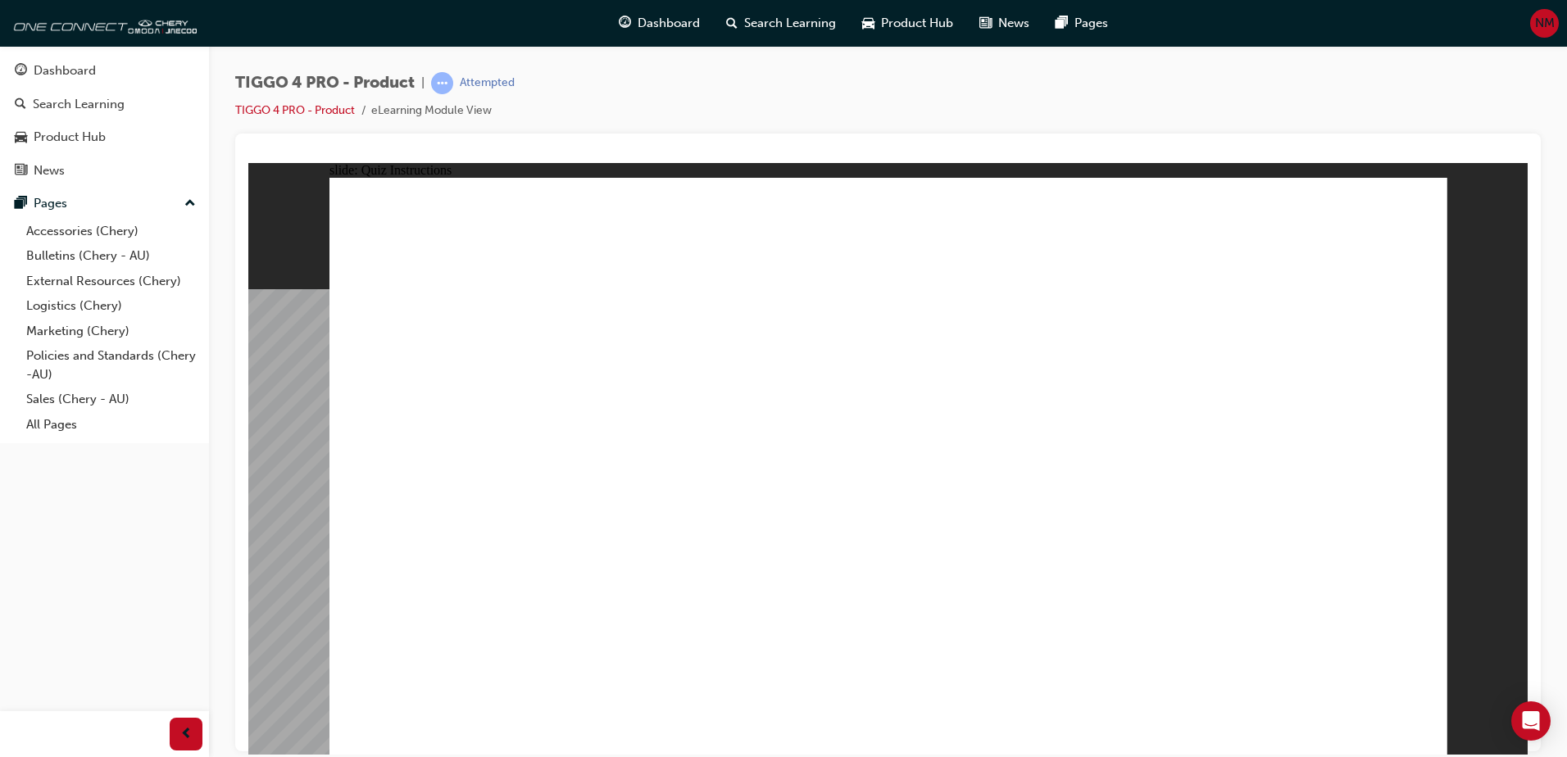
radio input "true"
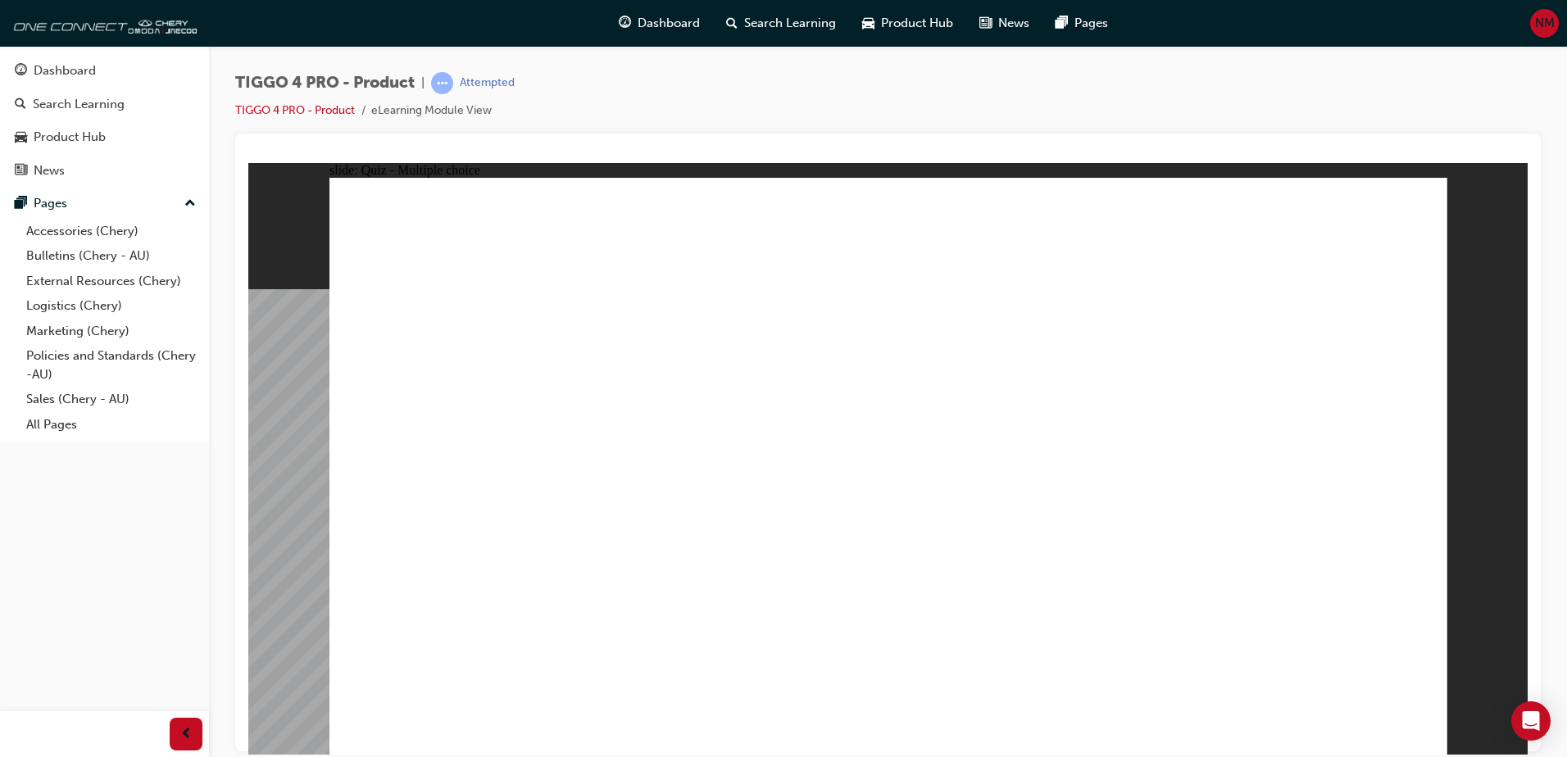
radio input "false"
radio input "true"
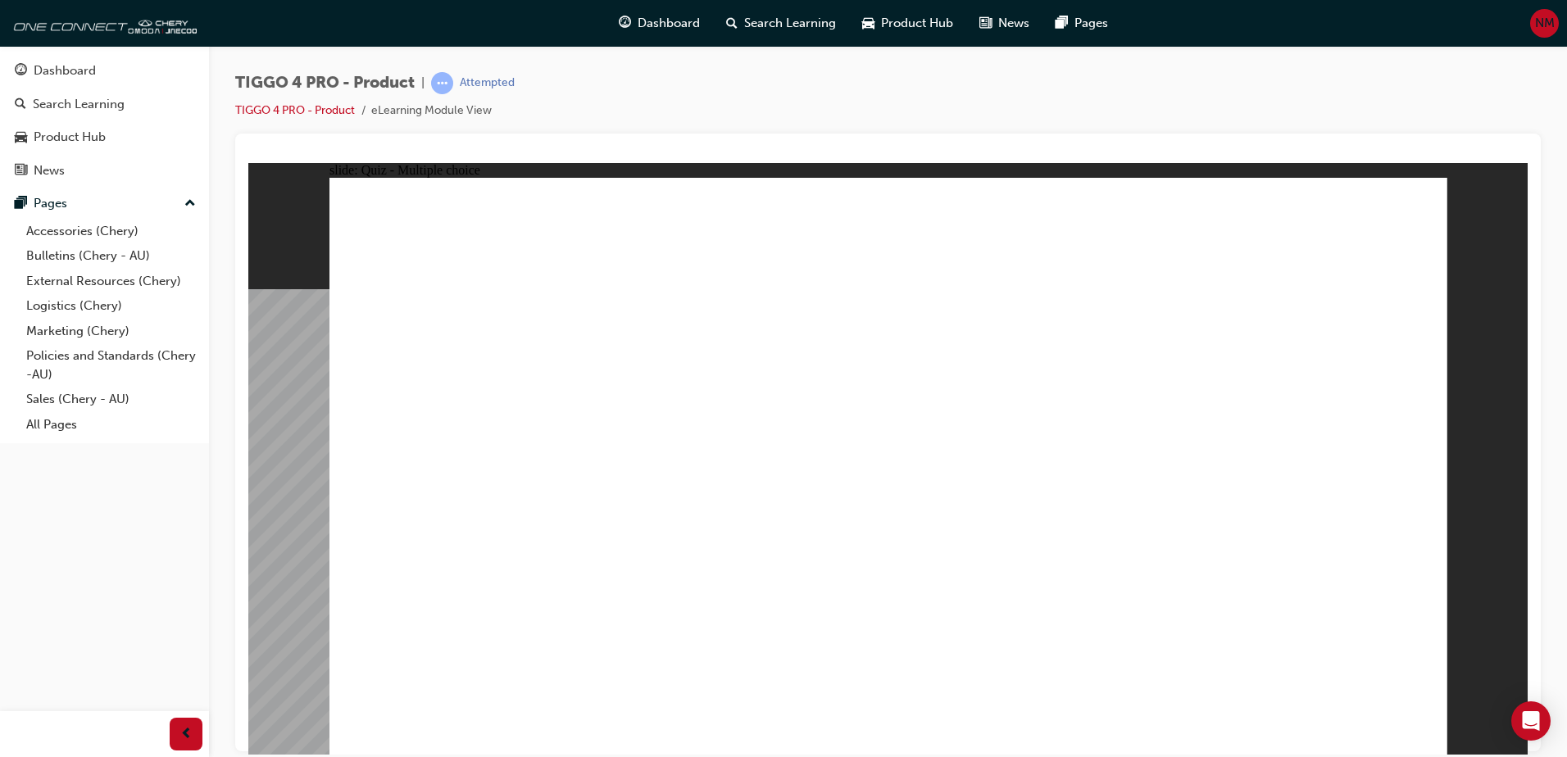
drag, startPoint x: 484, startPoint y: 378, endPoint x: 916, endPoint y: 590, distance: 481.2
drag, startPoint x: 699, startPoint y: 417, endPoint x: 709, endPoint y: 596, distance: 178.9
drag, startPoint x: 875, startPoint y: 383, endPoint x: 1089, endPoint y: 601, distance: 305.9
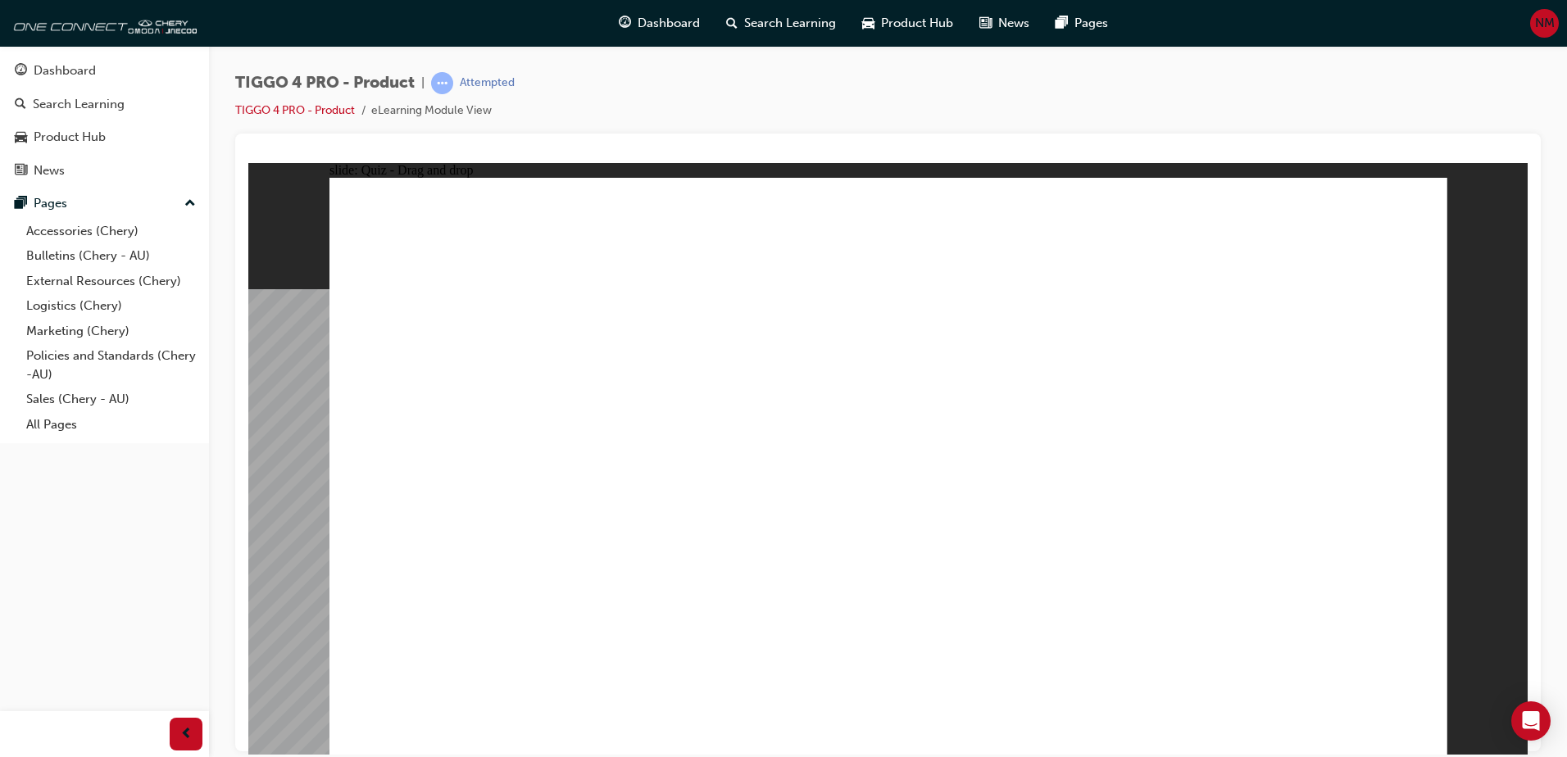
drag, startPoint x: 1273, startPoint y: 388, endPoint x: 1269, endPoint y: 599, distance: 211.4
drag, startPoint x: 1091, startPoint y: 361, endPoint x: 421, endPoint y: 587, distance: 706.6
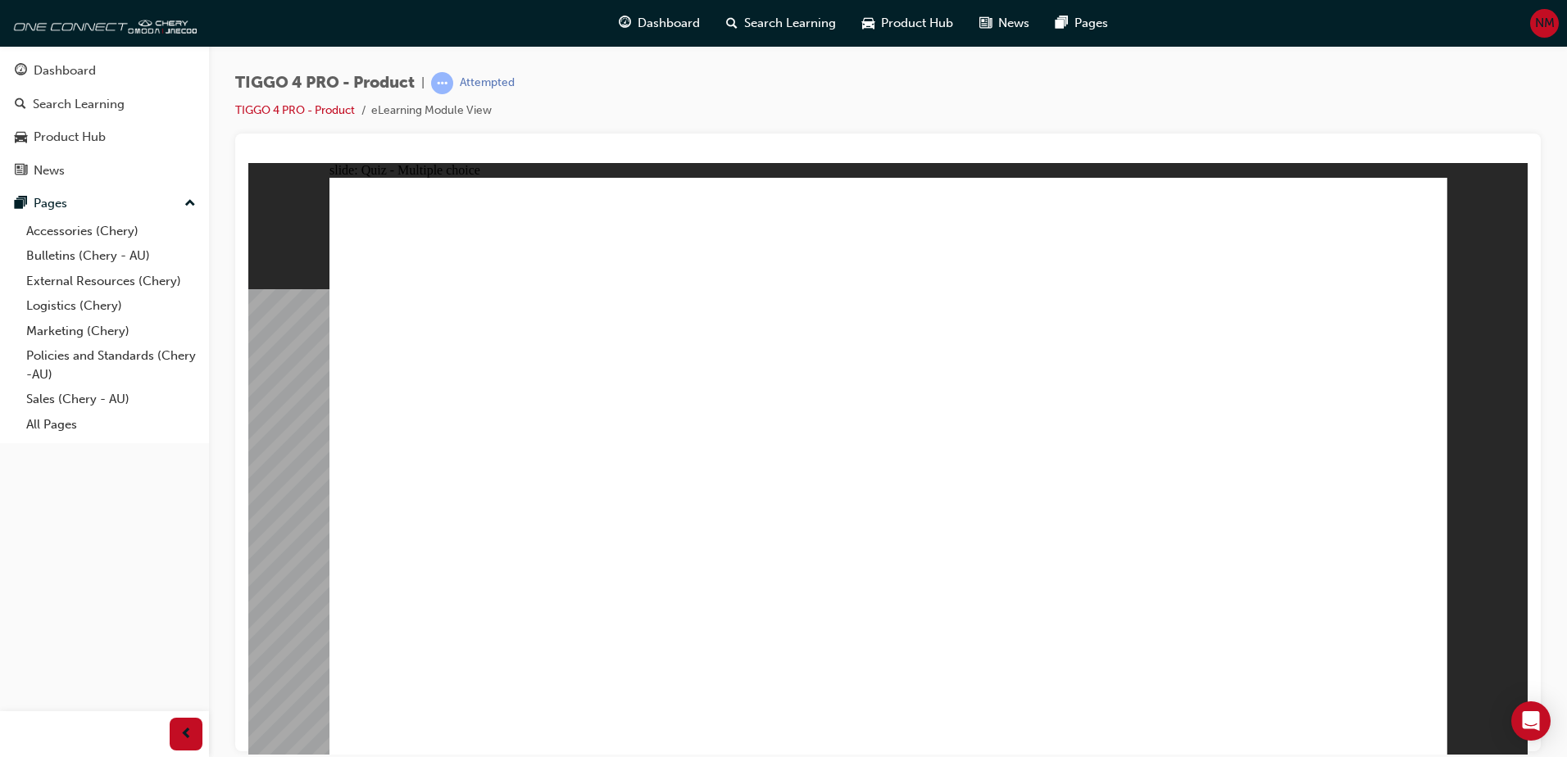
radio input "true"
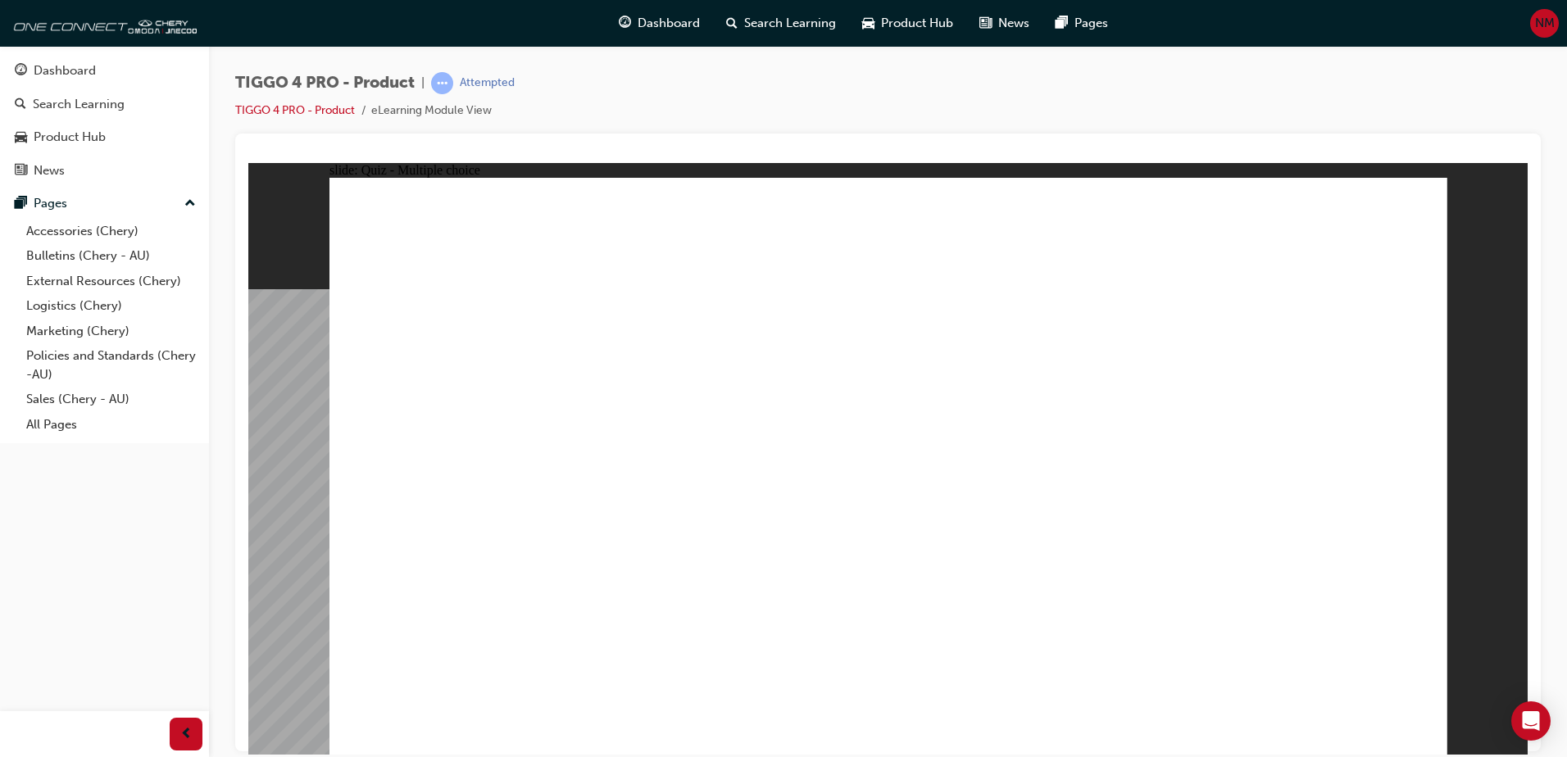
radio input "true"
drag, startPoint x: 653, startPoint y: 422, endPoint x: 964, endPoint y: 361, distance: 317.4
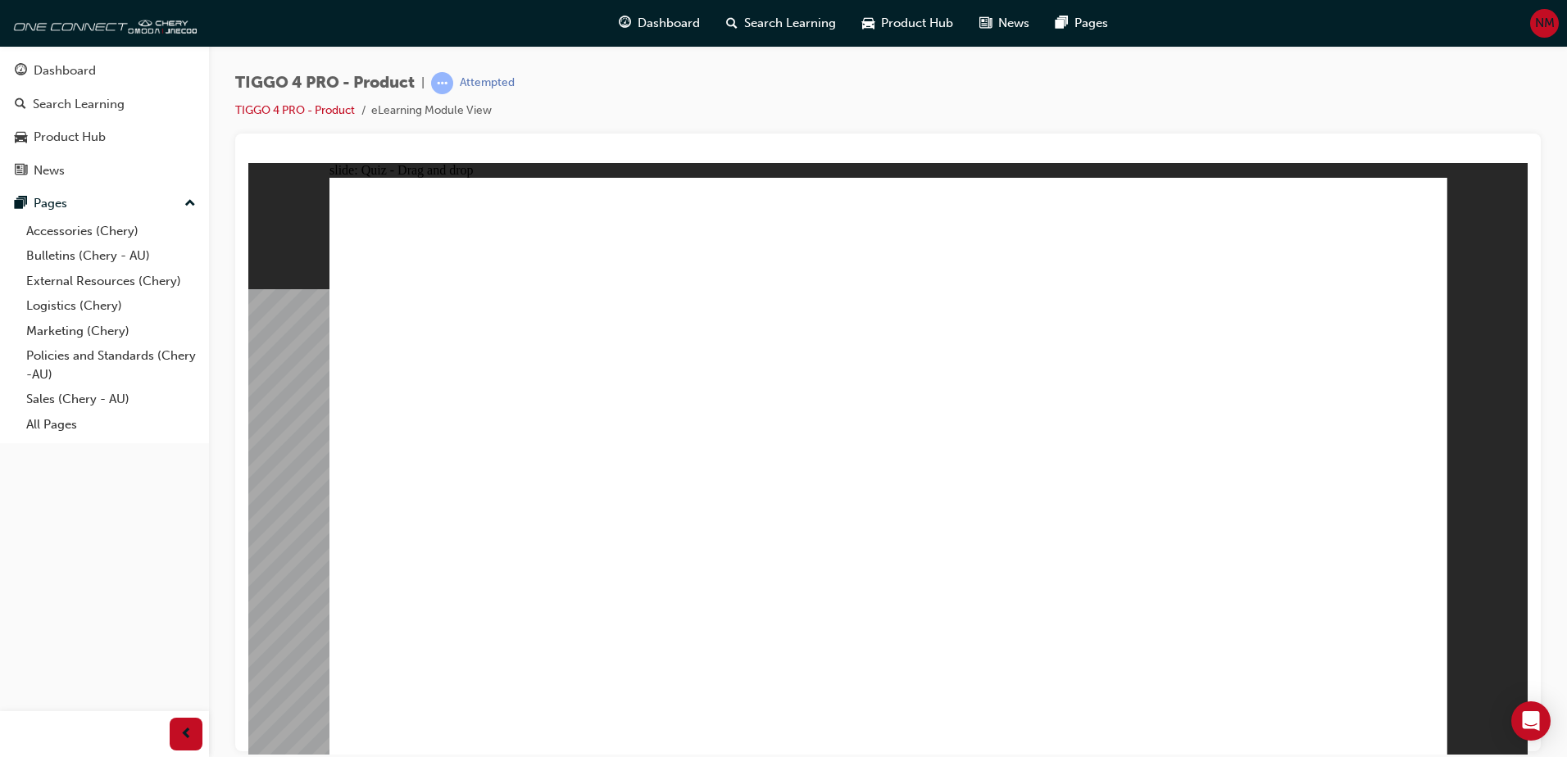
drag, startPoint x: 729, startPoint y: 470, endPoint x: 1293, endPoint y: 344, distance: 577.5
drag, startPoint x: 725, startPoint y: 538, endPoint x: 744, endPoint y: 415, distance: 124.3
drag, startPoint x: 567, startPoint y: 414, endPoint x: 1292, endPoint y: 382, distance: 725.9
drag, startPoint x: 483, startPoint y: 466, endPoint x: 718, endPoint y: 397, distance: 244.2
drag, startPoint x: 523, startPoint y: 522, endPoint x: 1032, endPoint y: 383, distance: 527.6
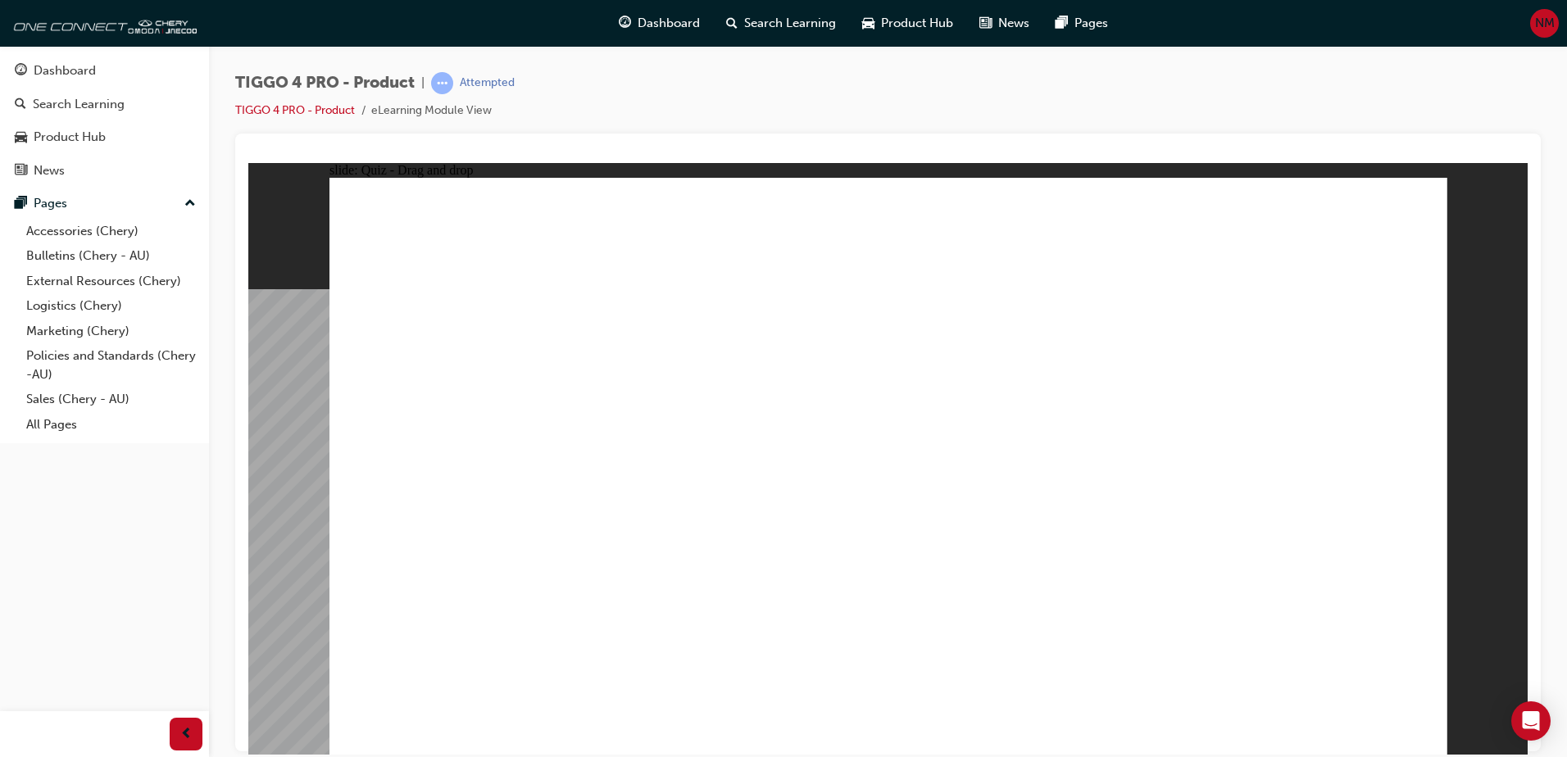
drag, startPoint x: 443, startPoint y: 594, endPoint x: 1170, endPoint y: 429, distance: 745.2
drag, startPoint x: 454, startPoint y: 473, endPoint x: 973, endPoint y: 424, distance: 520.9
drag, startPoint x: 702, startPoint y: 542, endPoint x: 1224, endPoint y: 479, distance: 525.9
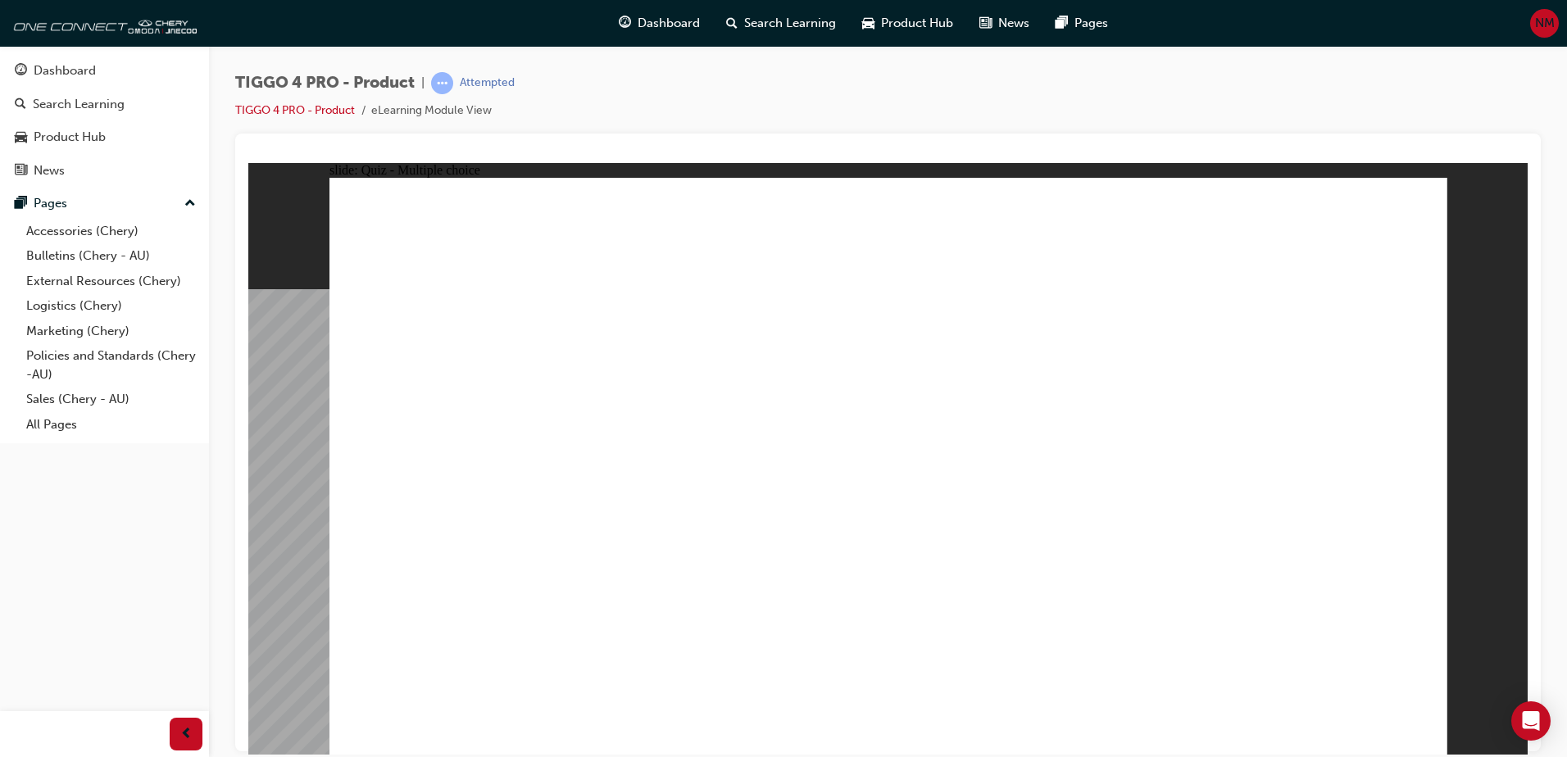
radio input "true"
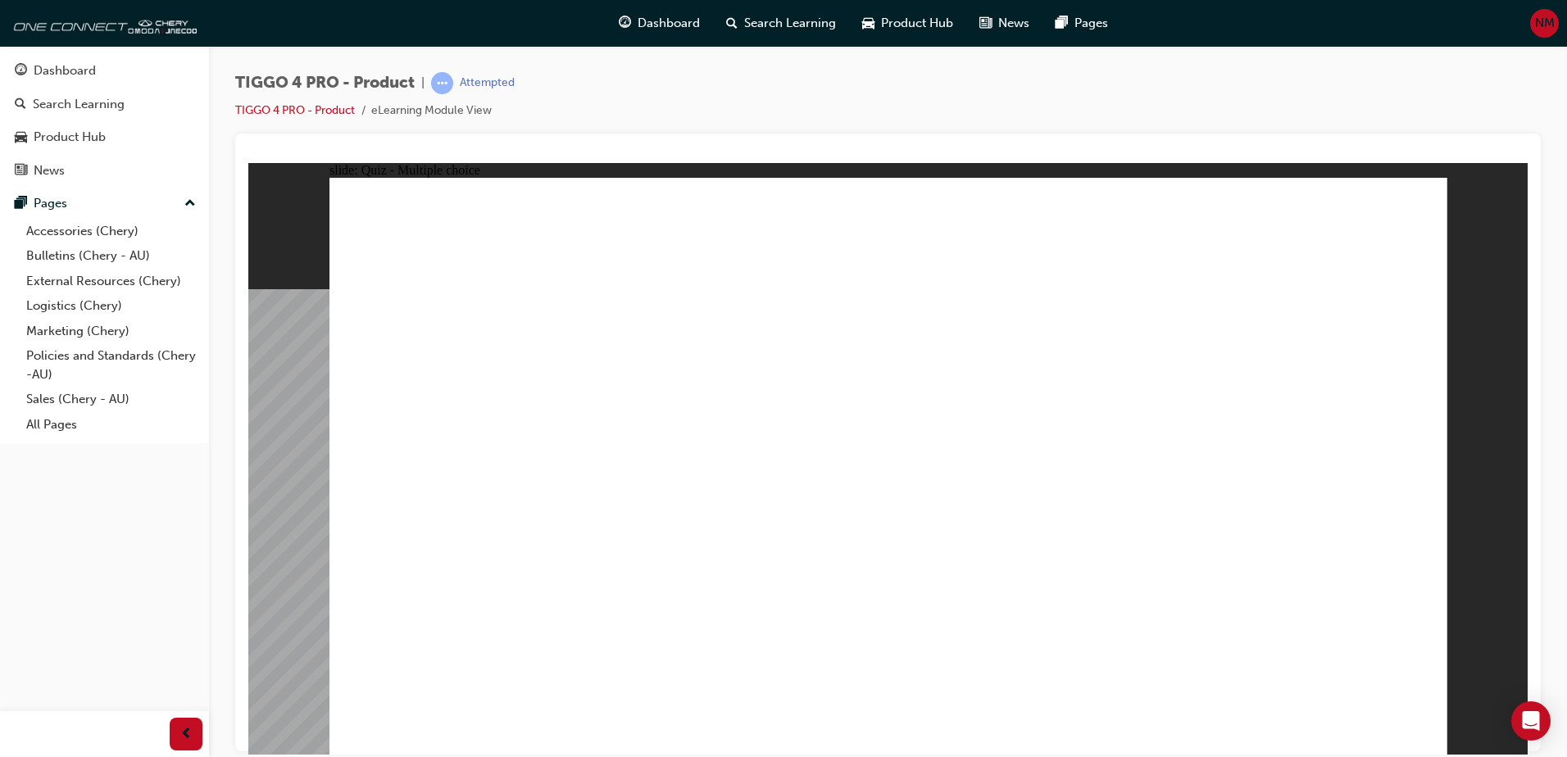
radio input "true"
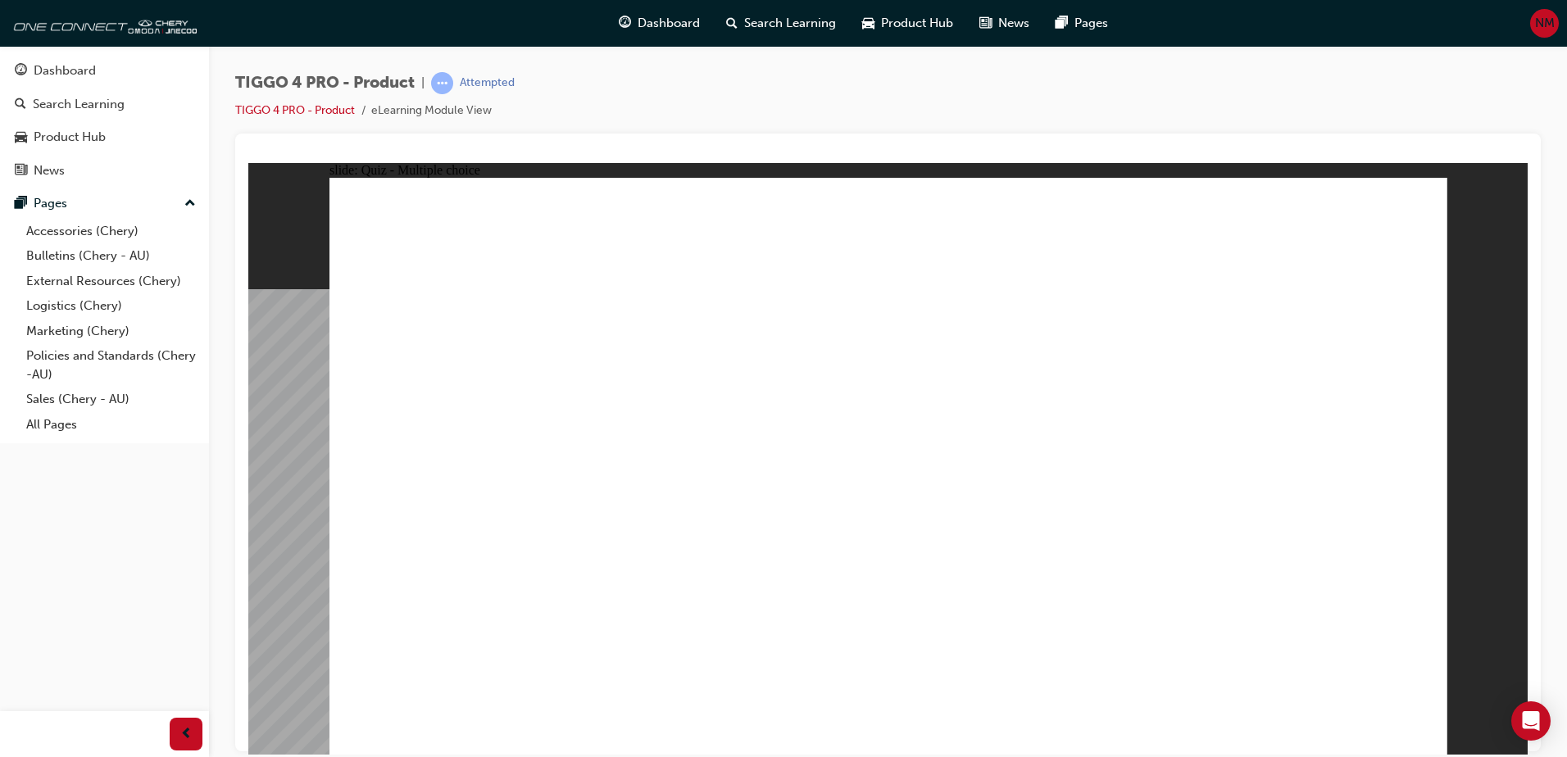
radio input "true"
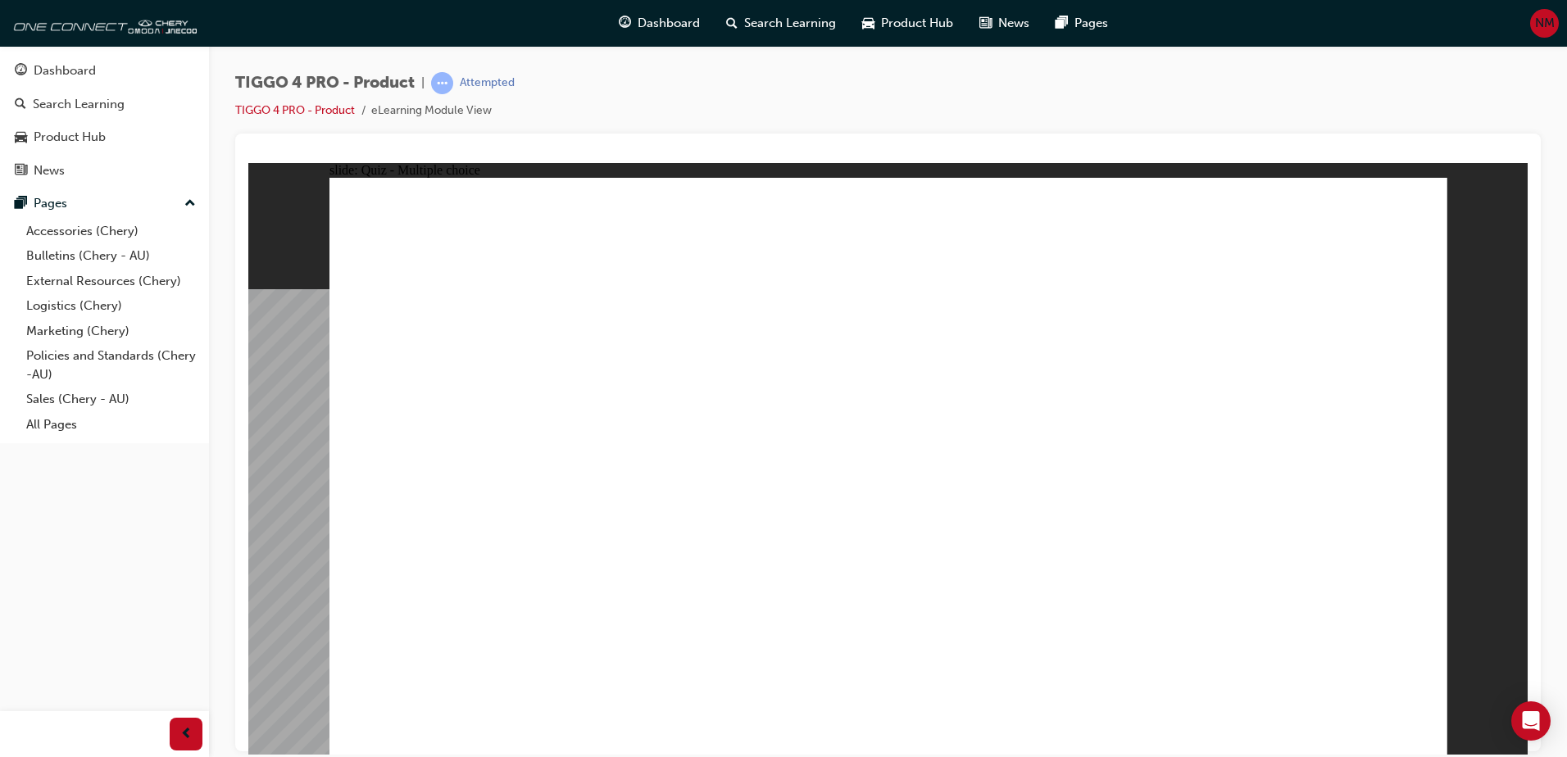
radio input "true"
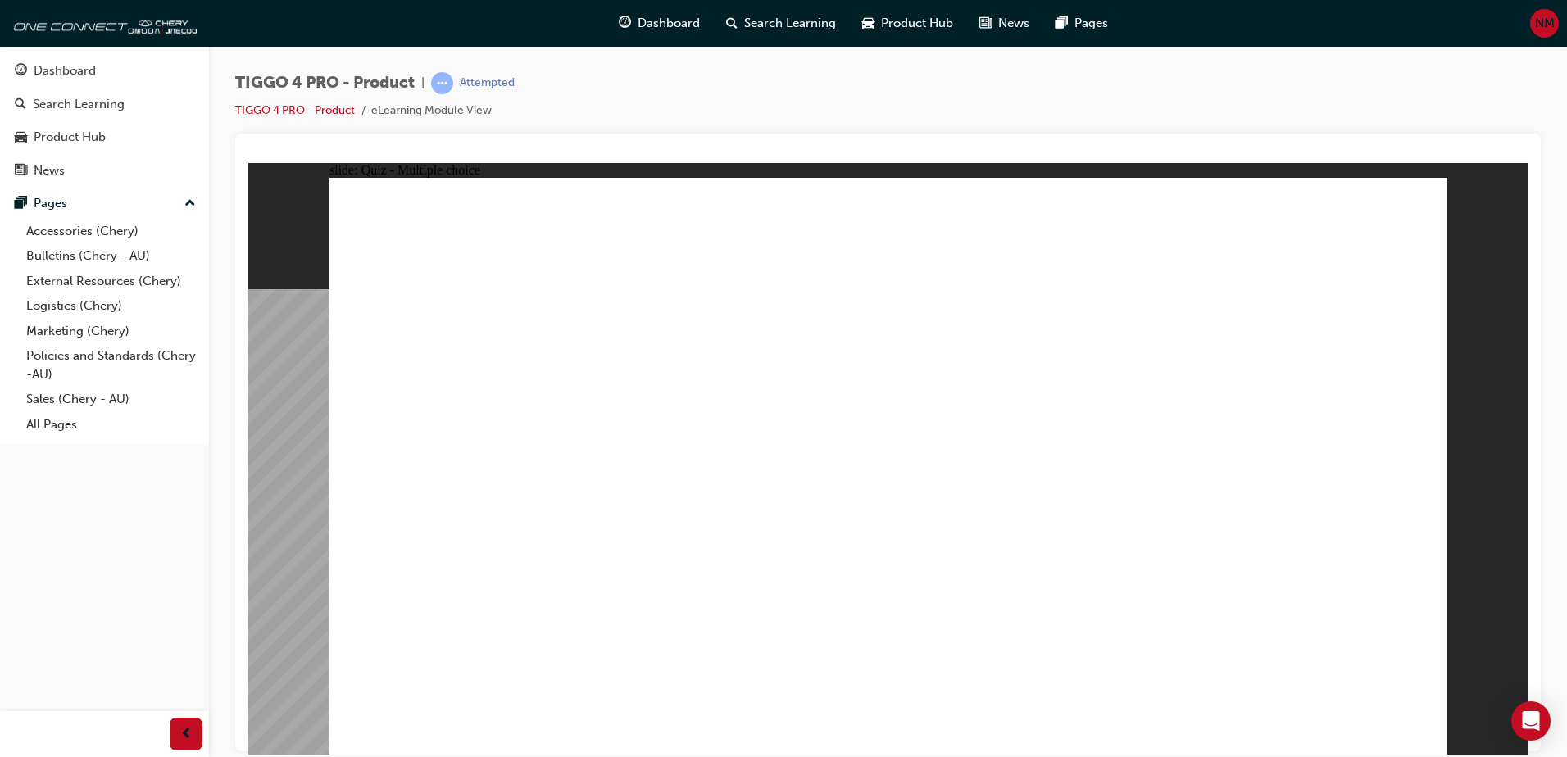
radio input "true"
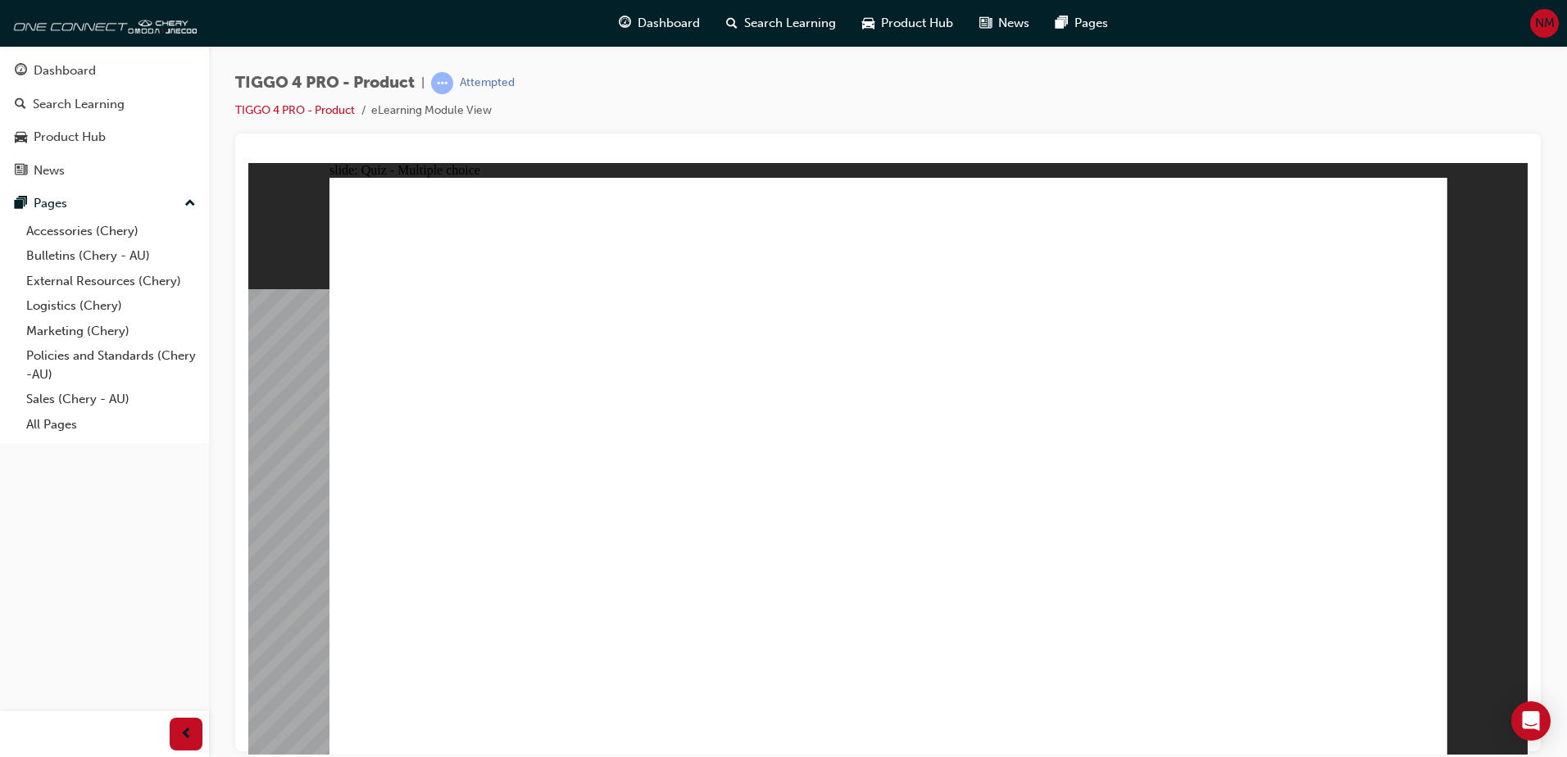
drag, startPoint x: 1204, startPoint y: 420, endPoint x: 1210, endPoint y: 413, distance: 9.3
radio input "false"
radio input "true"
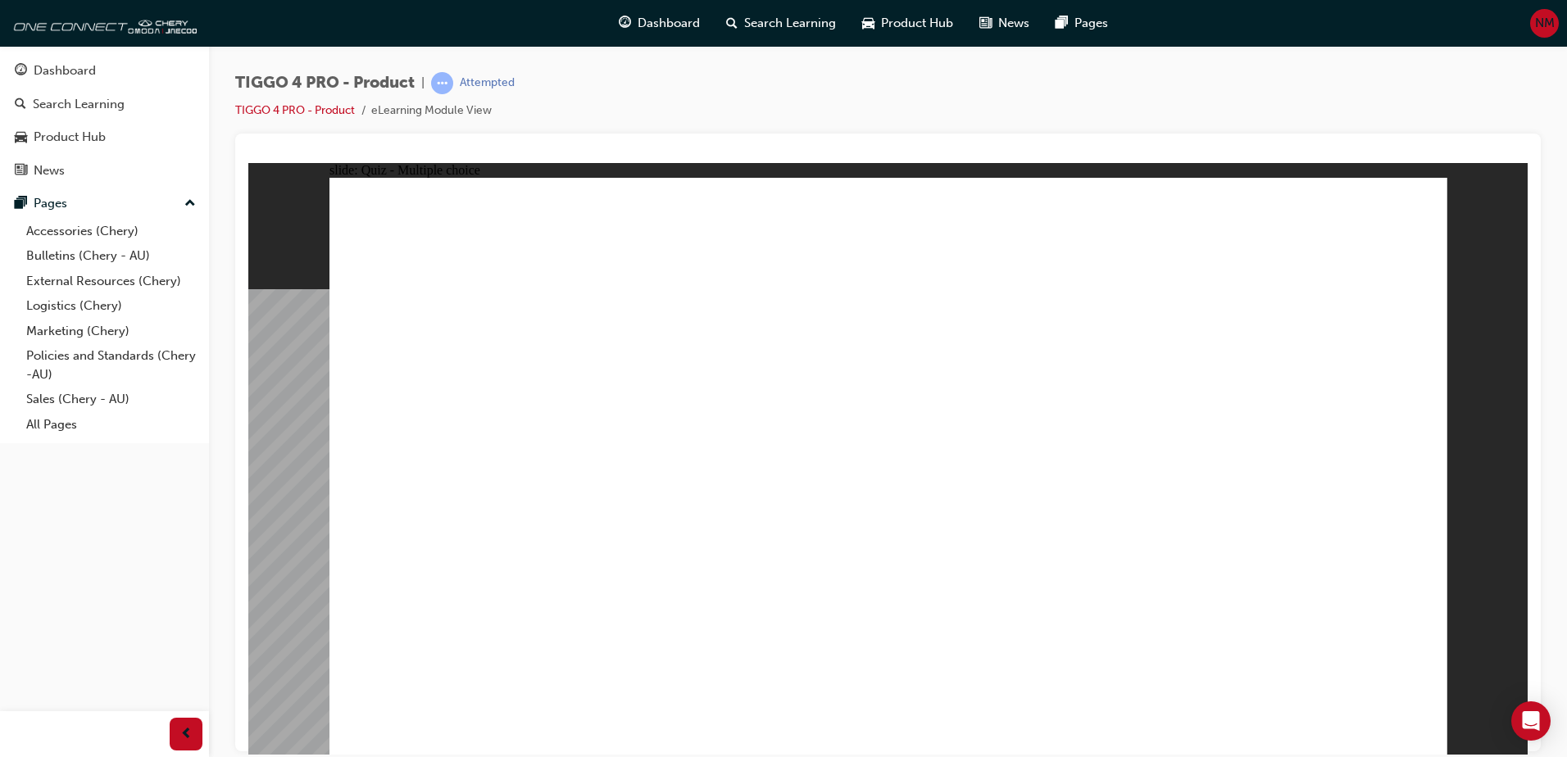
drag, startPoint x: 723, startPoint y: 370, endPoint x: 701, endPoint y: 604, distance: 234.6
drag, startPoint x: 501, startPoint y: 387, endPoint x: 914, endPoint y: 605, distance: 467.7
drag, startPoint x: 1118, startPoint y: 380, endPoint x: 498, endPoint y: 584, distance: 653.0
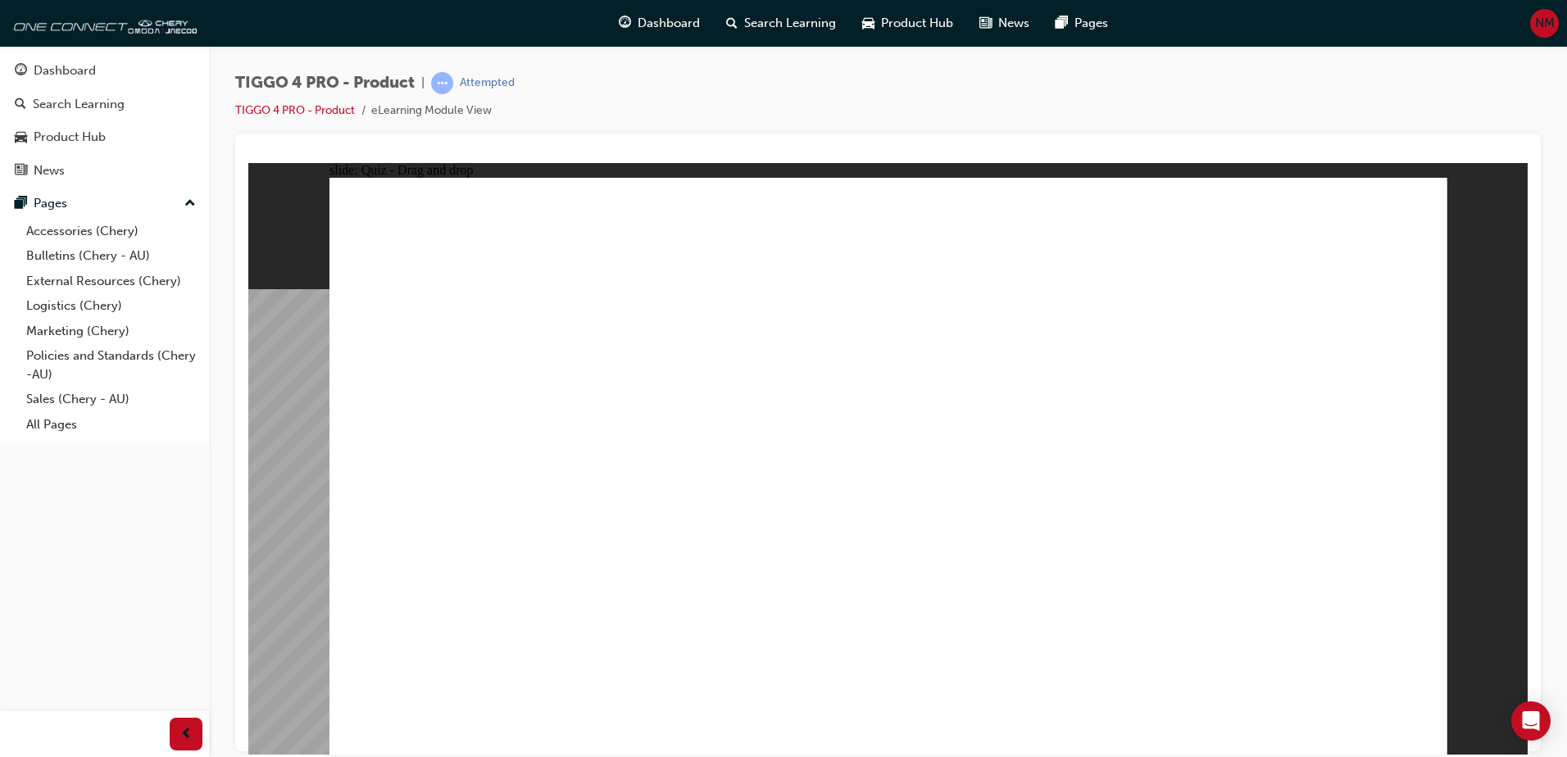
drag, startPoint x: 908, startPoint y: 364, endPoint x: 1104, endPoint y: 584, distance: 294.9
drag, startPoint x: 1306, startPoint y: 364, endPoint x: 1293, endPoint y: 604, distance: 240.4
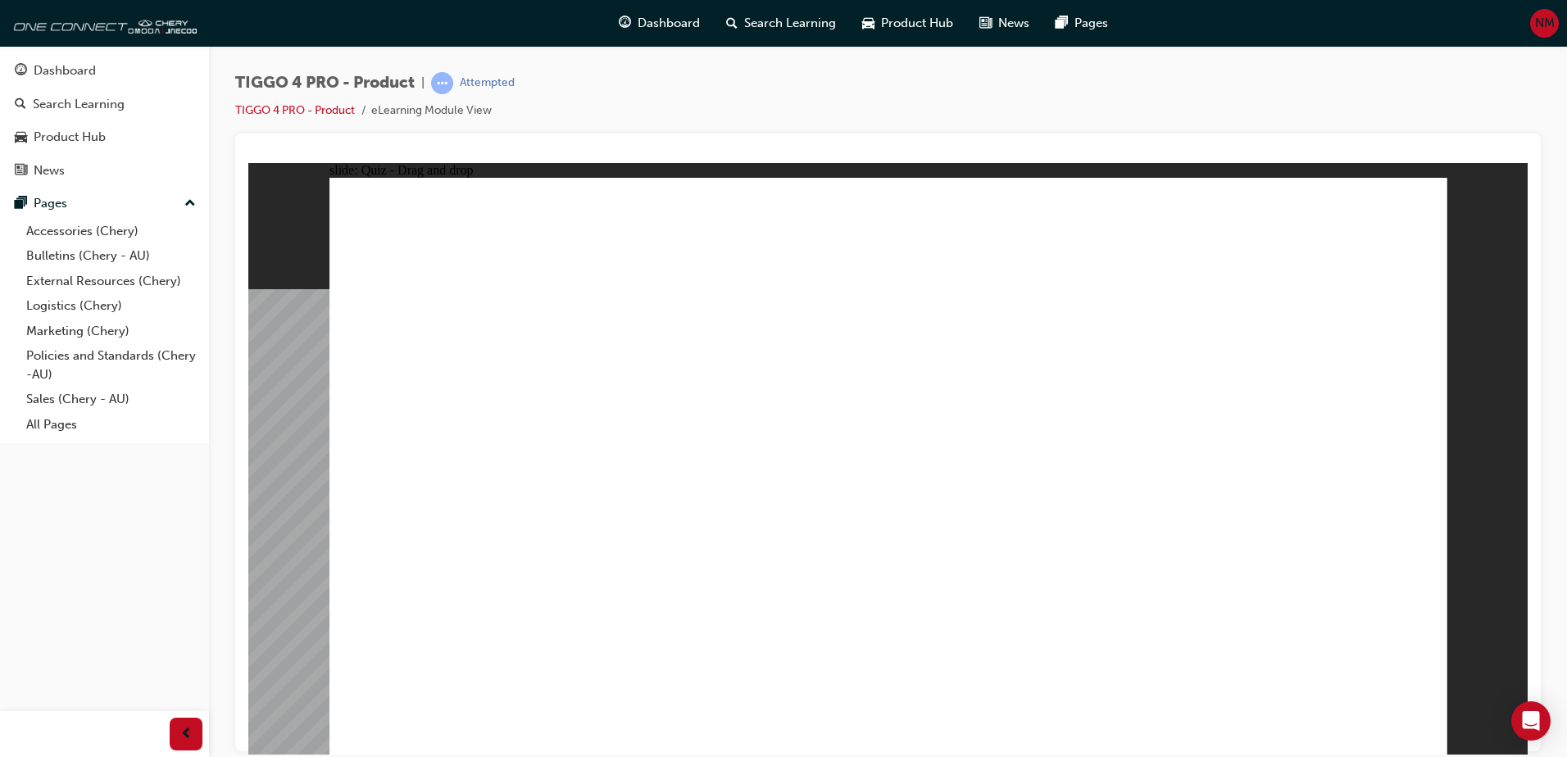
radio input "true"
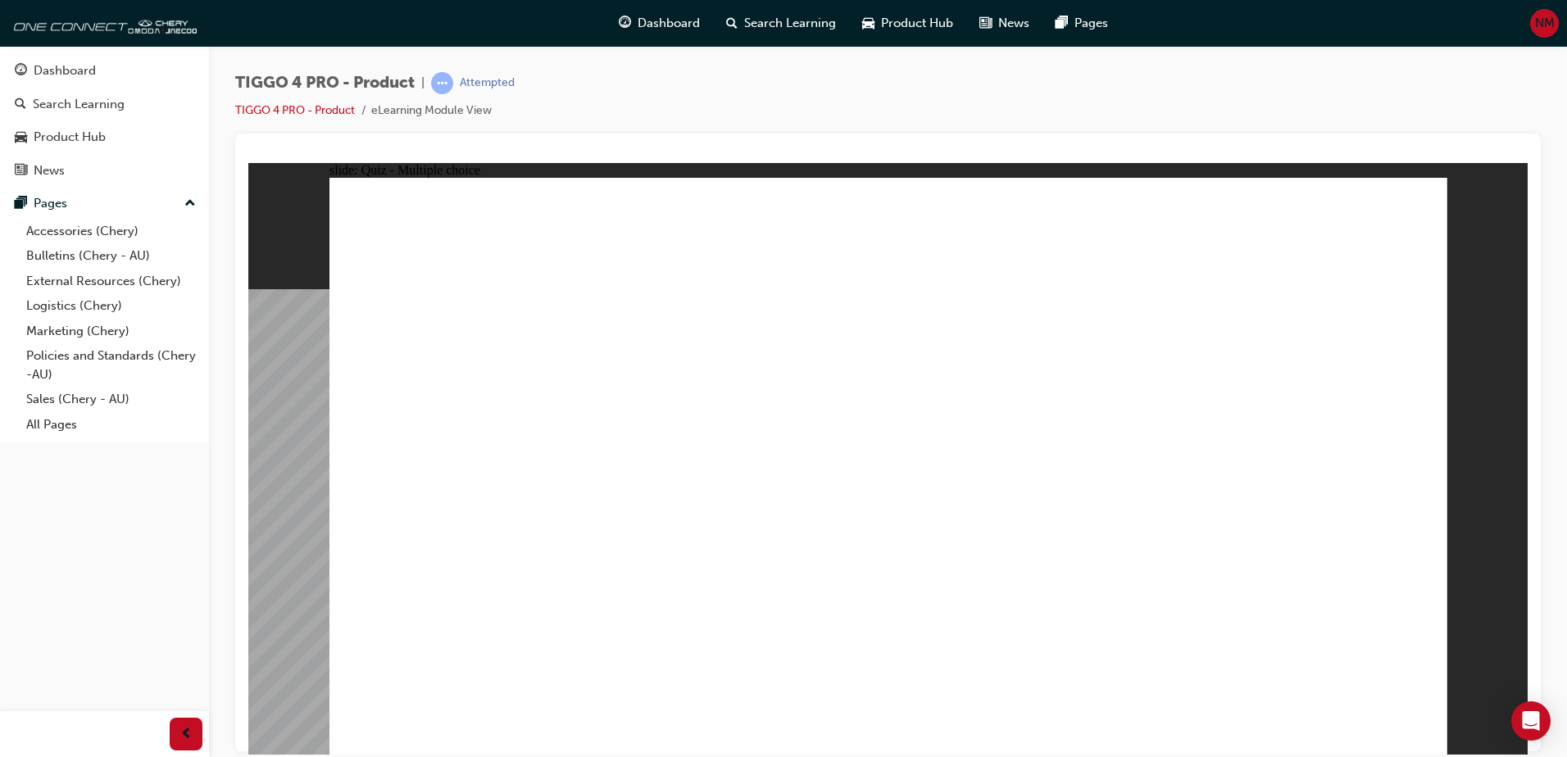
radio input "true"
drag, startPoint x: 739, startPoint y: 411, endPoint x: 903, endPoint y: 397, distance: 164.5
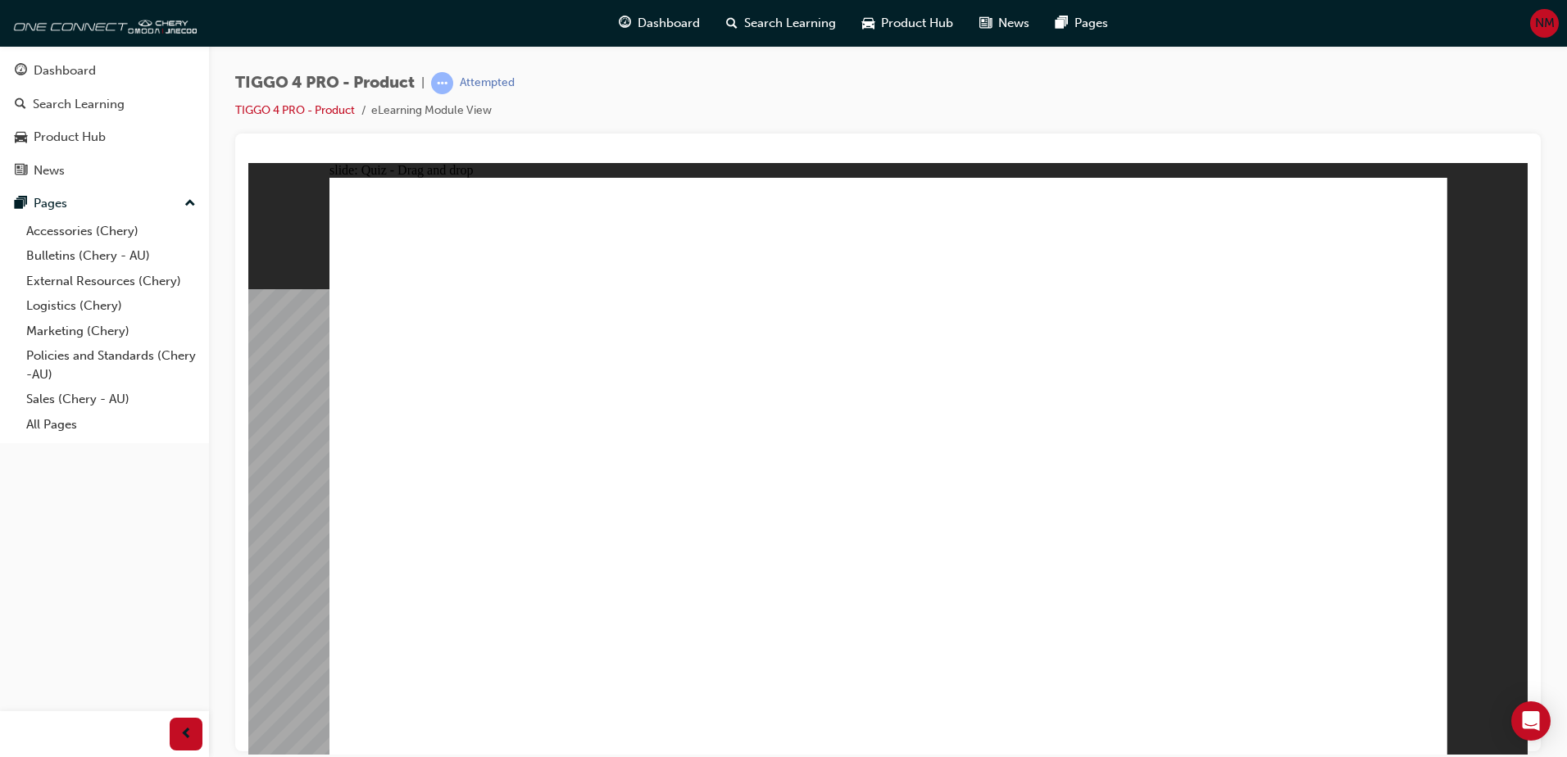
drag, startPoint x: 774, startPoint y: 465, endPoint x: 1415, endPoint y: 363, distance: 648.9
drag, startPoint x: 724, startPoint y: 531, endPoint x: 1206, endPoint y: 404, distance: 499.1
drag, startPoint x: 432, startPoint y: 476, endPoint x: 1200, endPoint y: 464, distance: 768.7
drag, startPoint x: 461, startPoint y: 406, endPoint x: 1296, endPoint y: 474, distance: 838.6
drag, startPoint x: 745, startPoint y: 513, endPoint x: 1258, endPoint y: 518, distance: 513.0
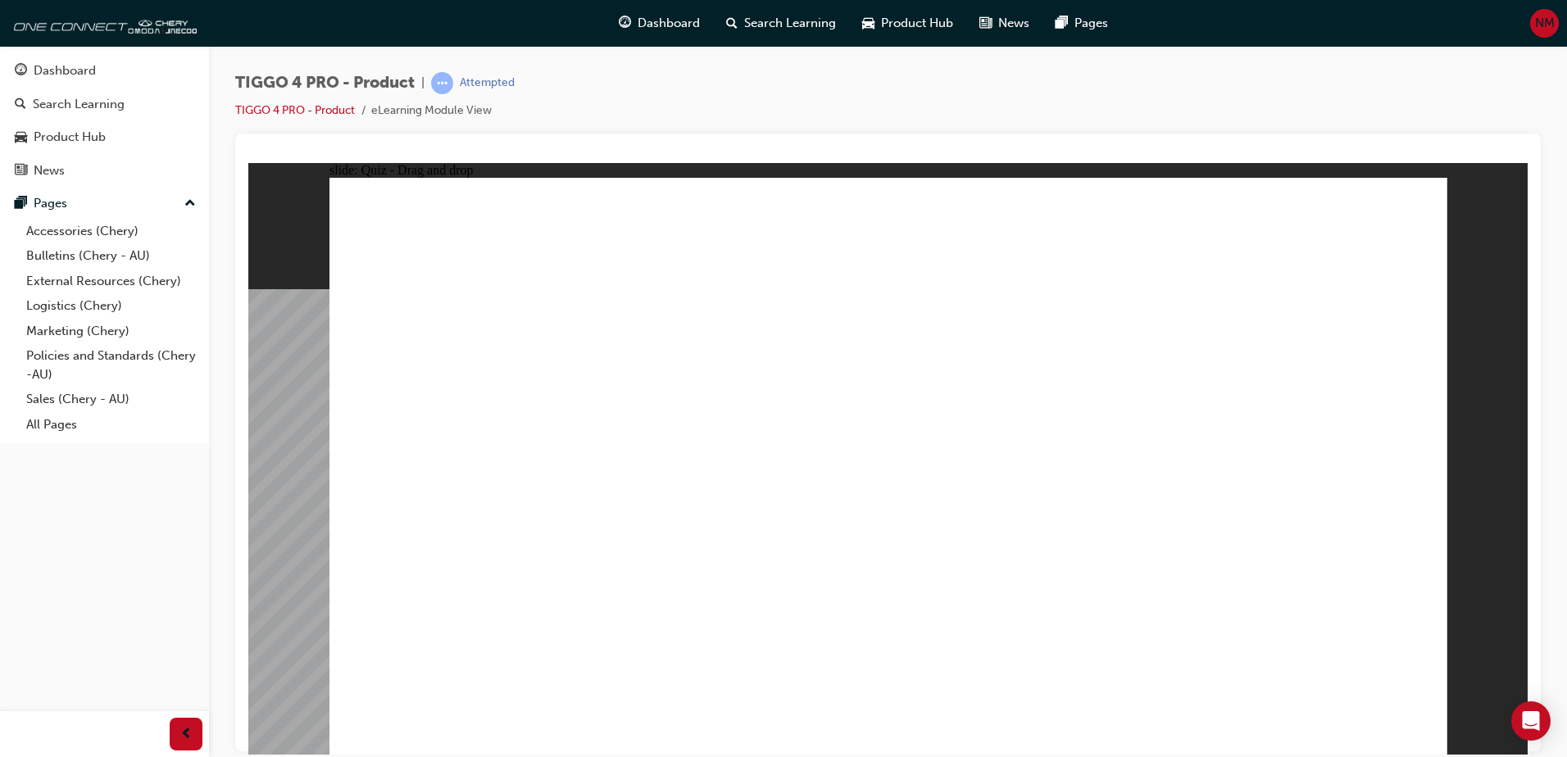
drag, startPoint x: 1262, startPoint y: 522, endPoint x: 1012, endPoint y: 423, distance: 268.9
drag, startPoint x: 462, startPoint y: 595, endPoint x: 1261, endPoint y: 532, distance: 801.4
radio input "true"
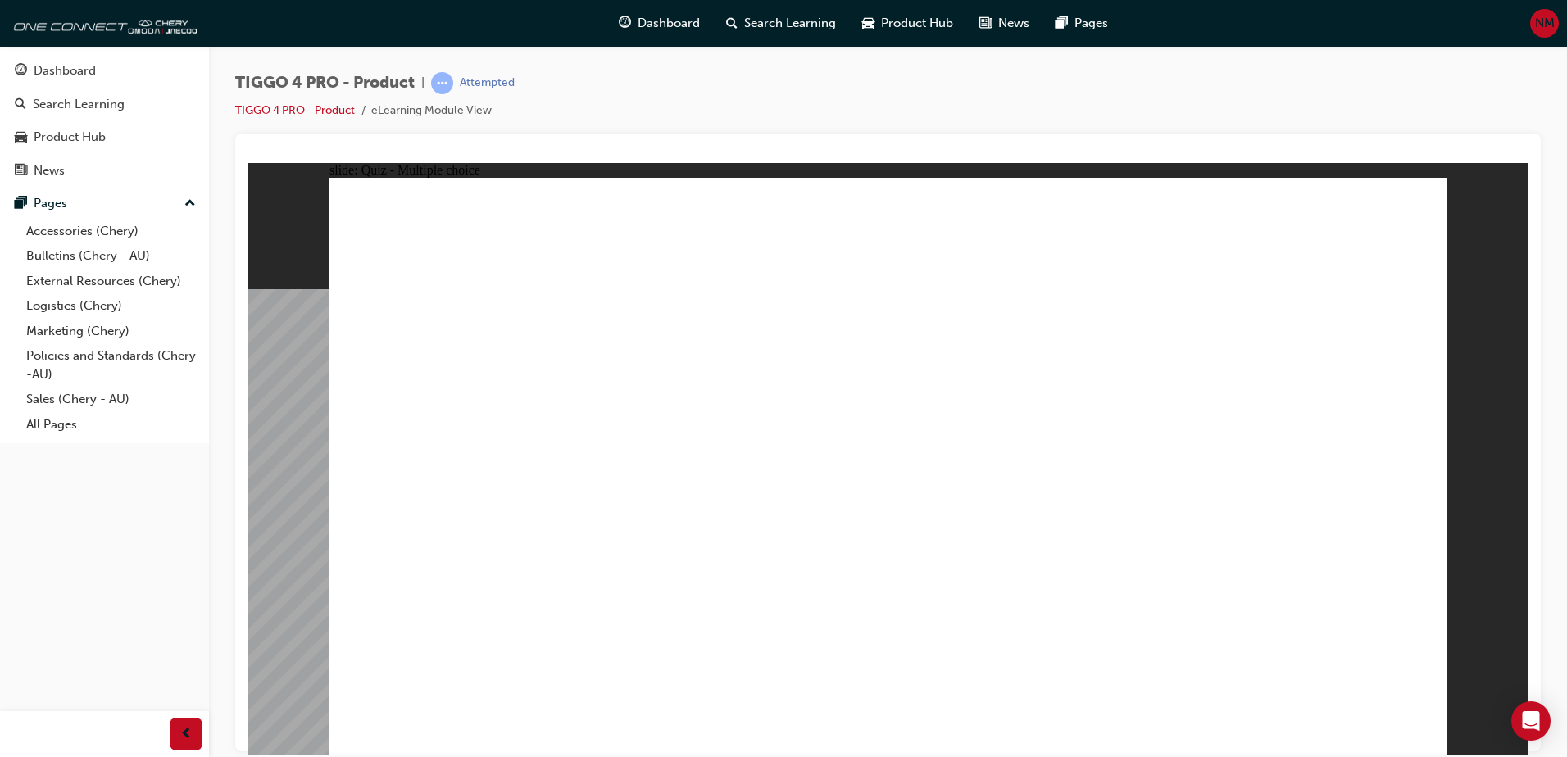
radio input "true"
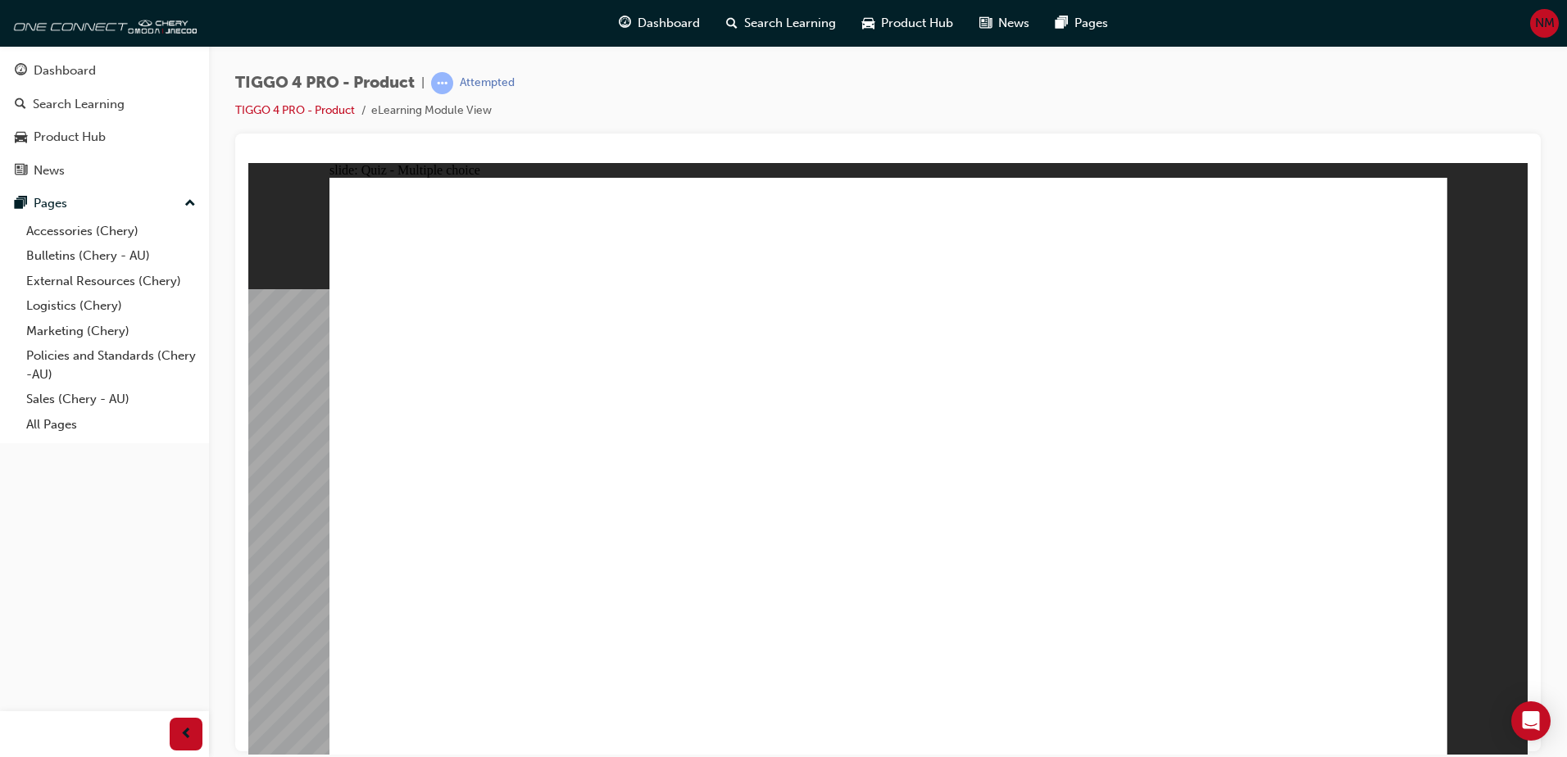
radio input "true"
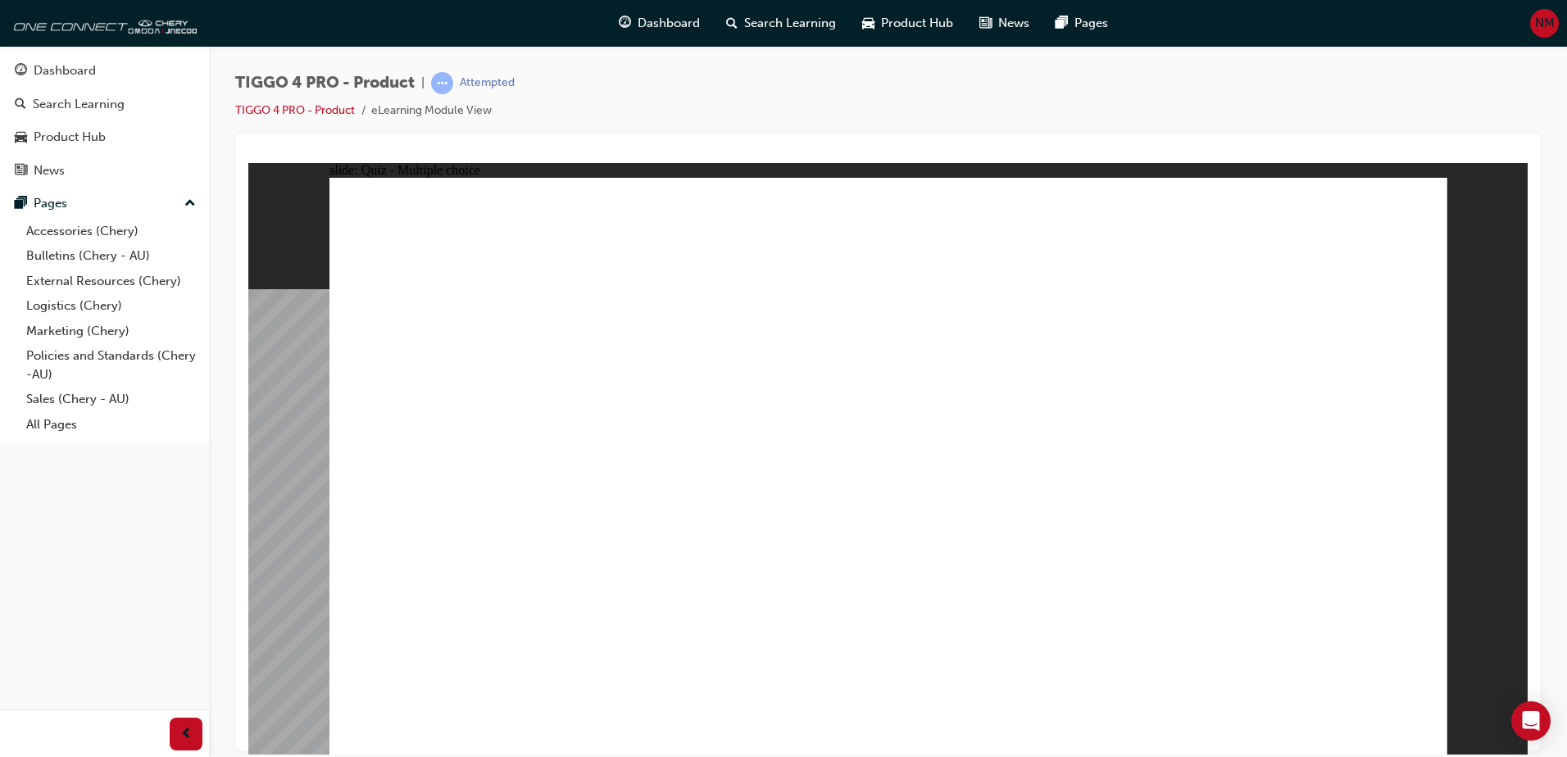
radio input "true"
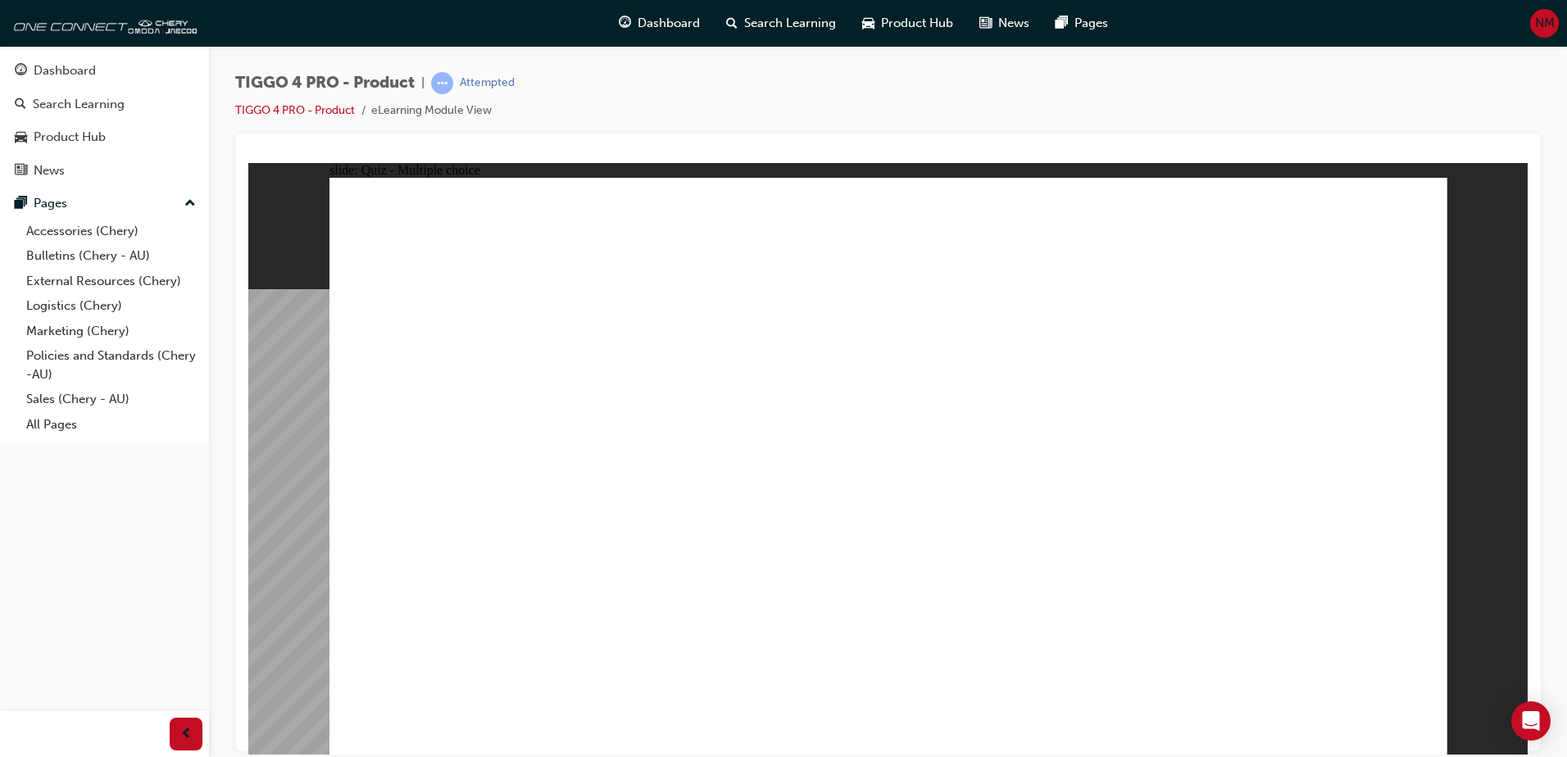
radio input "true"
